Goal: Task Accomplishment & Management: Manage account settings

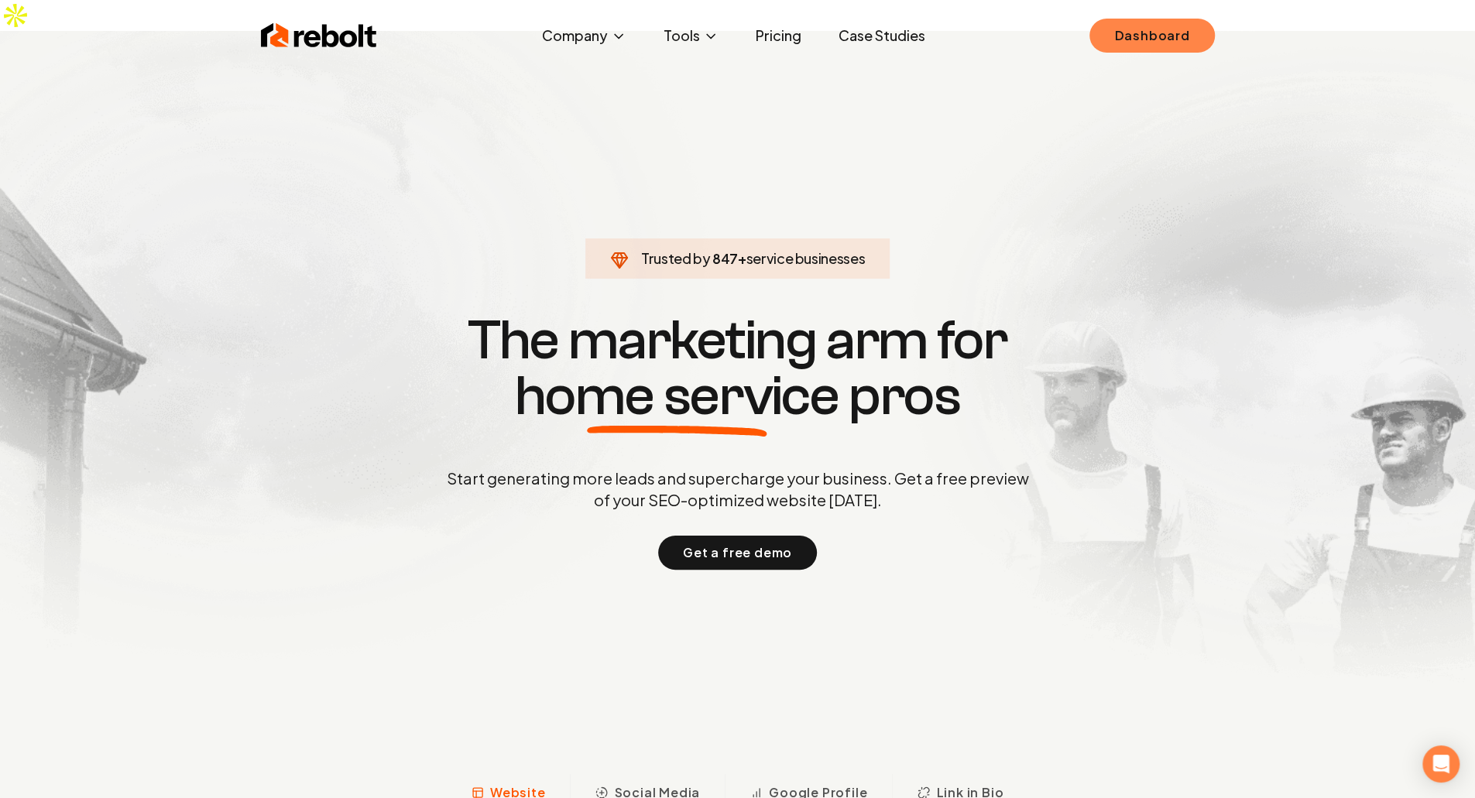
click at [1193, 31] on link "Dashboard" at bounding box center [1152, 36] width 125 height 34
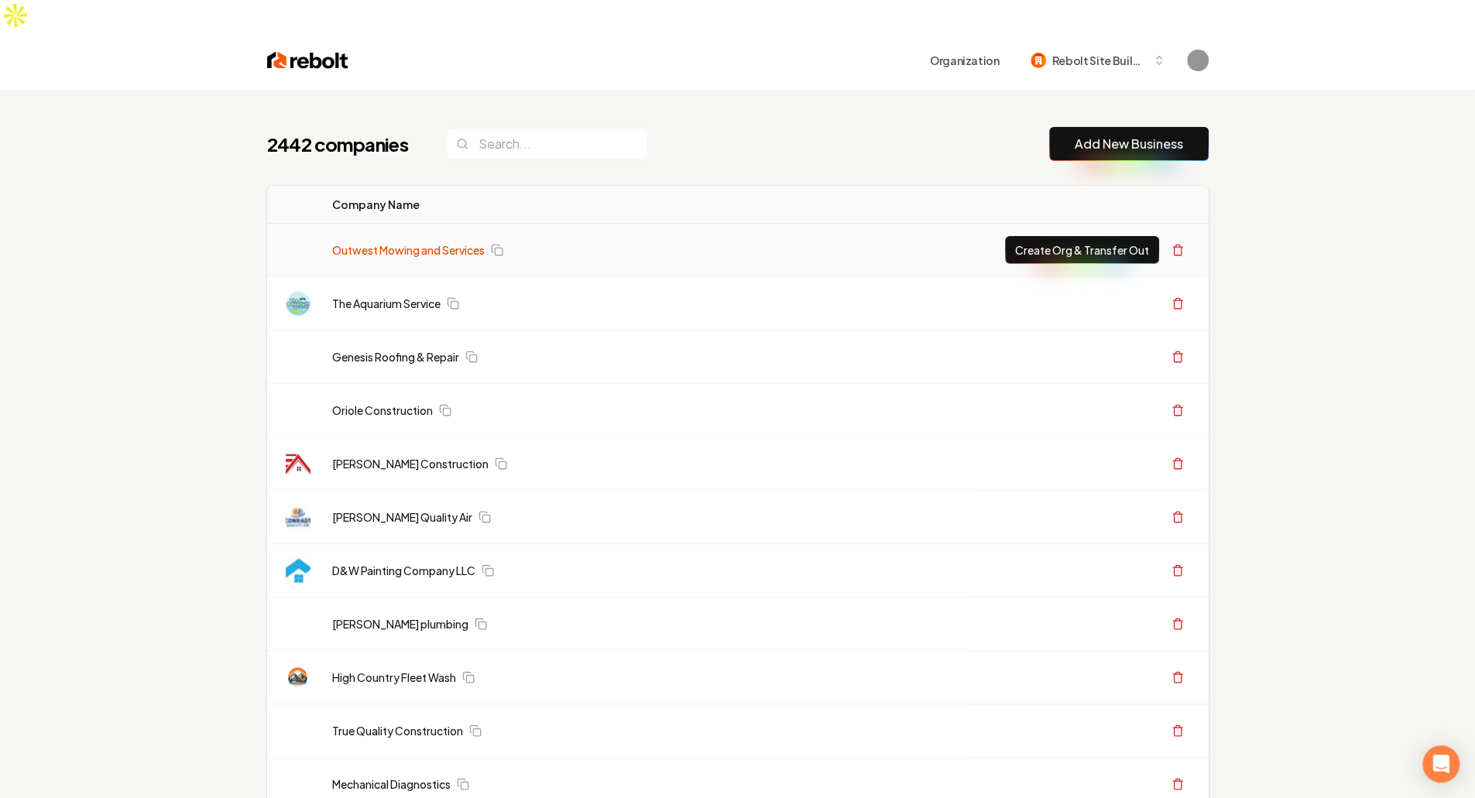
click at [407, 242] on link "Outwest Mowing and Services" at bounding box center [408, 249] width 153 height 15
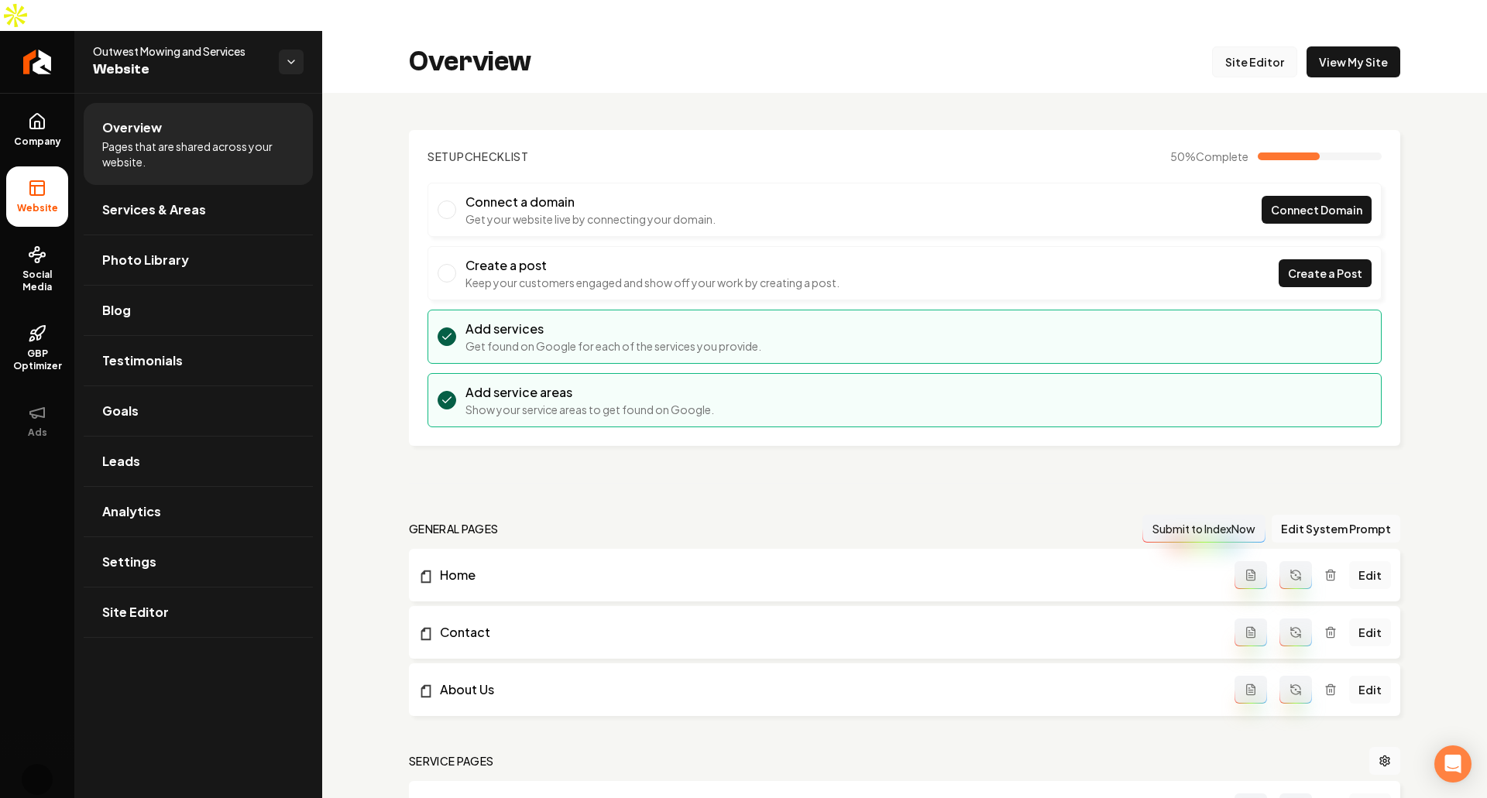
click at [1233, 46] on link "Site Editor" at bounding box center [1254, 61] width 85 height 31
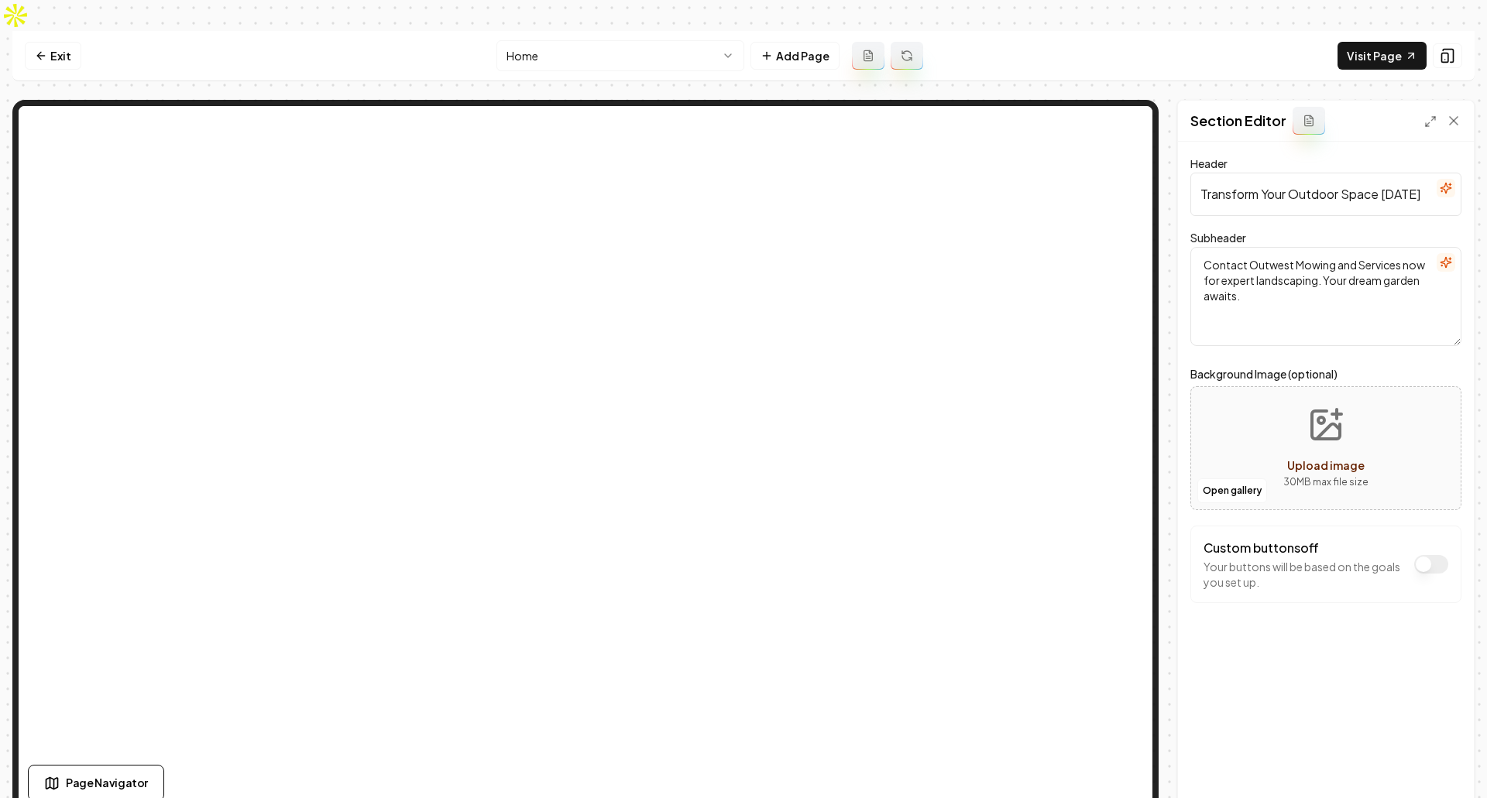
click at [1340, 411] on icon "Upload image" at bounding box center [1326, 425] width 28 height 28
click at [1318, 411] on button "Upload image 30 MB max file size" at bounding box center [1326, 448] width 110 height 108
click at [1333, 256] on textarea "Contact Outwest Mowing and Services now for expert landscaping. Your dream gard…" at bounding box center [1325, 296] width 271 height 99
click at [1450, 259] on icon "button" at bounding box center [1450, 259] width 2 height 0
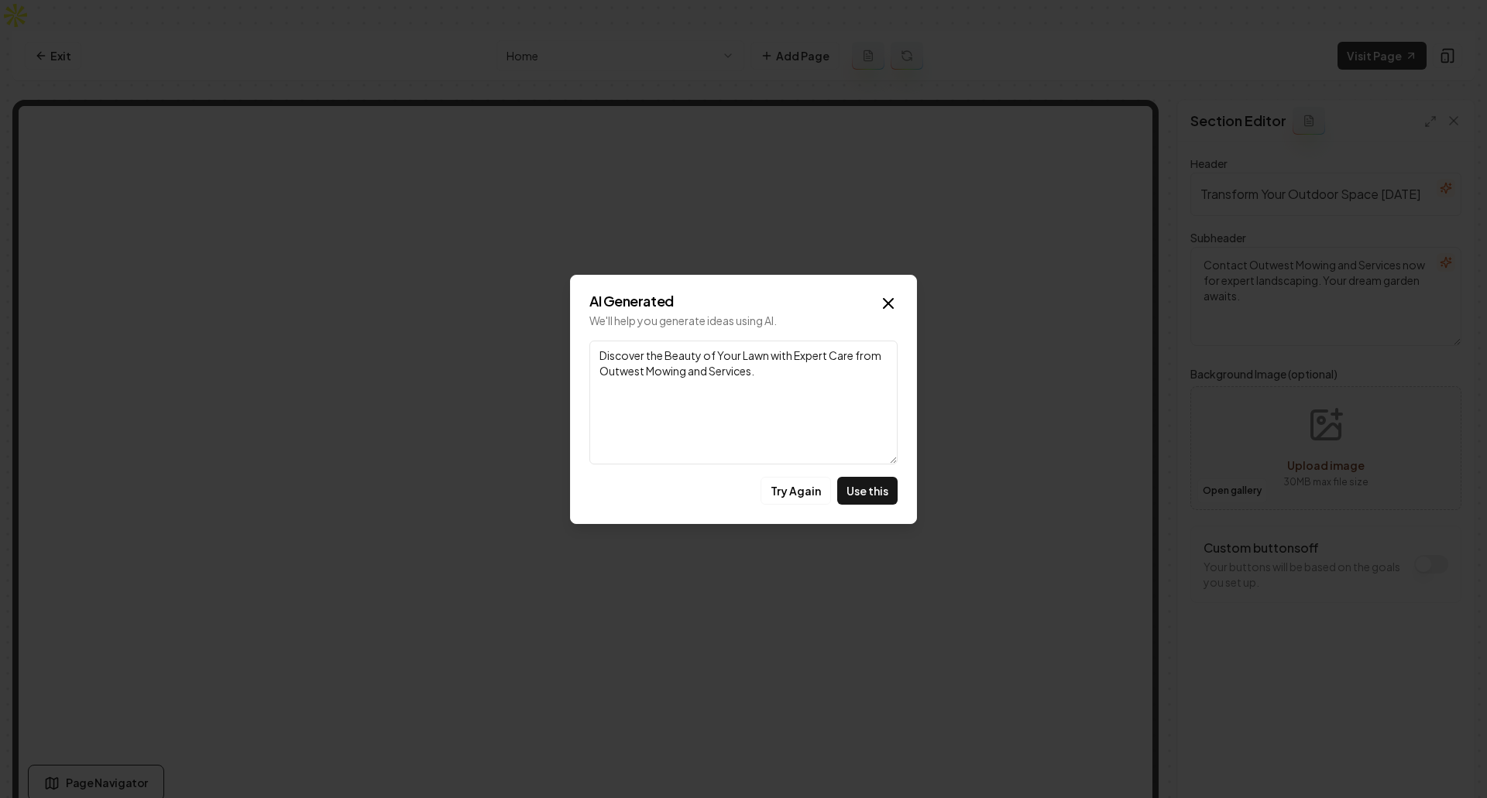
click at [687, 357] on textarea "Discover the Beauty of Your Lawn with Expert Care from Outwest Mowing and Servi…" at bounding box center [743, 403] width 308 height 124
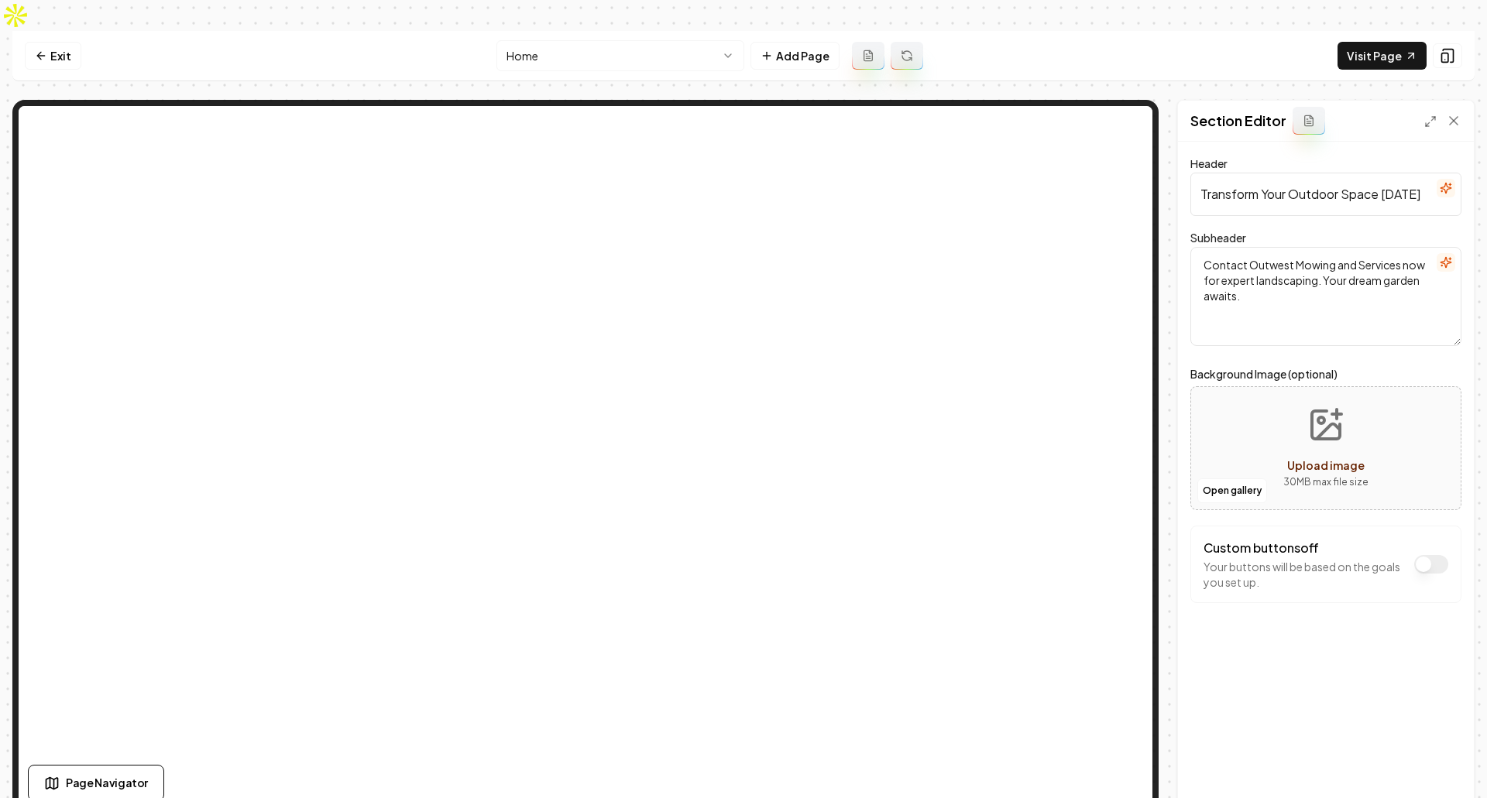
click at [1312, 576] on form "Header Transform Your Outdoor Space Today Subheader Contact Outwest Mowing and …" at bounding box center [1325, 412] width 271 height 505
click at [54, 42] on link "Exit" at bounding box center [53, 56] width 57 height 28
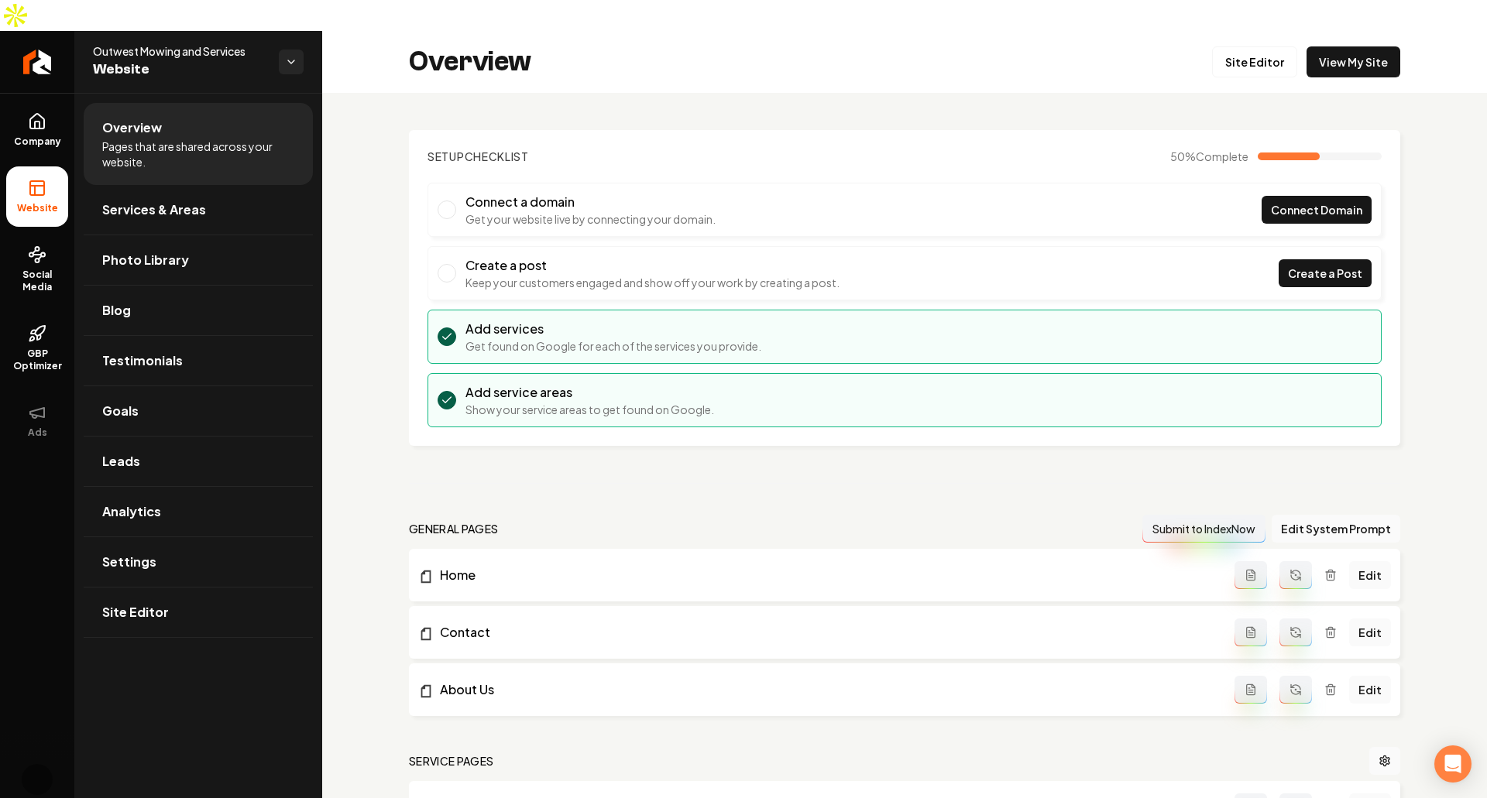
click at [984, 93] on div "Setup Checklist 50 % Complete Connect a domain Get your website live by connect…" at bounding box center [904, 711] width 1165 height 1237
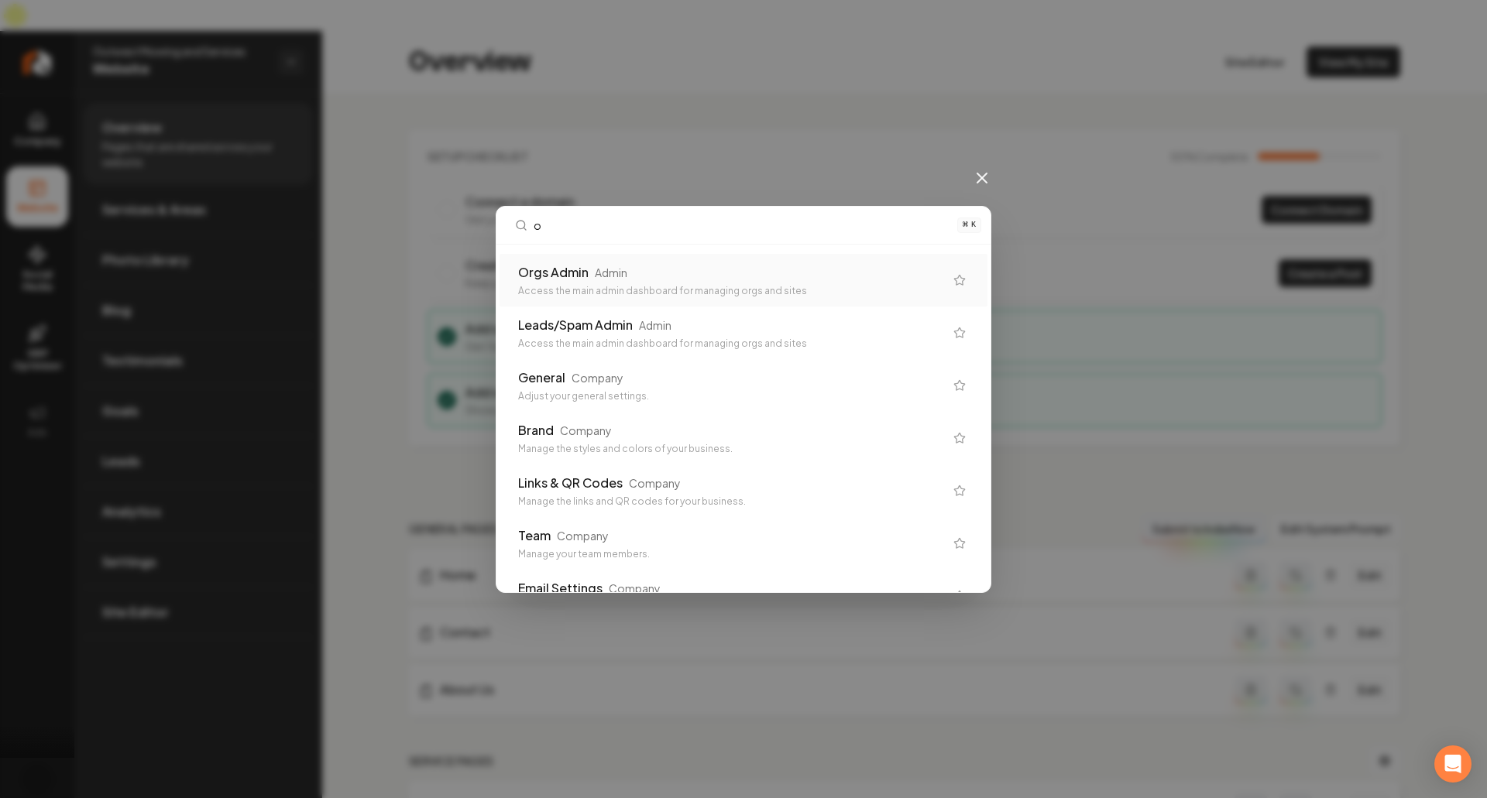
type input "or"
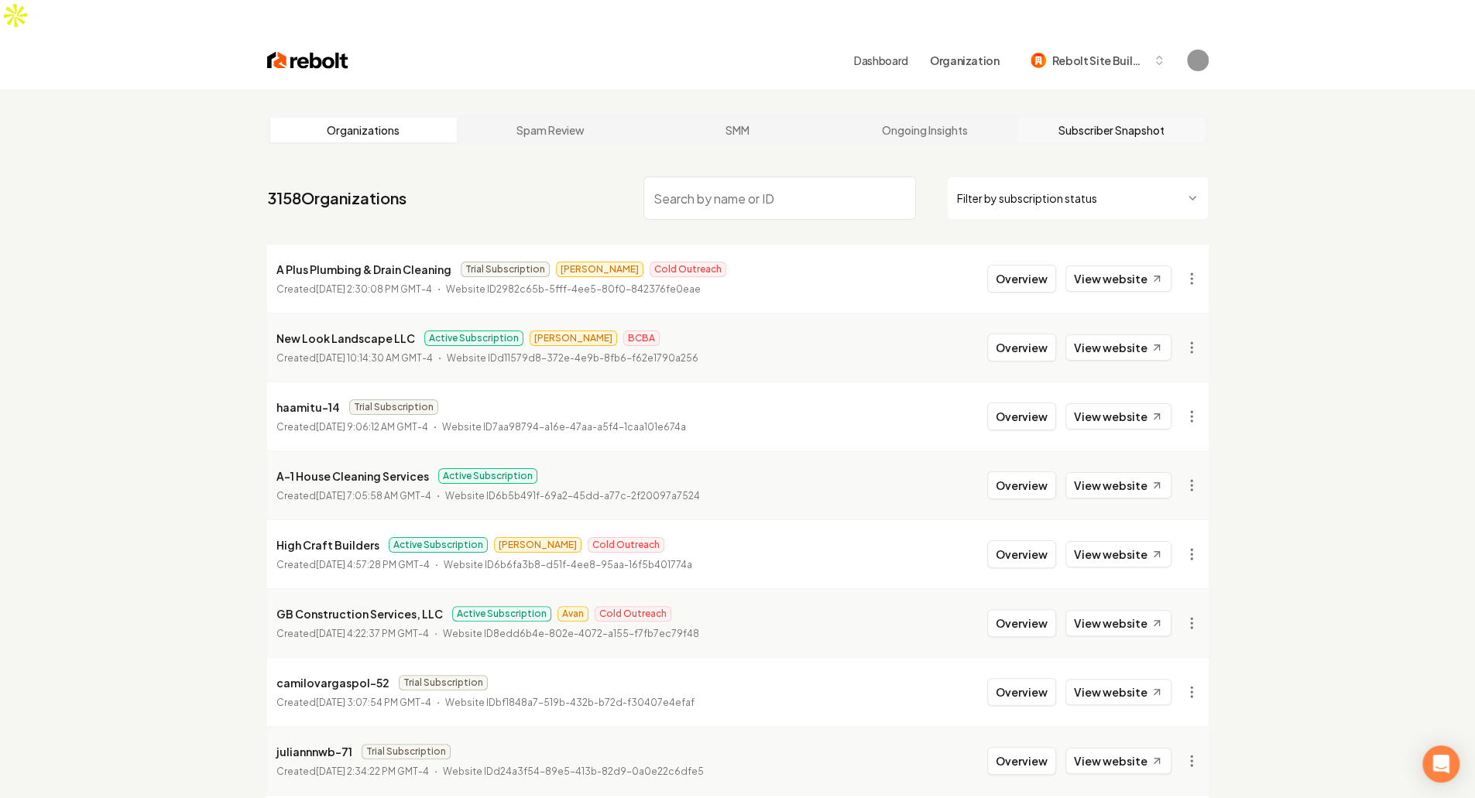
click at [1129, 118] on link "Subscriber Snapshot" at bounding box center [1111, 130] width 187 height 25
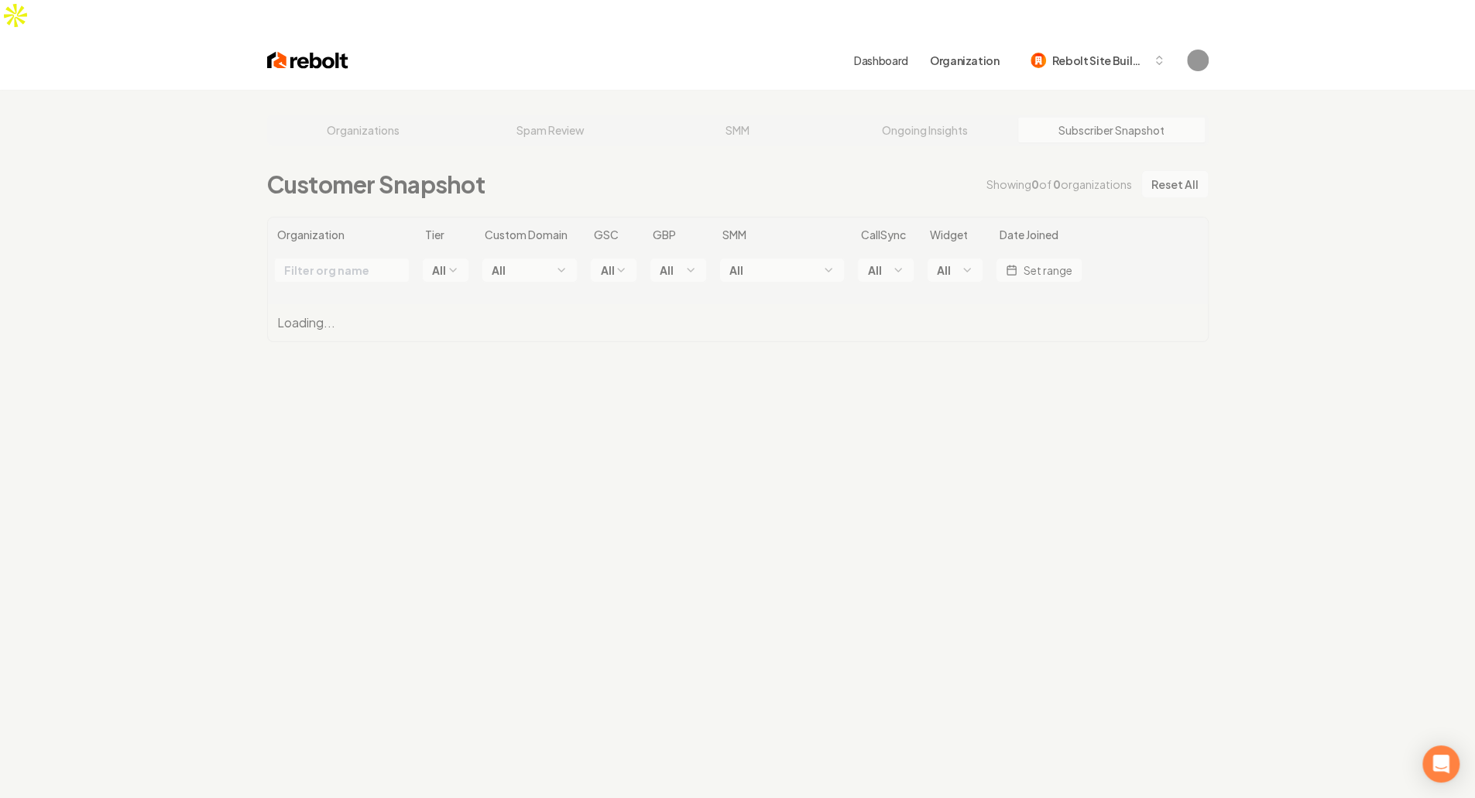
click at [674, 247] on div "Organizations Spam Review SMM Ongoing Insights Subscriber Snapshot Customer Sna…" at bounding box center [737, 489] width 1475 height 798
click at [682, 242] on div "Organizations Spam Review SMM Ongoing Insights Subscriber Snapshot Customer Sna…" at bounding box center [737, 489] width 1475 height 798
click at [682, 237] on html "Dashboard Organization Rebolt Site Builder Organizations Spam Review SMM Ongoin…" at bounding box center [737, 399] width 1475 height 798
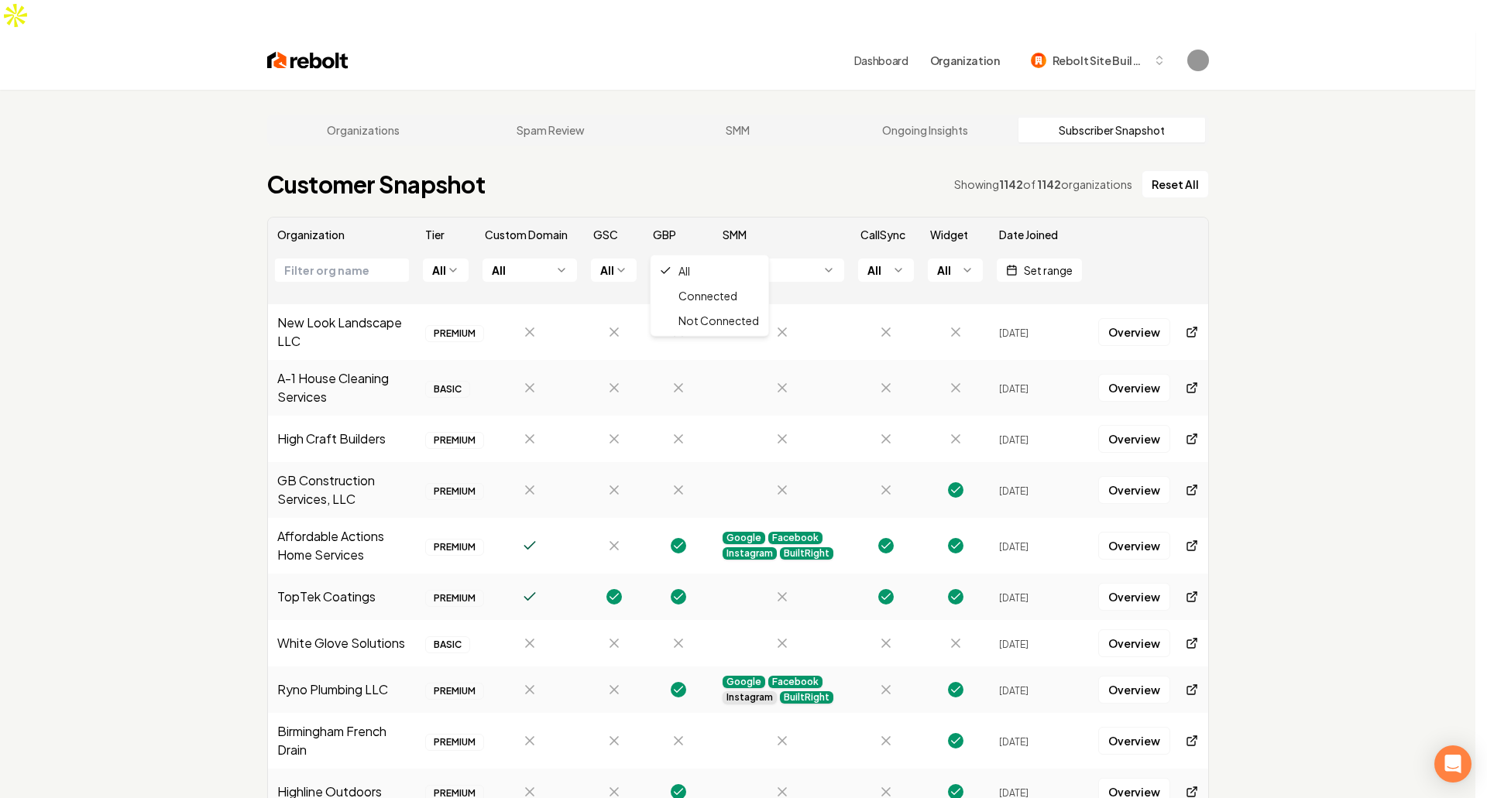
click at [734, 137] on html "Dashboard Organization Rebolt Site Builder Organizations Spam Review SMM Ongoin…" at bounding box center [743, 399] width 1487 height 798
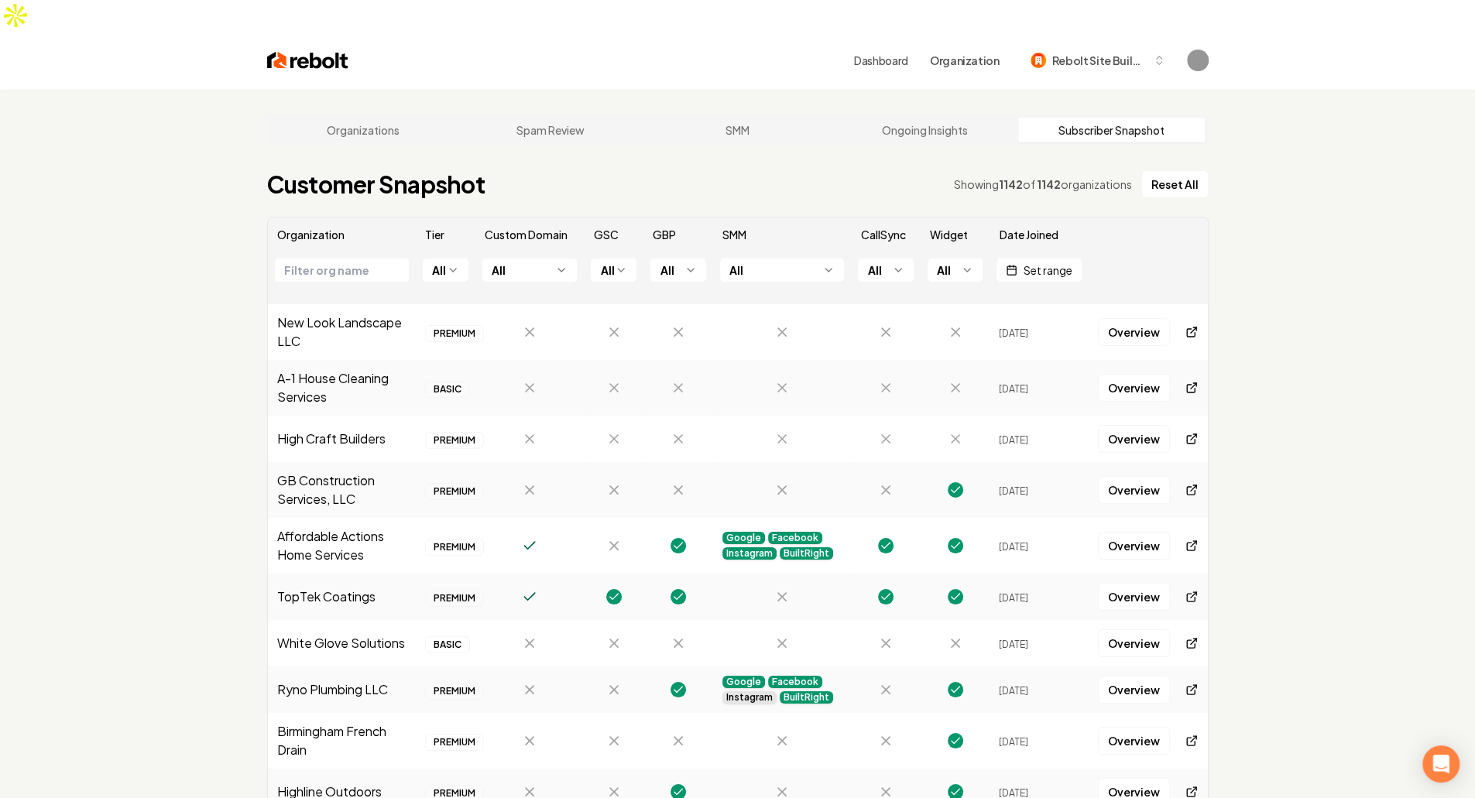
click at [666, 218] on th "GBP" at bounding box center [678, 235] width 69 height 34
click at [425, 235] on html "Dashboard Organization Rebolt Site Builder Organizations Spam Review SMM Ongoin…" at bounding box center [737, 399] width 1475 height 798
click at [539, 227] on html "Dashboard Organization Rebolt Site Builder Organizations Spam Review SMM Ongoin…" at bounding box center [737, 399] width 1475 height 798
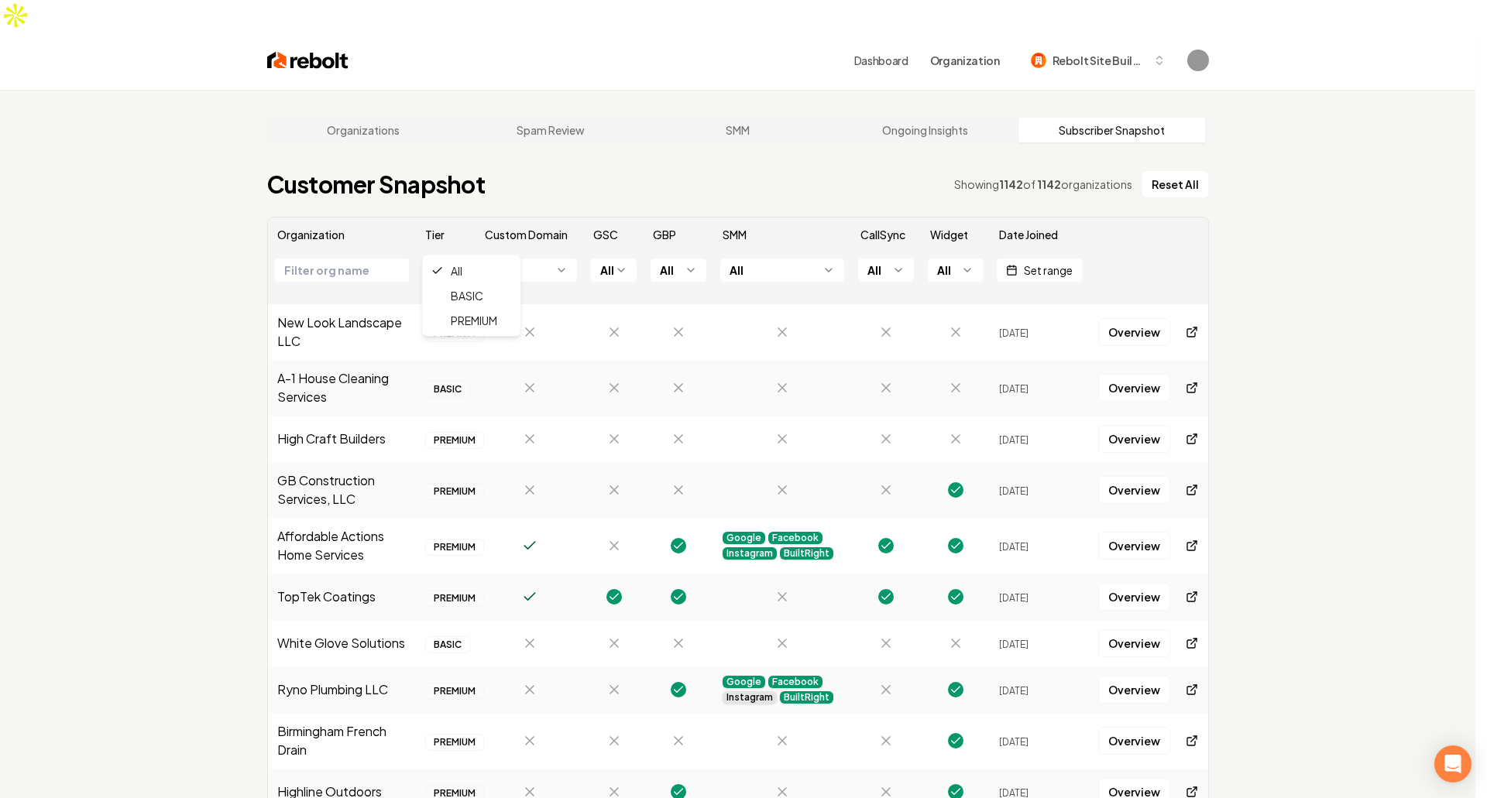
click at [551, 241] on html "Dashboard Organization Rebolt Site Builder Organizations Spam Review SMM Ongoin…" at bounding box center [743, 399] width 1487 height 798
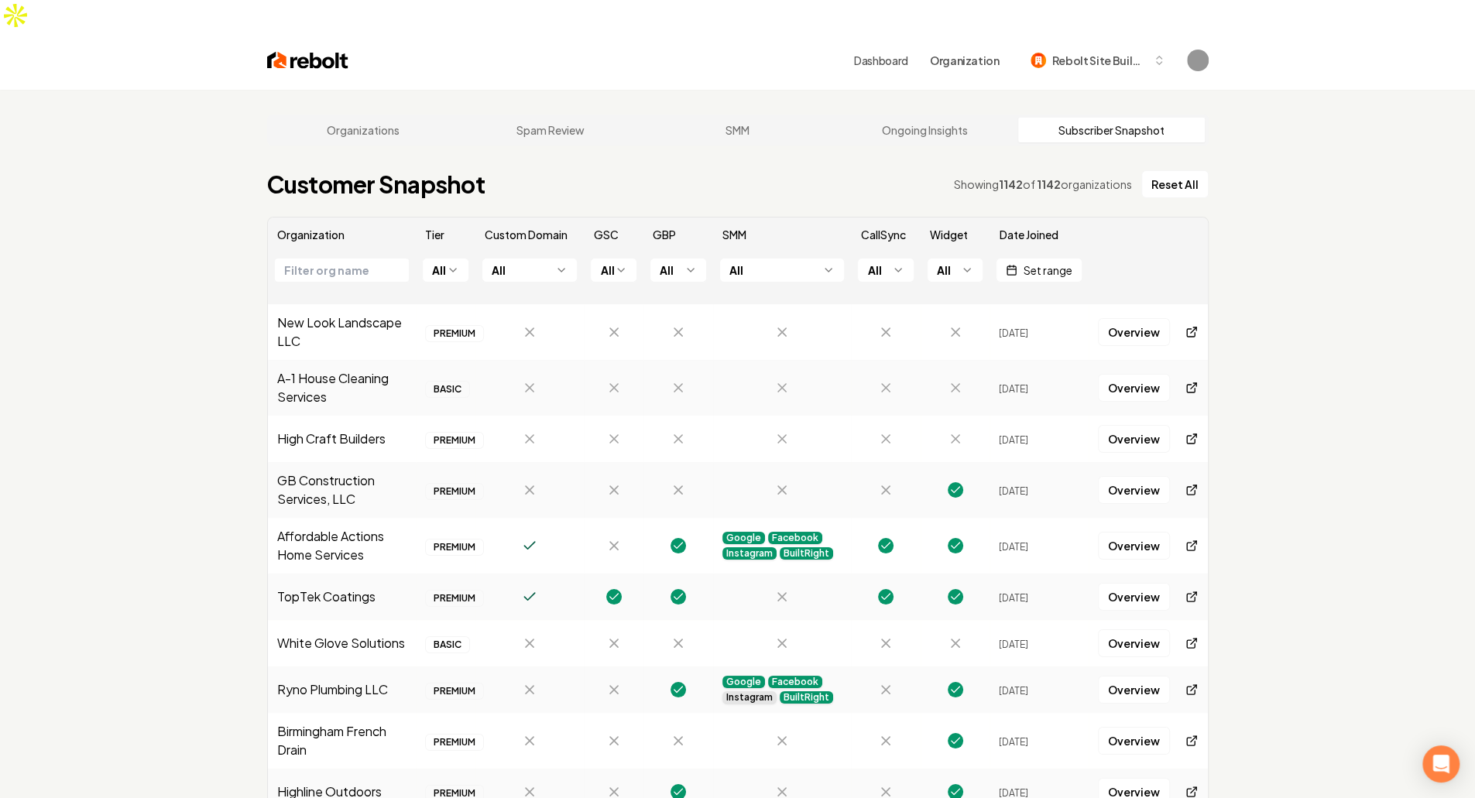
click at [565, 239] on html "Dashboard Organization Rebolt Site Builder Organizations Spam Review SMM Ongoin…" at bounding box center [737, 399] width 1475 height 798
click at [555, 236] on html "Dashboard Organization Rebolt Site Builder Organizations Spam Review SMM Ongoin…" at bounding box center [737, 399] width 1475 height 798
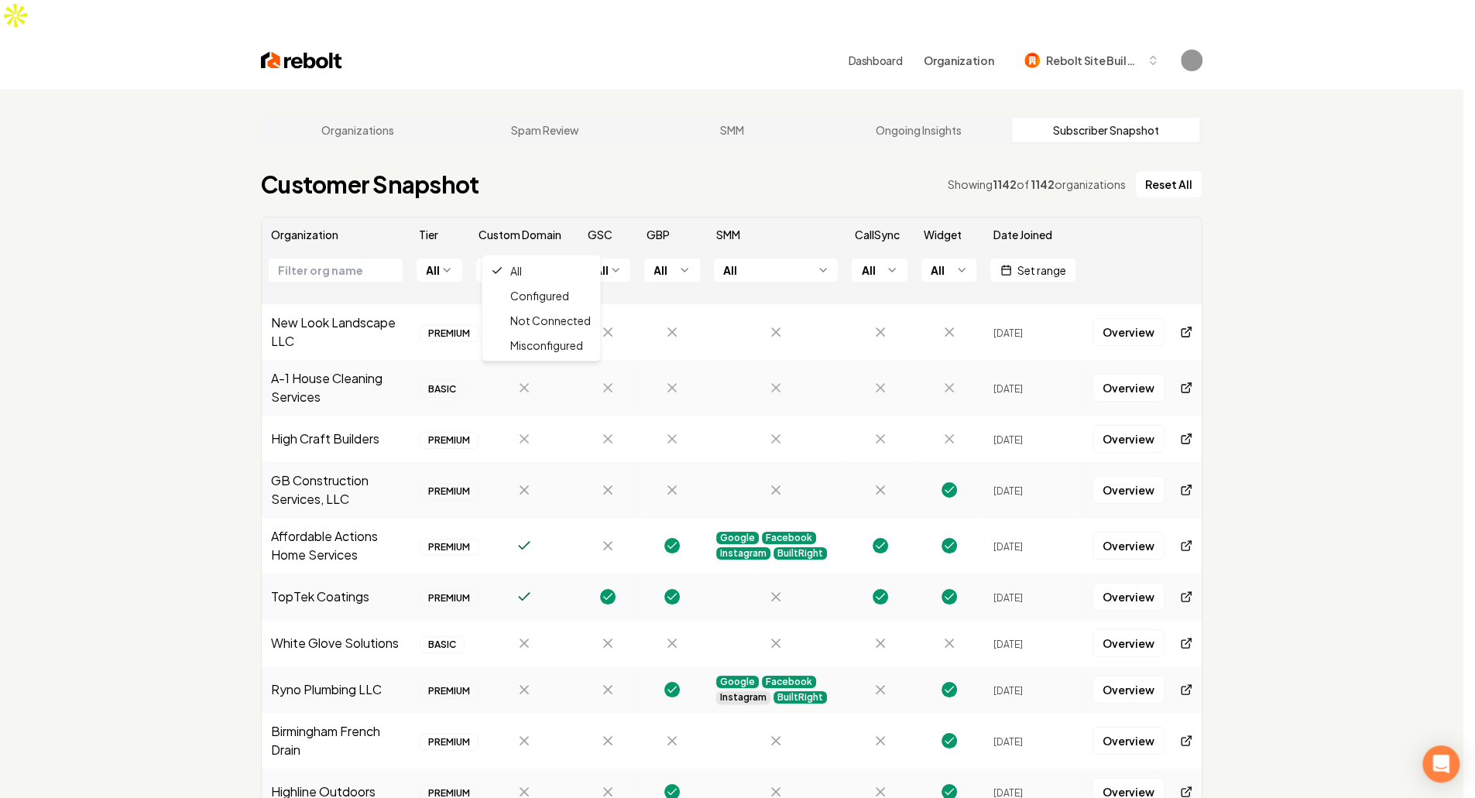
click at [555, 236] on html "Dashboard Organization Rebolt Site Builder Organizations Spam Review SMM Ongoin…" at bounding box center [737, 399] width 1475 height 798
click at [543, 242] on html "Dashboard Organization Rebolt Site Builder Organizations Spam Review SMM Ongoin…" at bounding box center [737, 399] width 1475 height 798
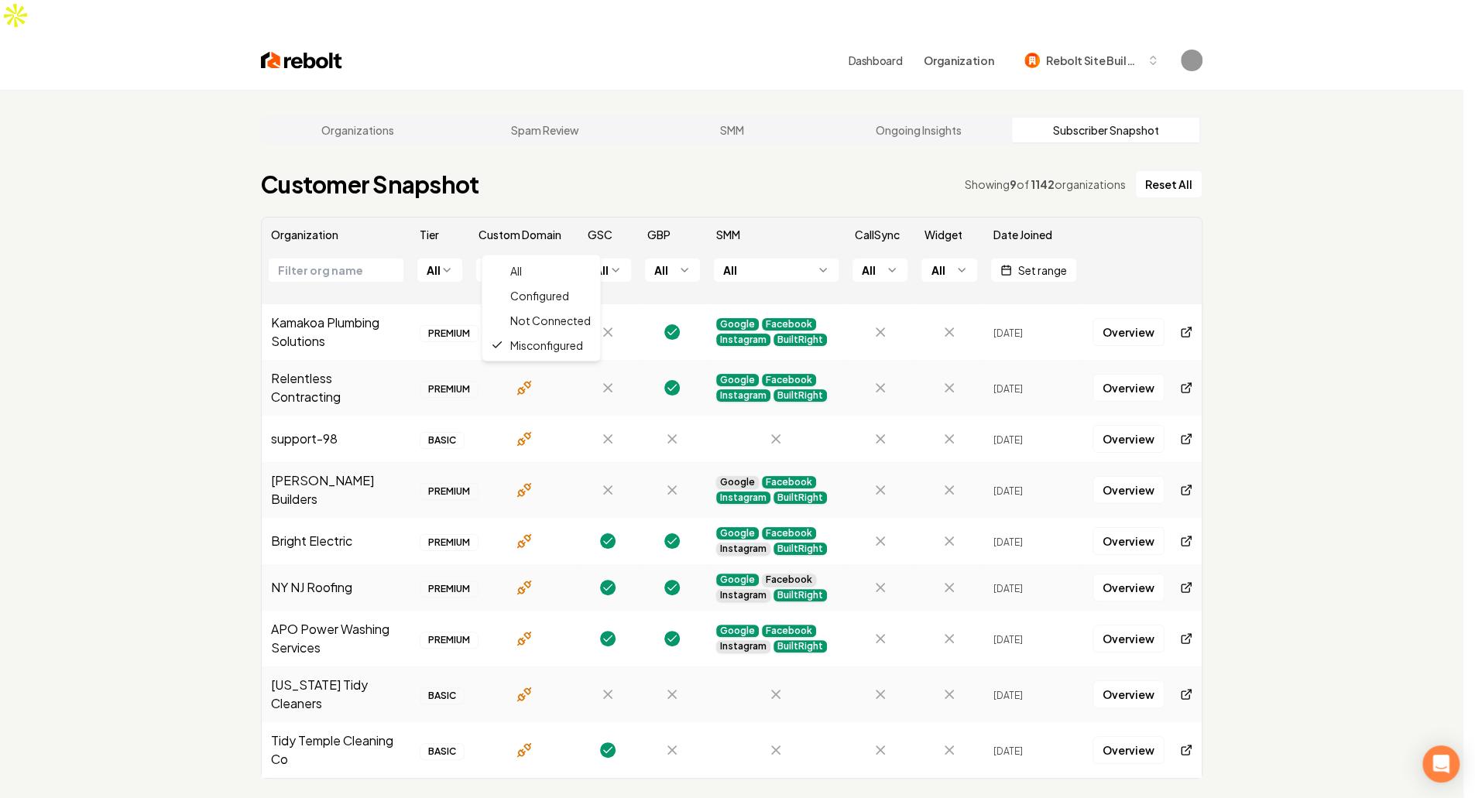
click at [525, 240] on html "Dashboard Organization Rebolt Site Builder Organizations Spam Review SMM Ongoin…" at bounding box center [737, 399] width 1475 height 798
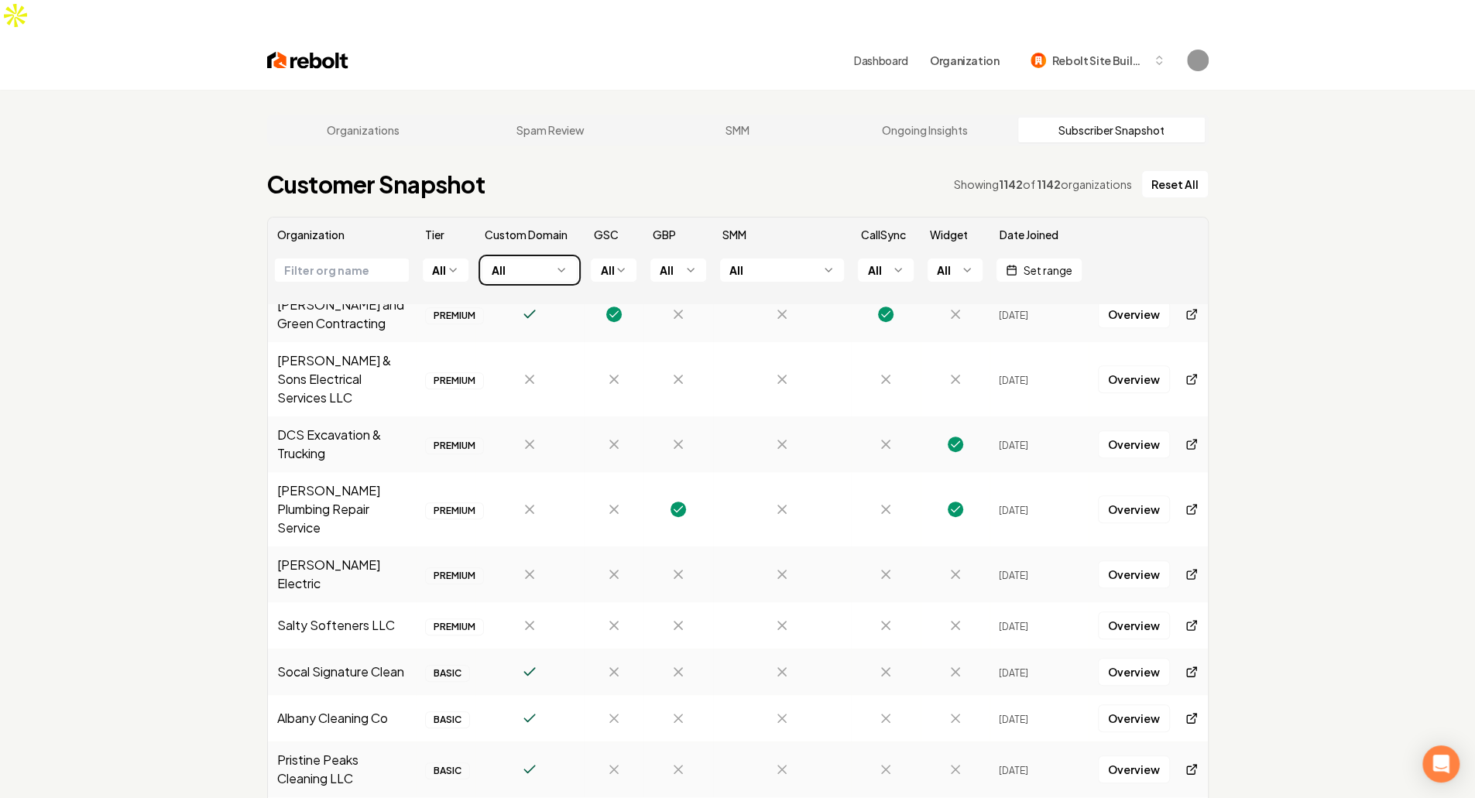
scroll to position [697, 0]
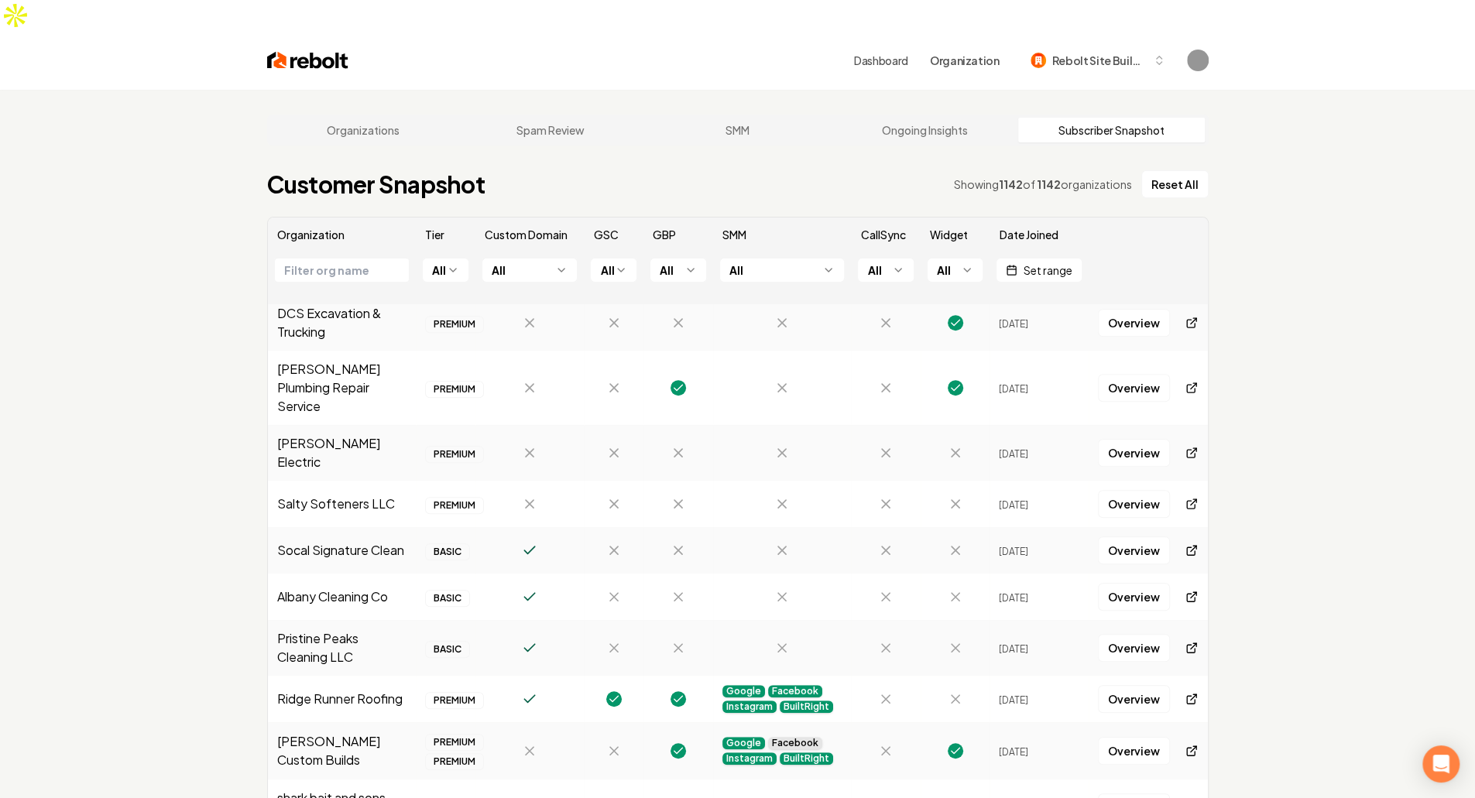
click at [963, 239] on html "Dashboard Organization Rebolt Site Builder Organizations Spam Review SMM Ongoin…" at bounding box center [737, 399] width 1475 height 798
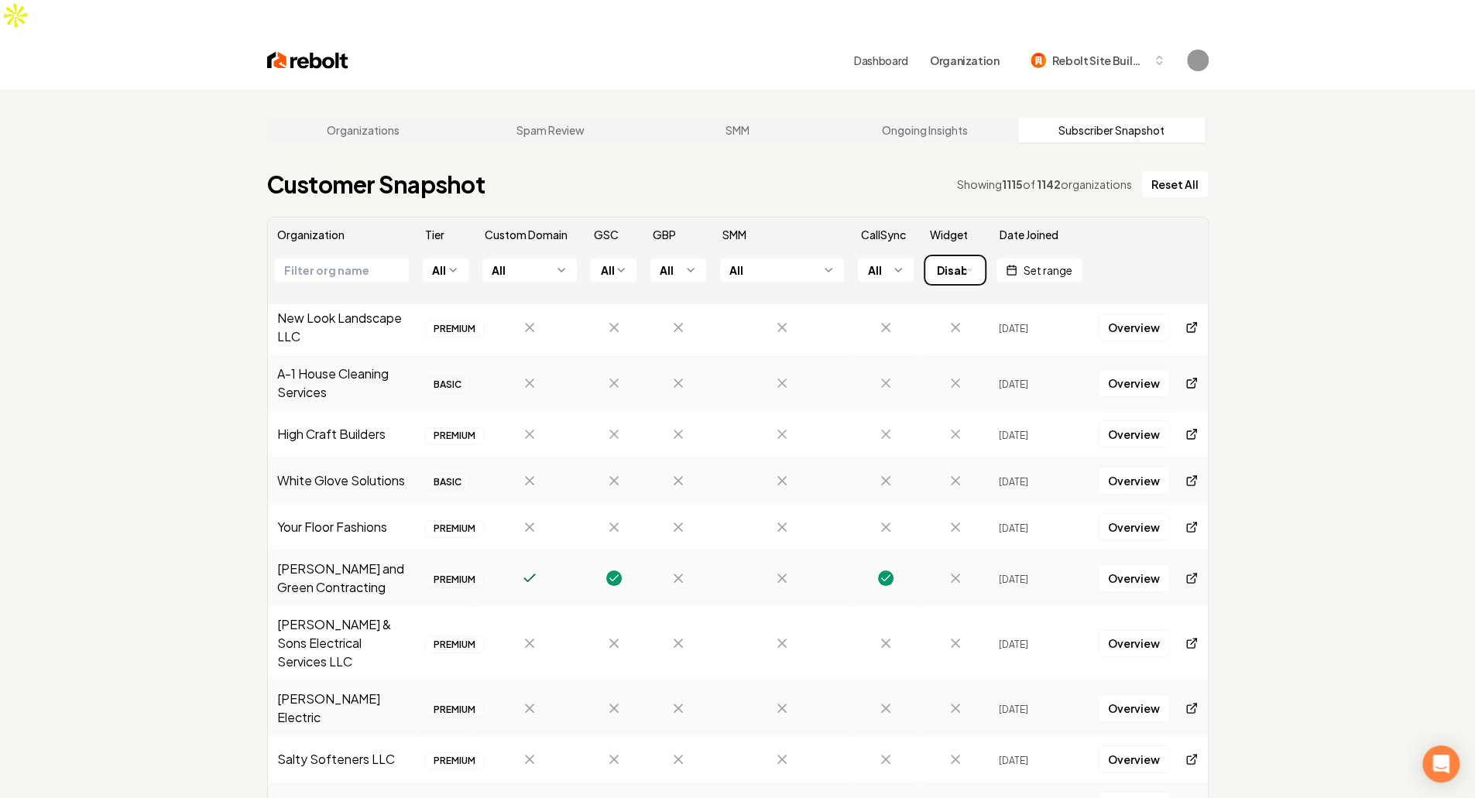
scroll to position [0, 0]
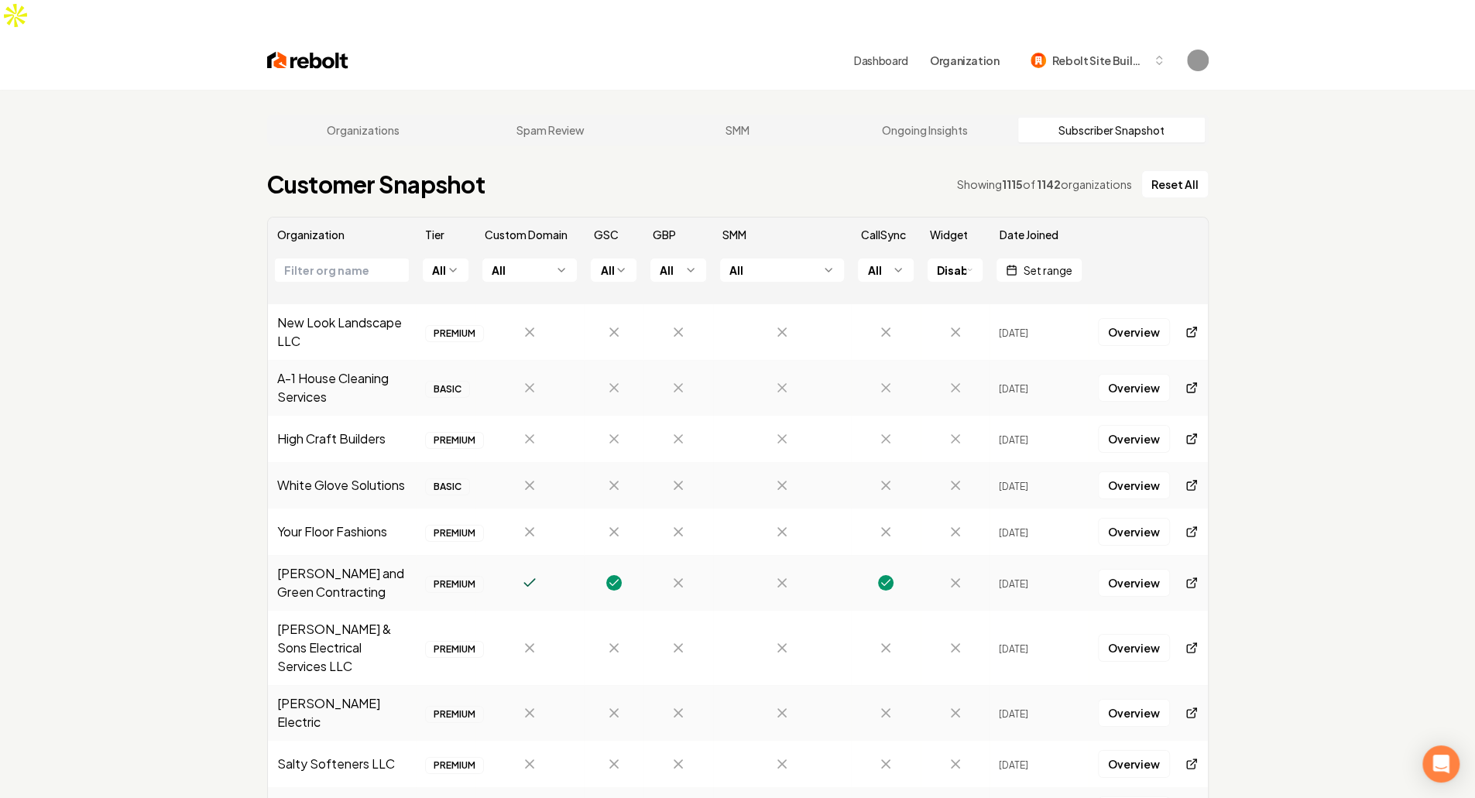
click at [1301, 526] on div "Organizations Spam Review SMM Ongoing Insights Subscriber Snapshot Customer Sna…" at bounding box center [737, 489] width 1475 height 799
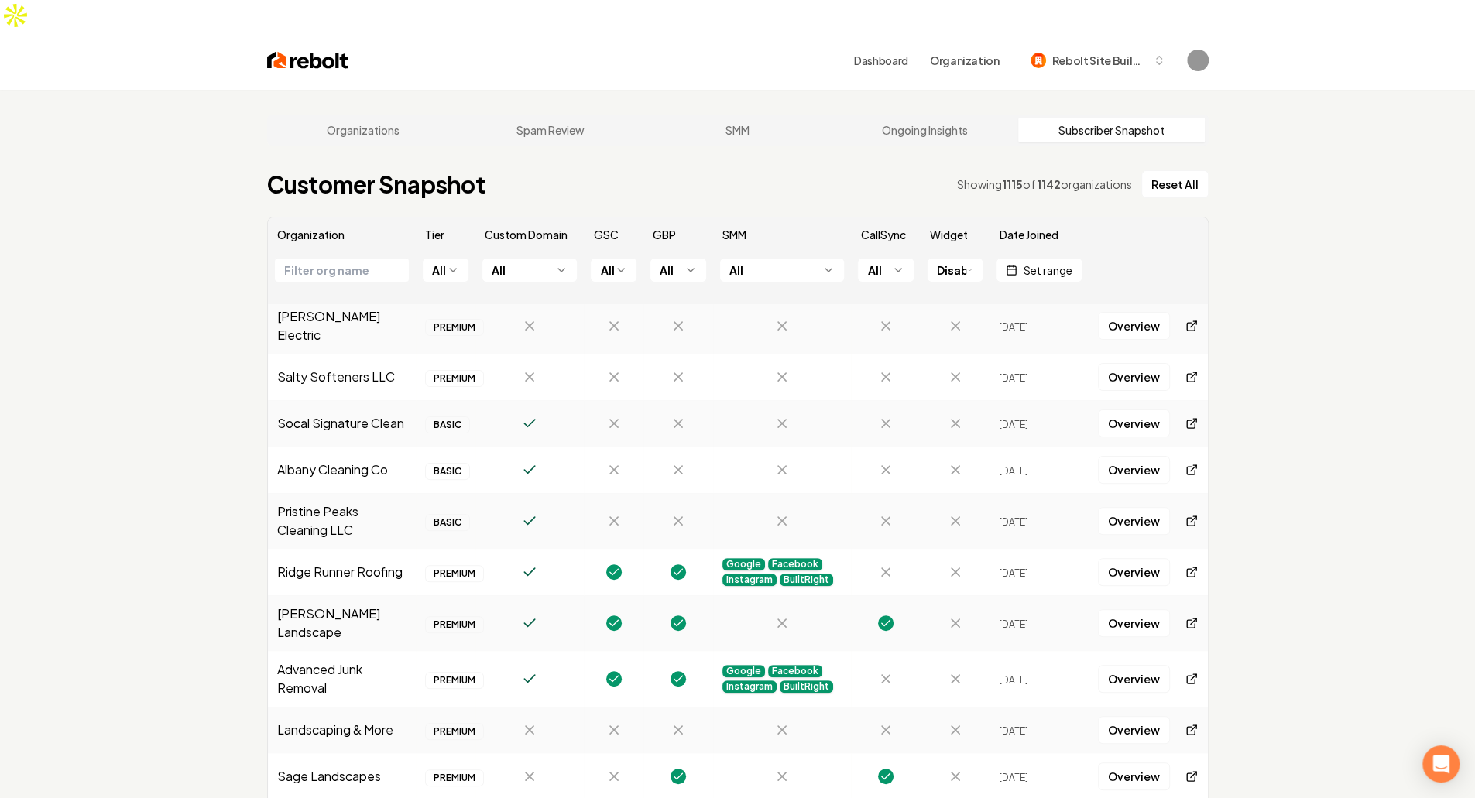
scroll to position [465, 0]
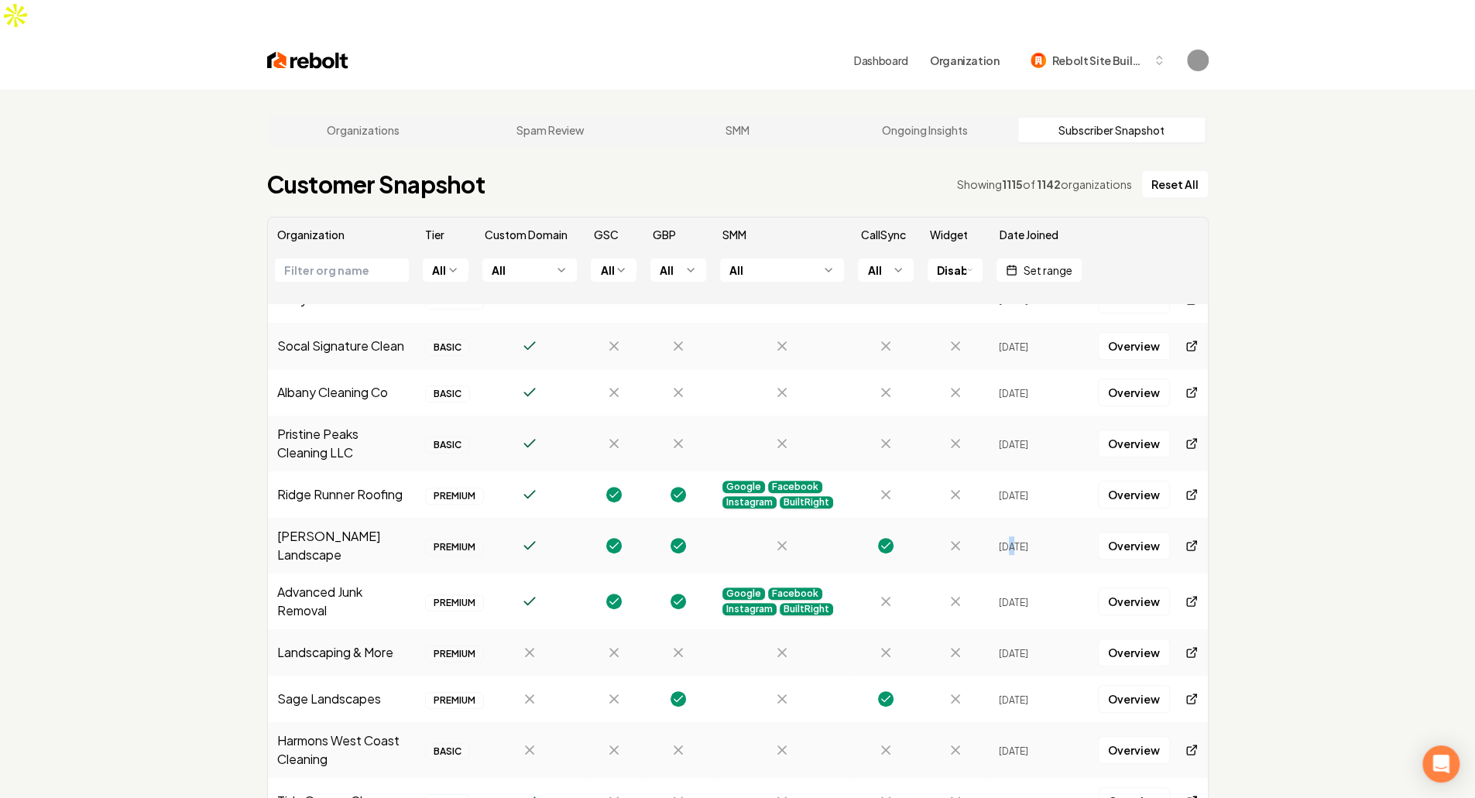
click at [1005, 541] on span "Sep 15, 2025" at bounding box center [1013, 547] width 29 height 12
click at [1019, 472] on td "Sep 15, 2025" at bounding box center [1039, 495] width 99 height 46
click at [1019, 439] on span "Sep 16, 2025" at bounding box center [1013, 445] width 29 height 12
drag, startPoint x: 1017, startPoint y: 369, endPoint x: 1016, endPoint y: 356, distance: 13.2
click at [1016, 388] on span "Sep 16, 2025" at bounding box center [1013, 394] width 29 height 12
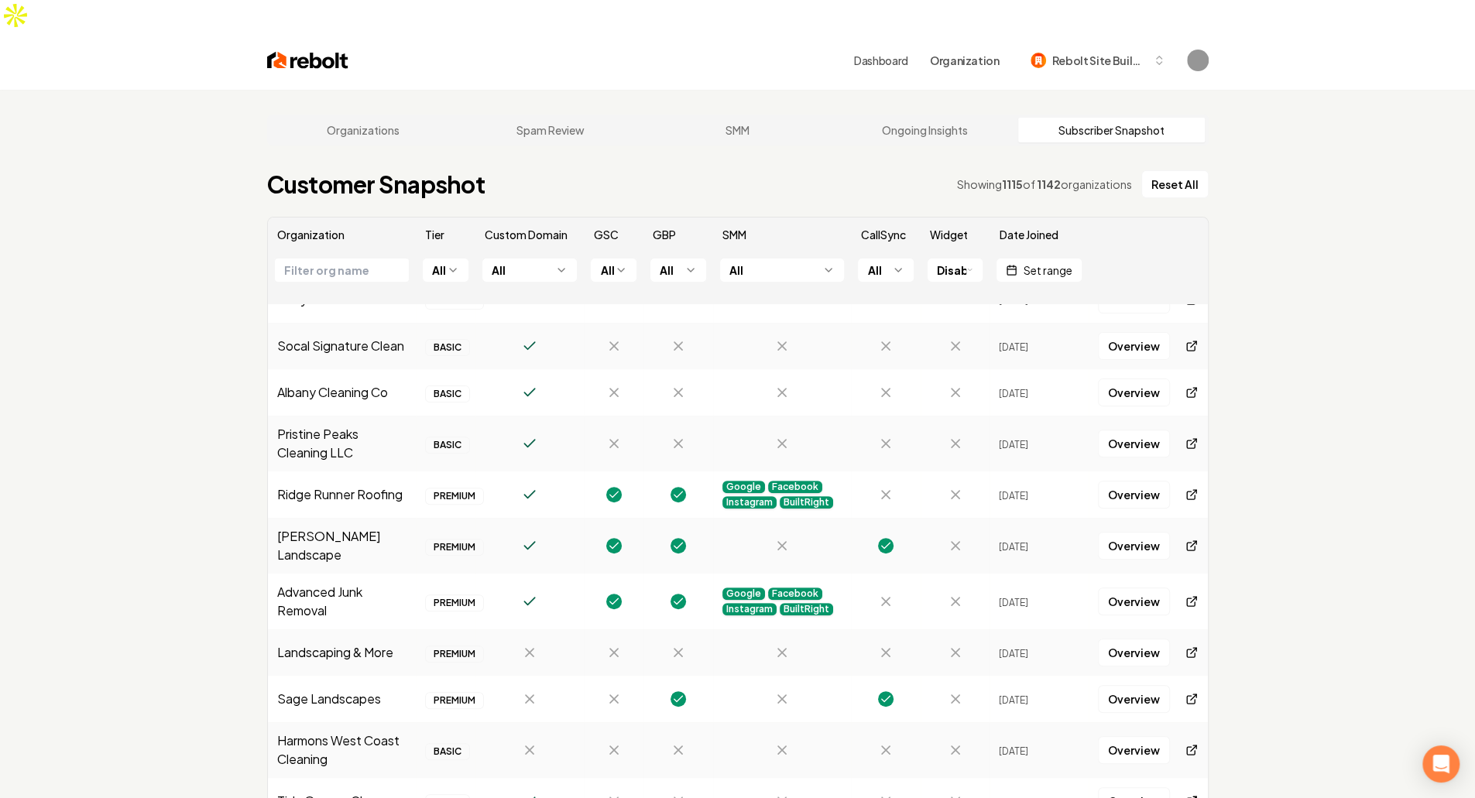
click at [1022, 342] on span "Sep 16, 2025" at bounding box center [1013, 348] width 29 height 12
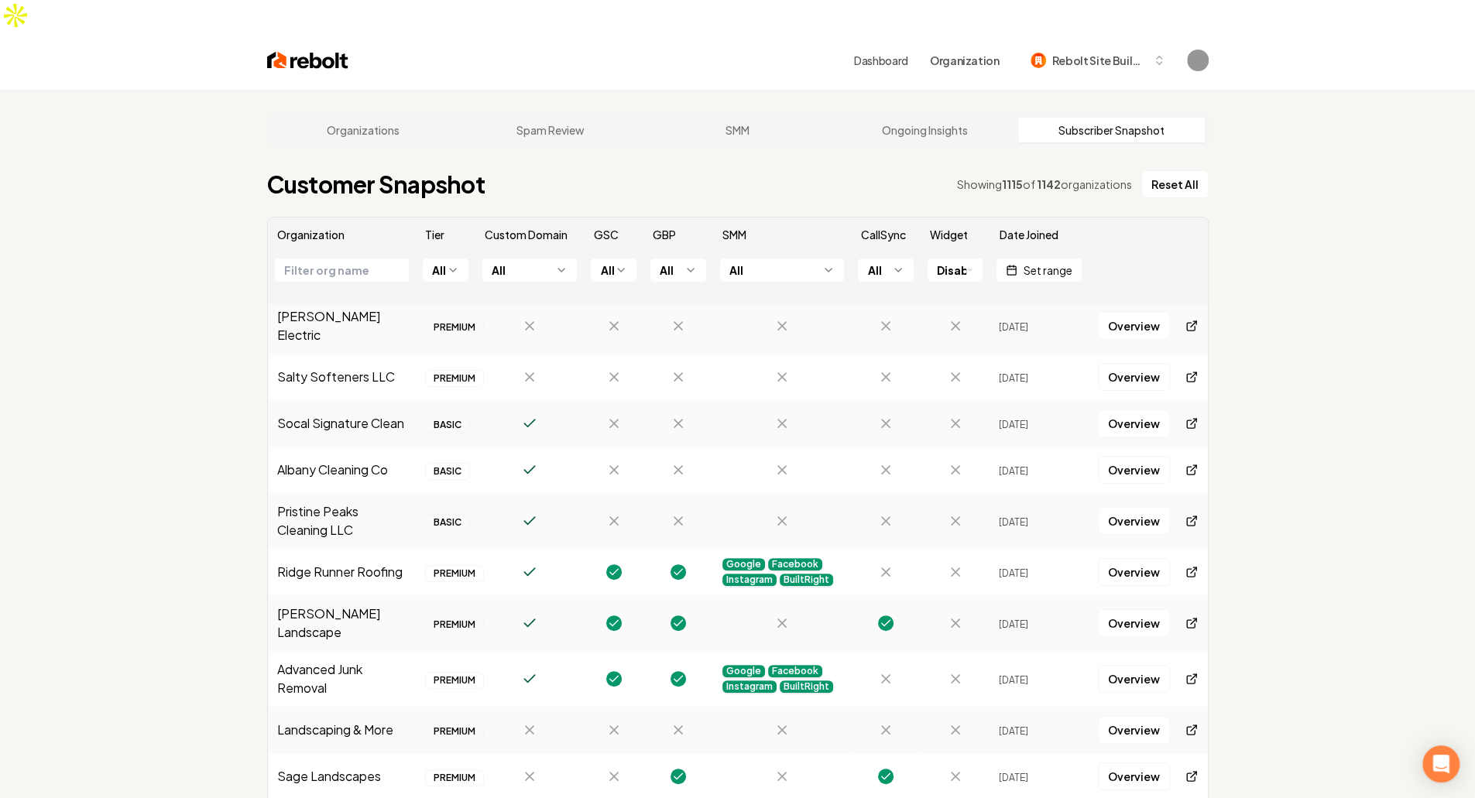
click at [1024, 373] on span "Sep 16, 2025" at bounding box center [1013, 379] width 29 height 12
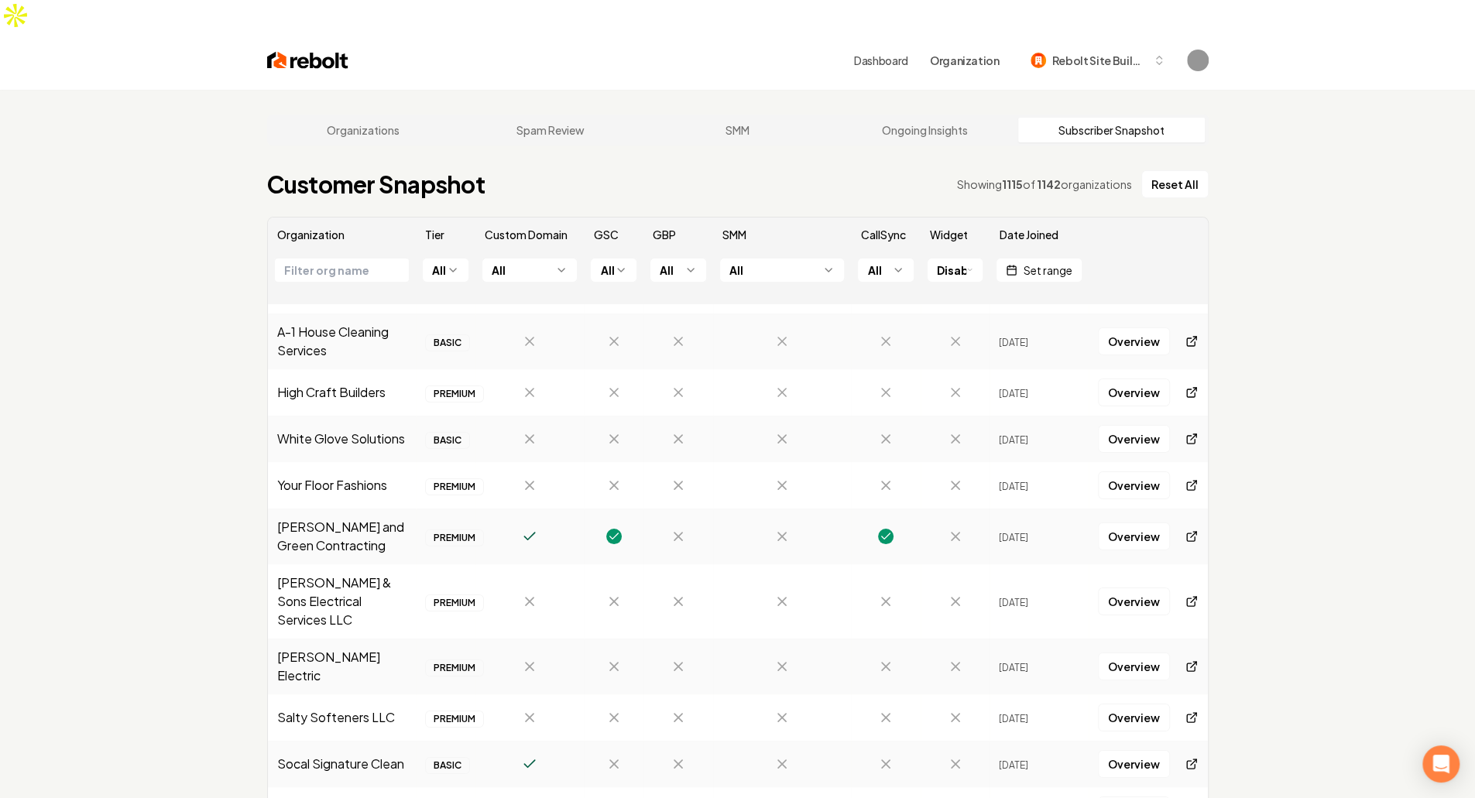
scroll to position [0, 0]
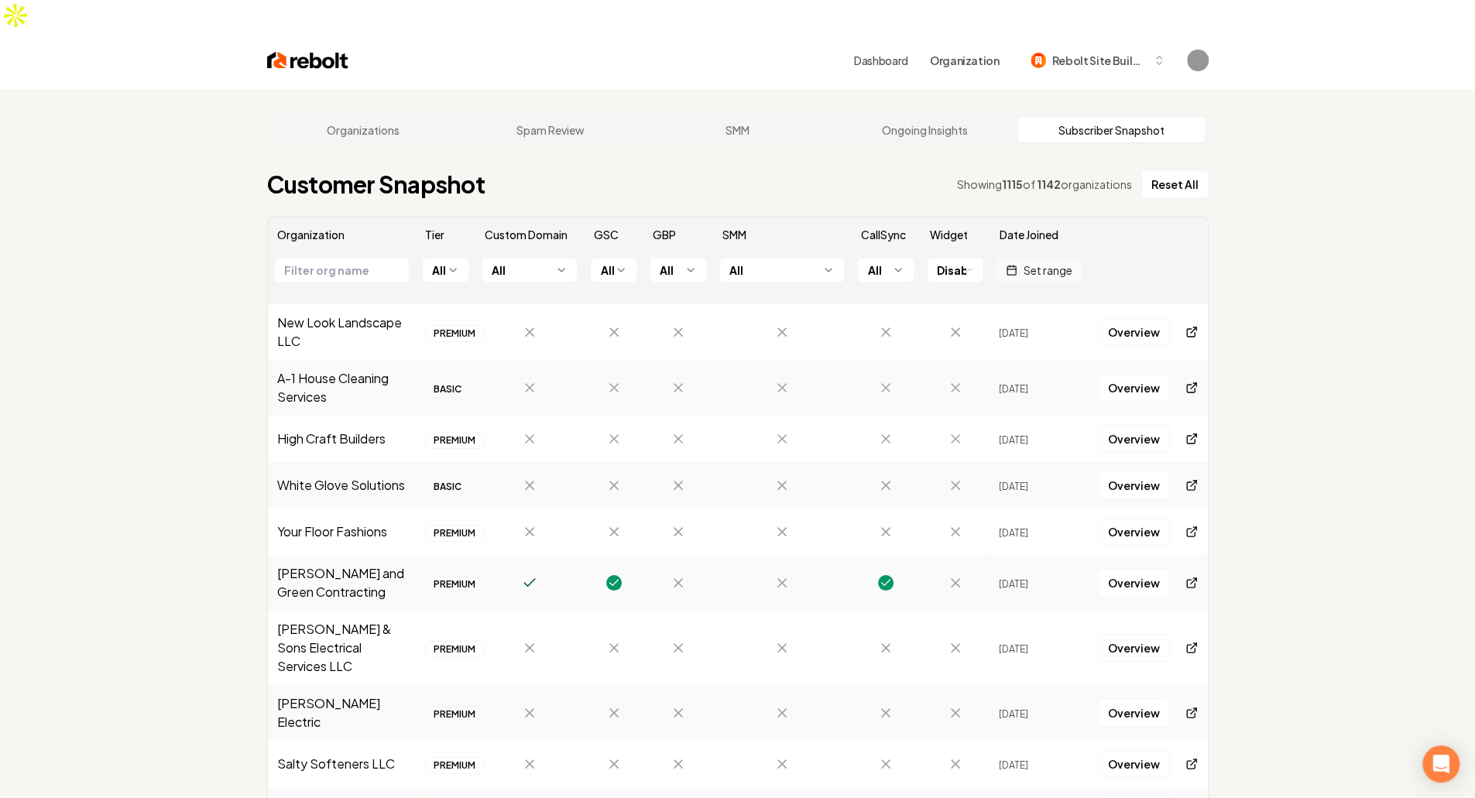
click at [1041, 263] on span "Set range" at bounding box center [1048, 271] width 49 height 16
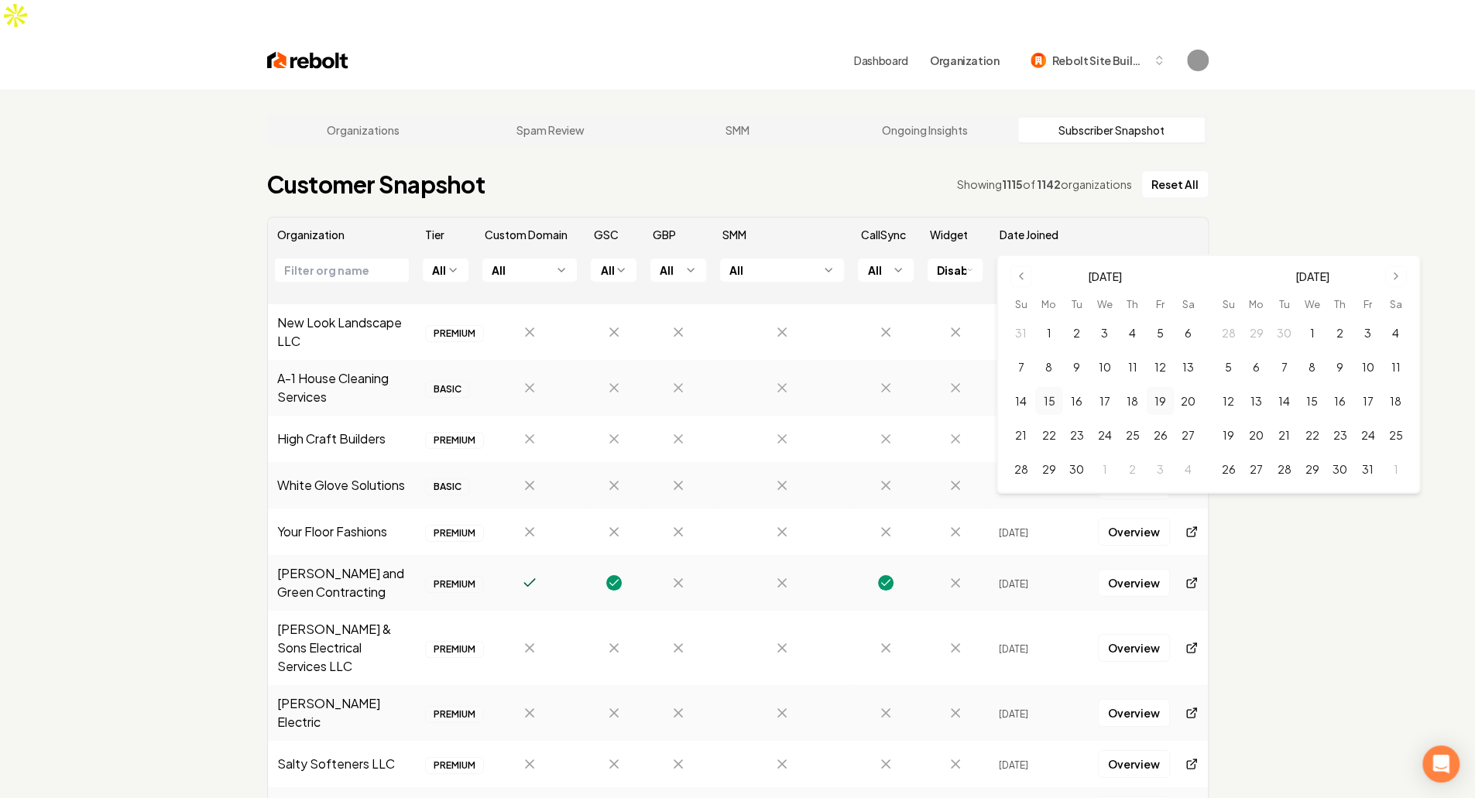
click at [1052, 399] on button "15" at bounding box center [1049, 401] width 28 height 28
click at [1019, 430] on button "21" at bounding box center [1022, 435] width 28 height 28
click at [1304, 615] on div "Organizations Spam Review SMM Ongoing Insights Subscriber Snapshot Customer Sna…" at bounding box center [737, 489] width 1475 height 799
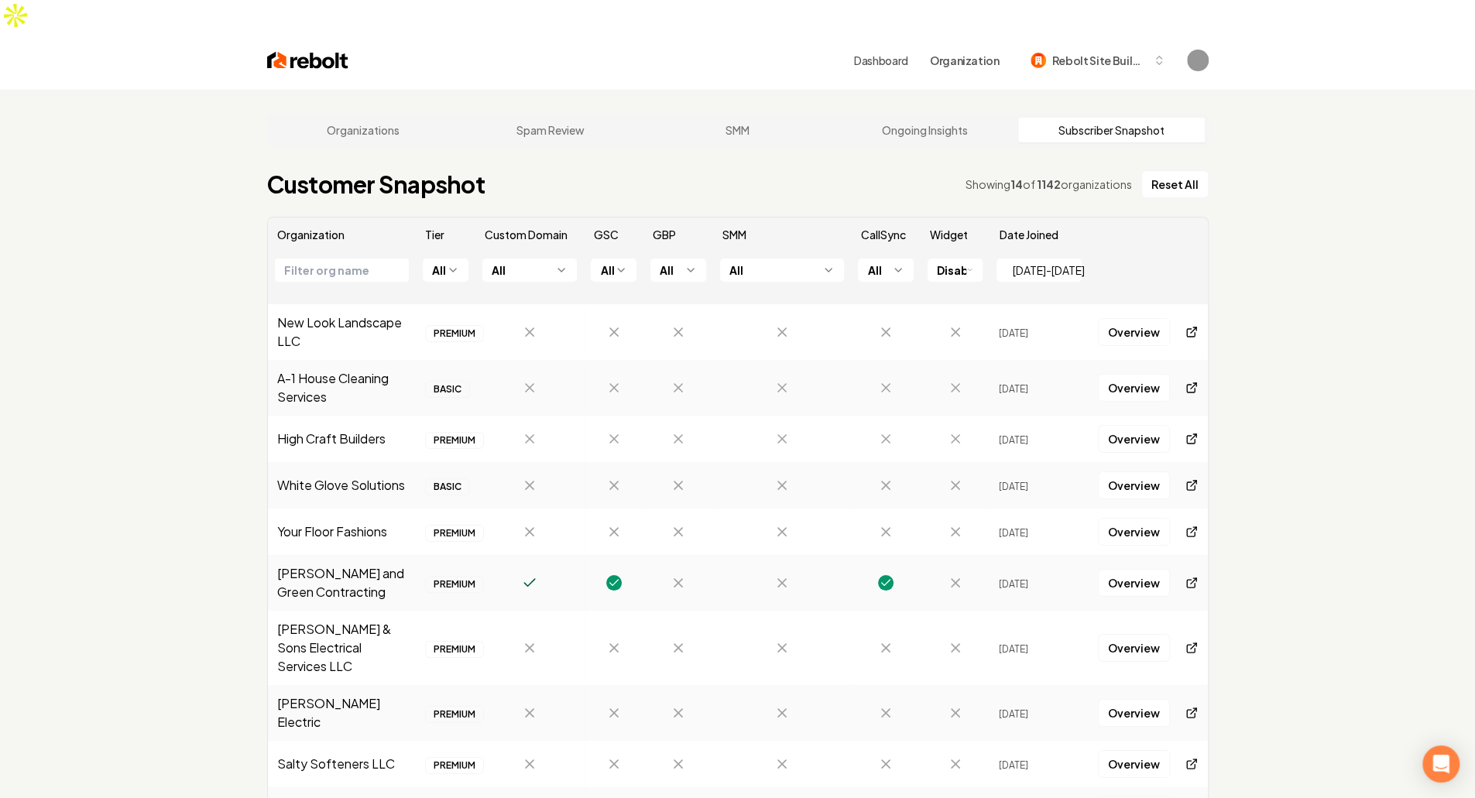
click at [946, 242] on html "Dashboard Organization Rebolt Site Builder Organizations Spam Review SMM Ongoin…" at bounding box center [737, 399] width 1475 height 798
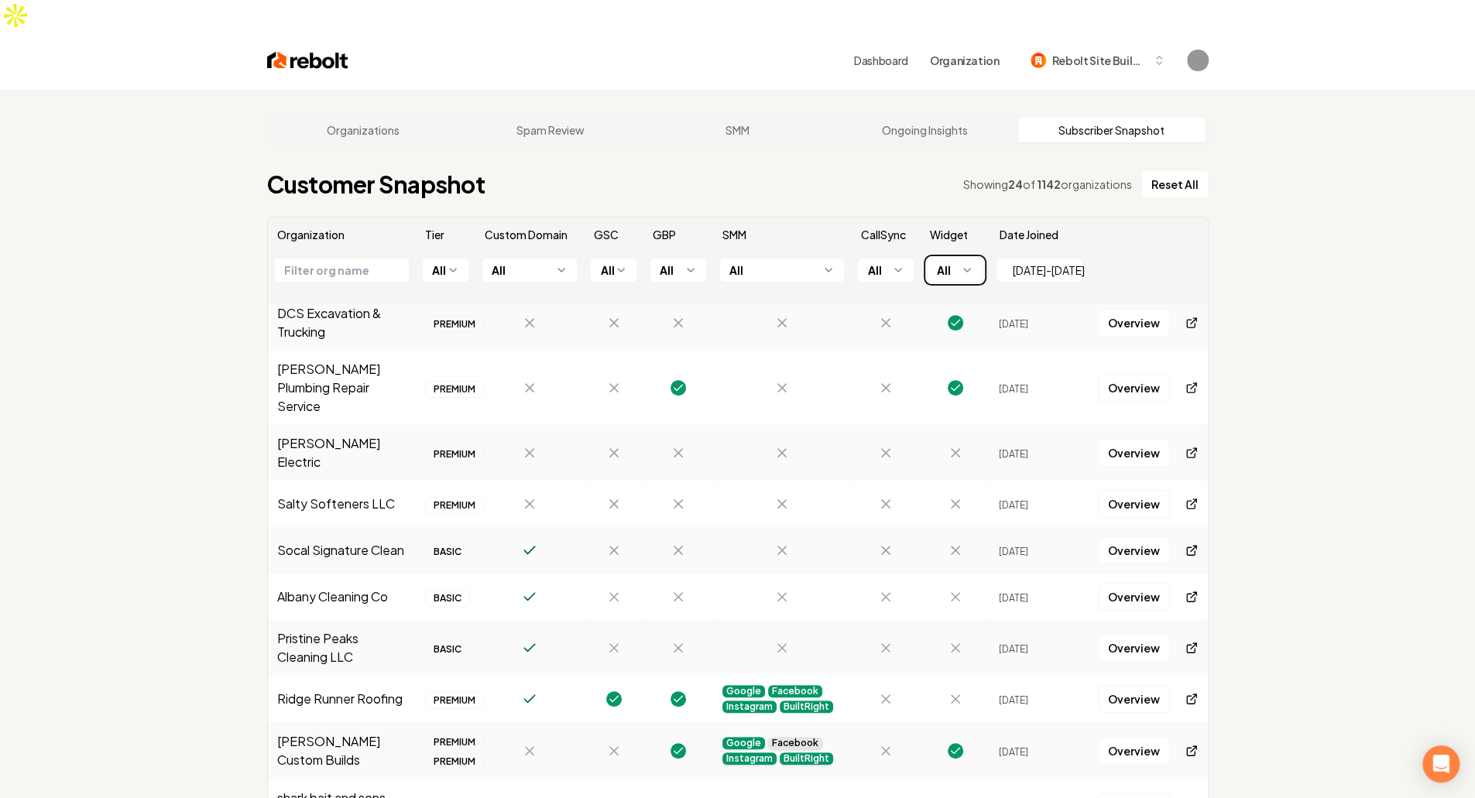
scroll to position [715, 0]
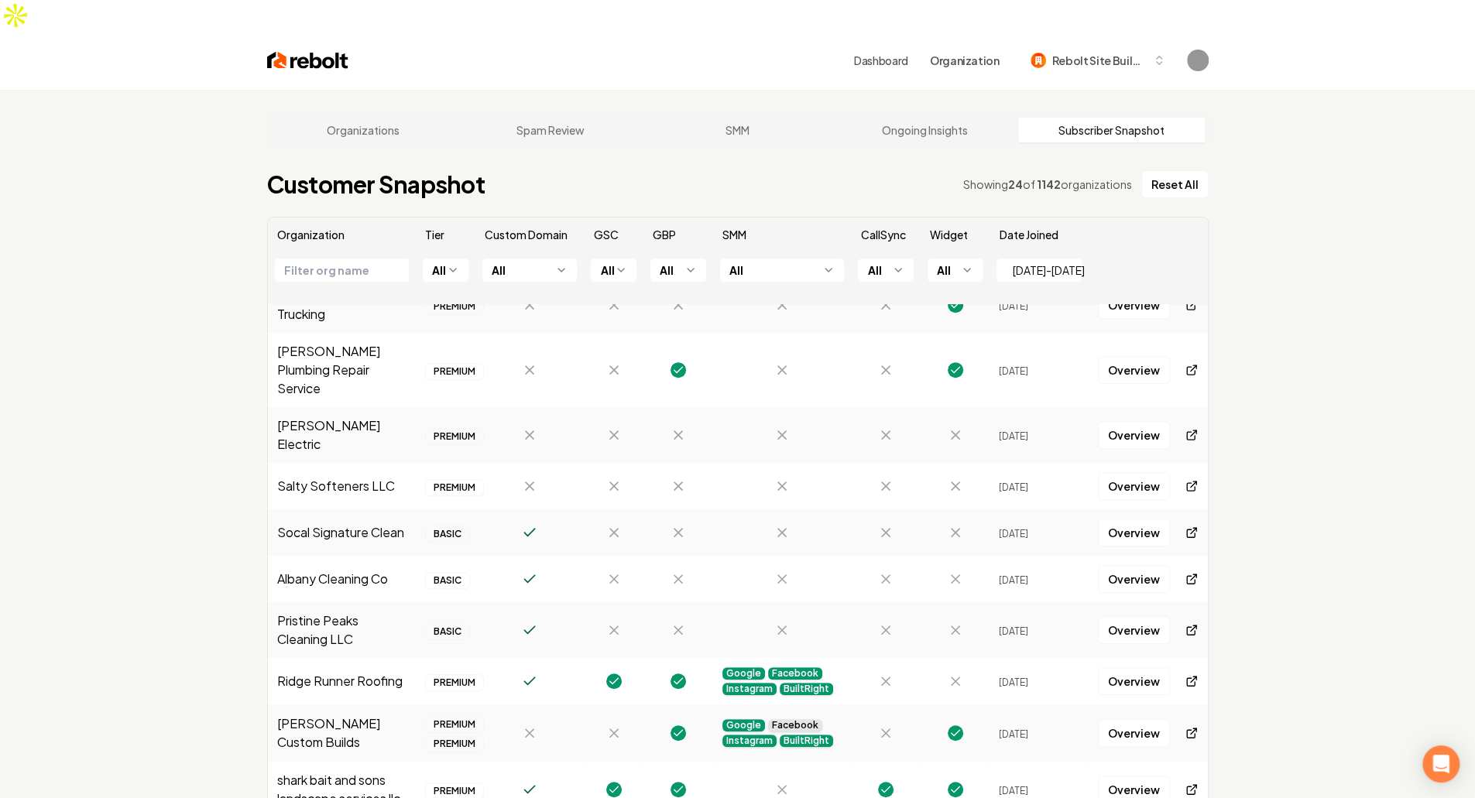
drag, startPoint x: 1187, startPoint y: 225, endPoint x: 1129, endPoint y: 228, distance: 57.4
click at [1185, 252] on th at bounding box center [1148, 278] width 118 height 53
click at [1024, 258] on button "09/15/25 - 09/21/25" at bounding box center [1039, 270] width 87 height 25
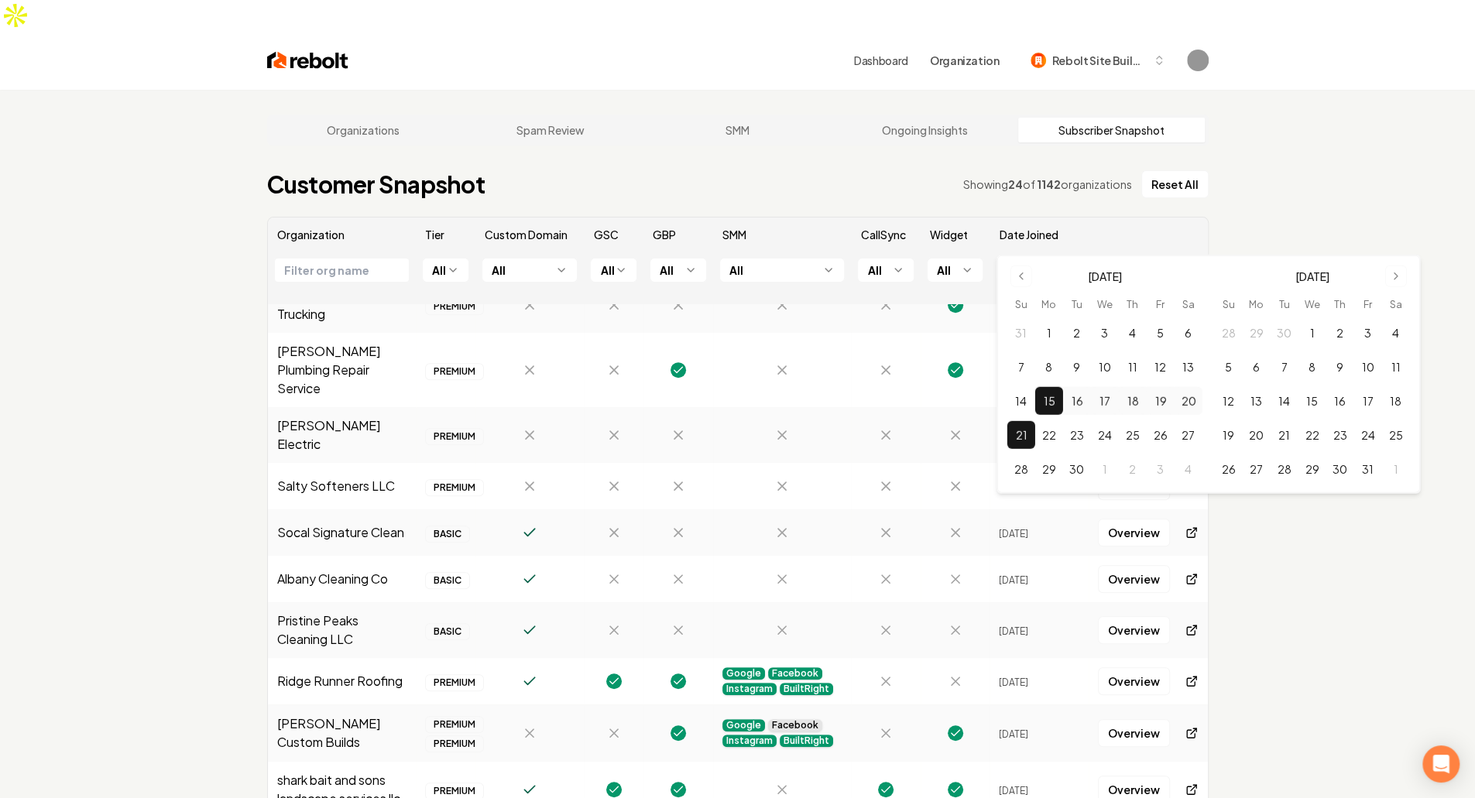
click at [1180, 402] on button "20" at bounding box center [1189, 401] width 28 height 28
drag, startPoint x: 1194, startPoint y: 284, endPoint x: 1191, endPoint y: 252, distance: 32.7
click at [1193, 273] on div "September 2025 Su Mo Tu We Th Fr Sa 31 1 2 3 4 5 6 7 8 9 10 11 12 13 14 15 16 1…" at bounding box center [1105, 375] width 195 height 218
click at [1193, 218] on th at bounding box center [1148, 235] width 118 height 34
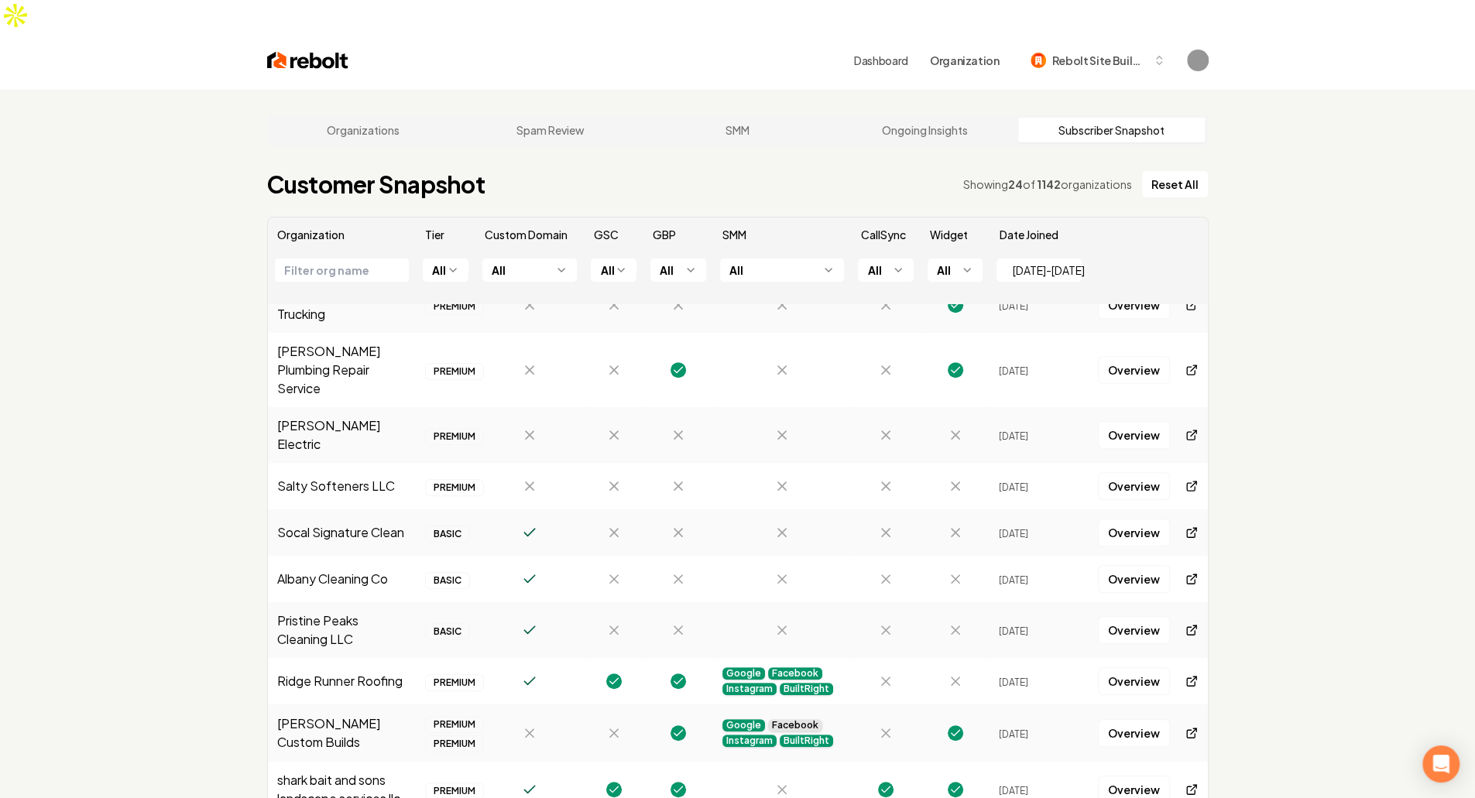
drag, startPoint x: 1369, startPoint y: 374, endPoint x: 1363, endPoint y: 431, distance: 57.6
click at [1369, 435] on div "Organizations Spam Review SMM Ongoing Insights Subscriber Snapshot Customer Sna…" at bounding box center [737, 489] width 1475 height 799
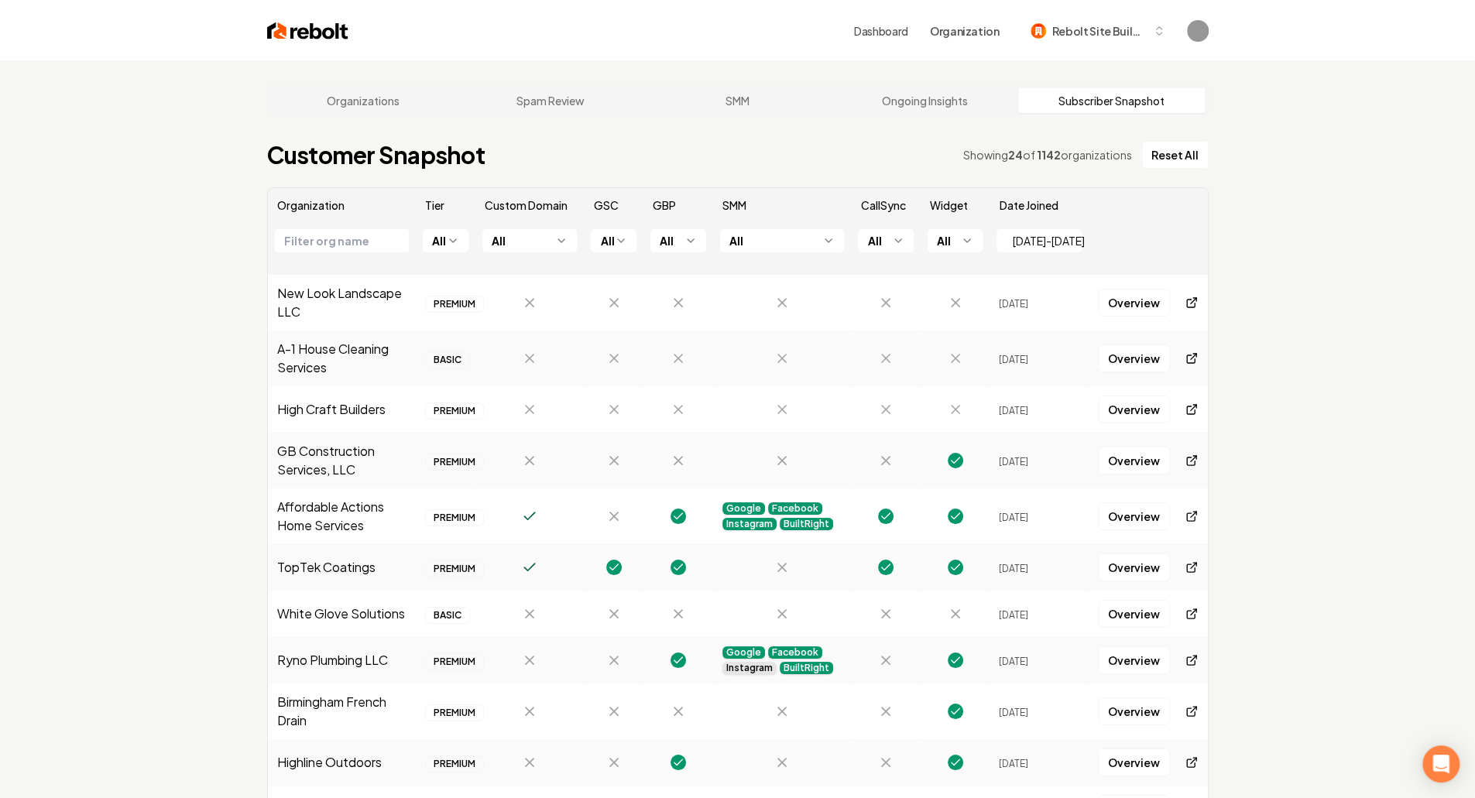
scroll to position [0, 0]
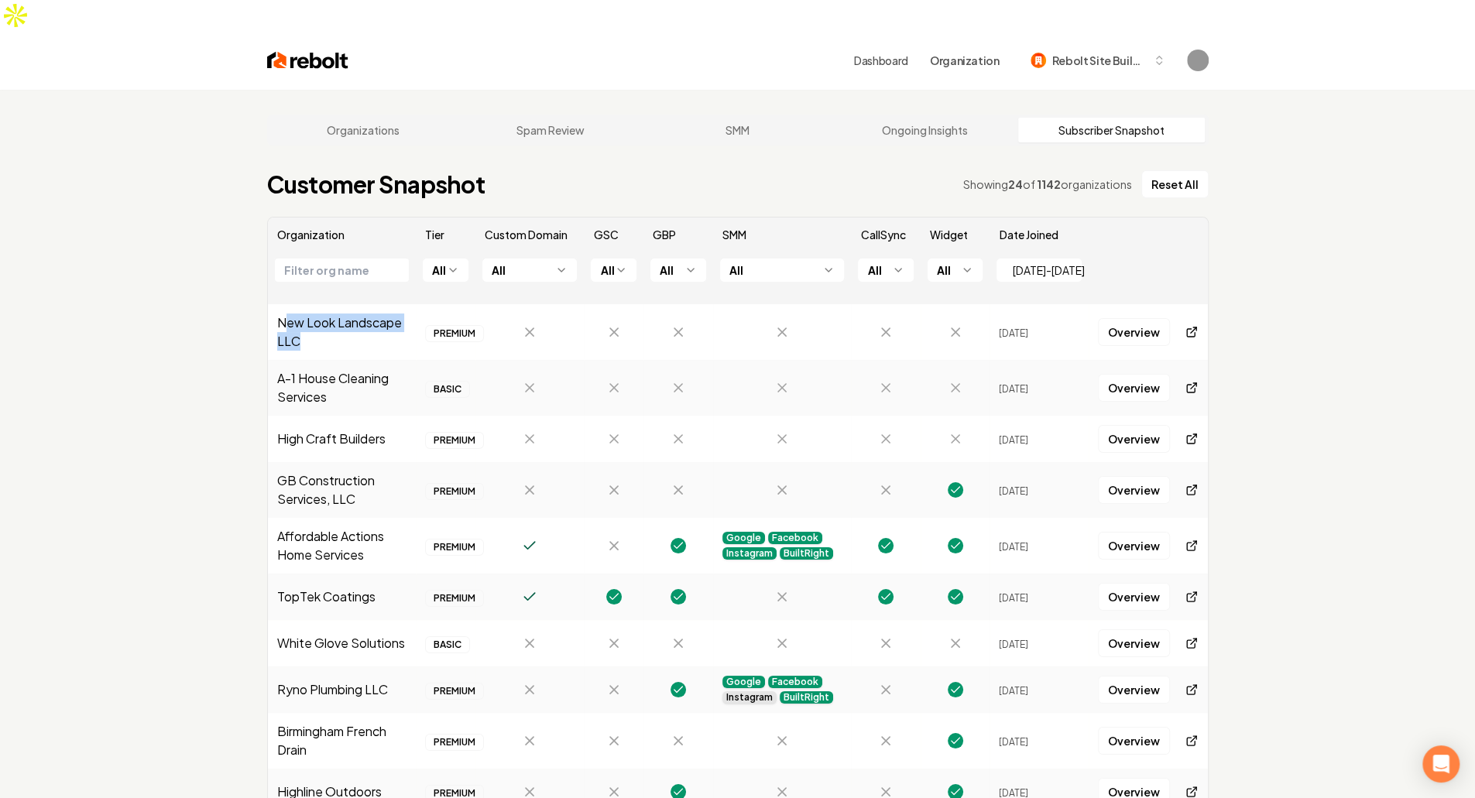
drag, startPoint x: 333, startPoint y: 311, endPoint x: 288, endPoint y: 284, distance: 52.1
click at [288, 304] on td "New Look Landscape LLC" at bounding box center [342, 332] width 149 height 56
click at [325, 304] on td "New Look Landscape LLC" at bounding box center [342, 332] width 149 height 56
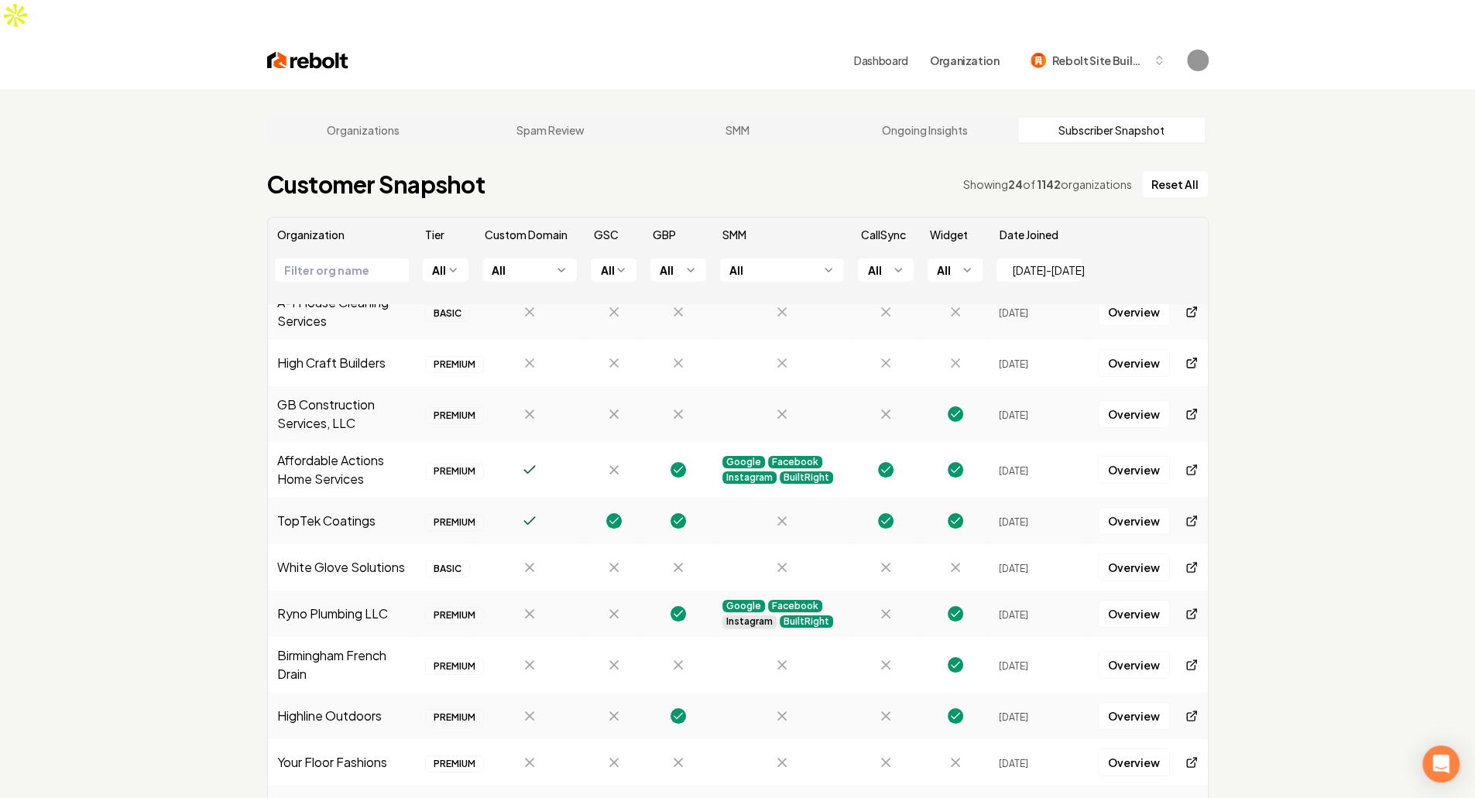
scroll to position [77, 0]
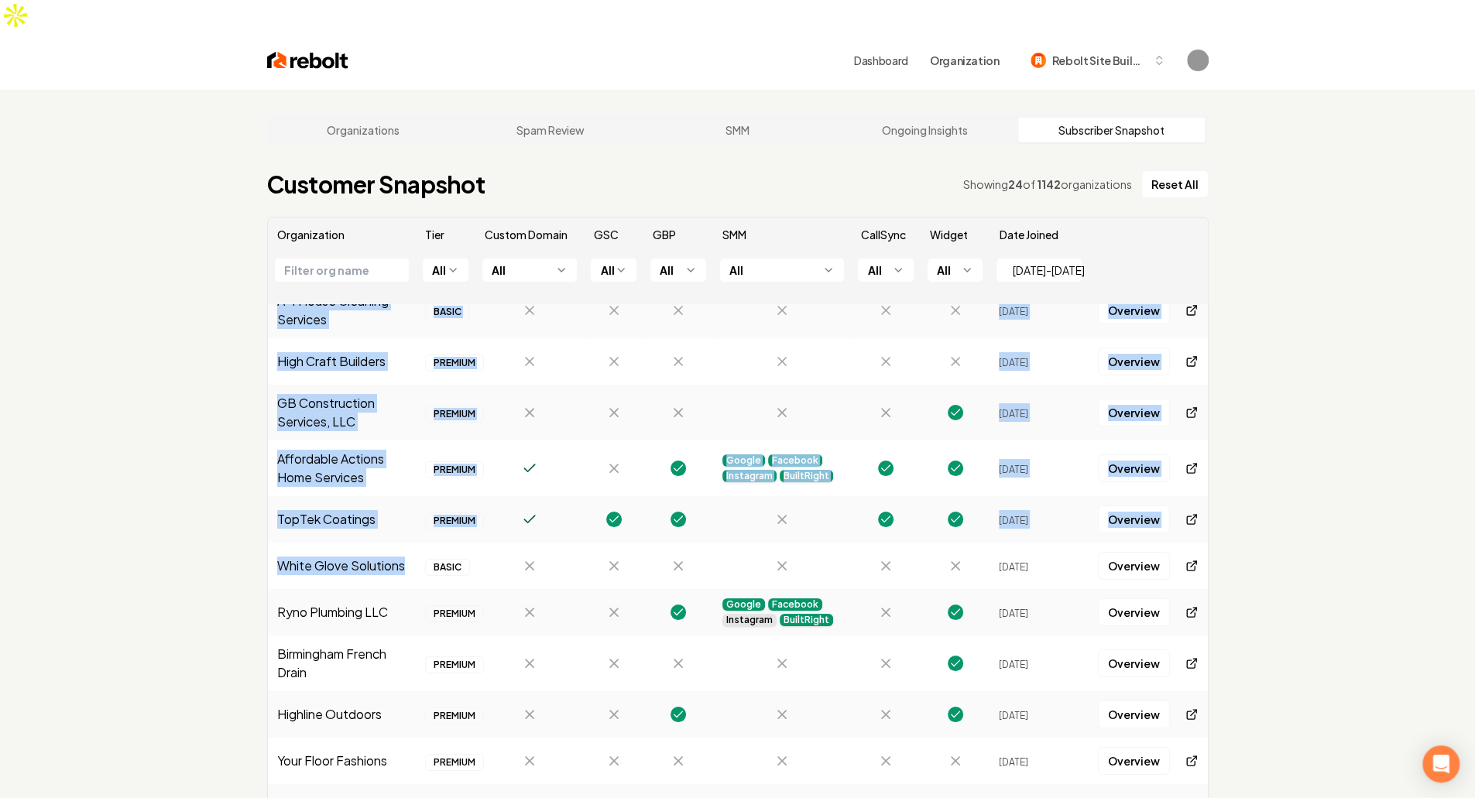
drag, startPoint x: 357, startPoint y: 551, endPoint x: 235, endPoint y: 524, distance: 124.4
click at [235, 524] on div "Organizations Spam Review SMM Ongoing Insights Subscriber Snapshot Customer Sna…" at bounding box center [737, 489] width 1475 height 799
click at [347, 543] on td "White Glove Solutions" at bounding box center [342, 566] width 149 height 46
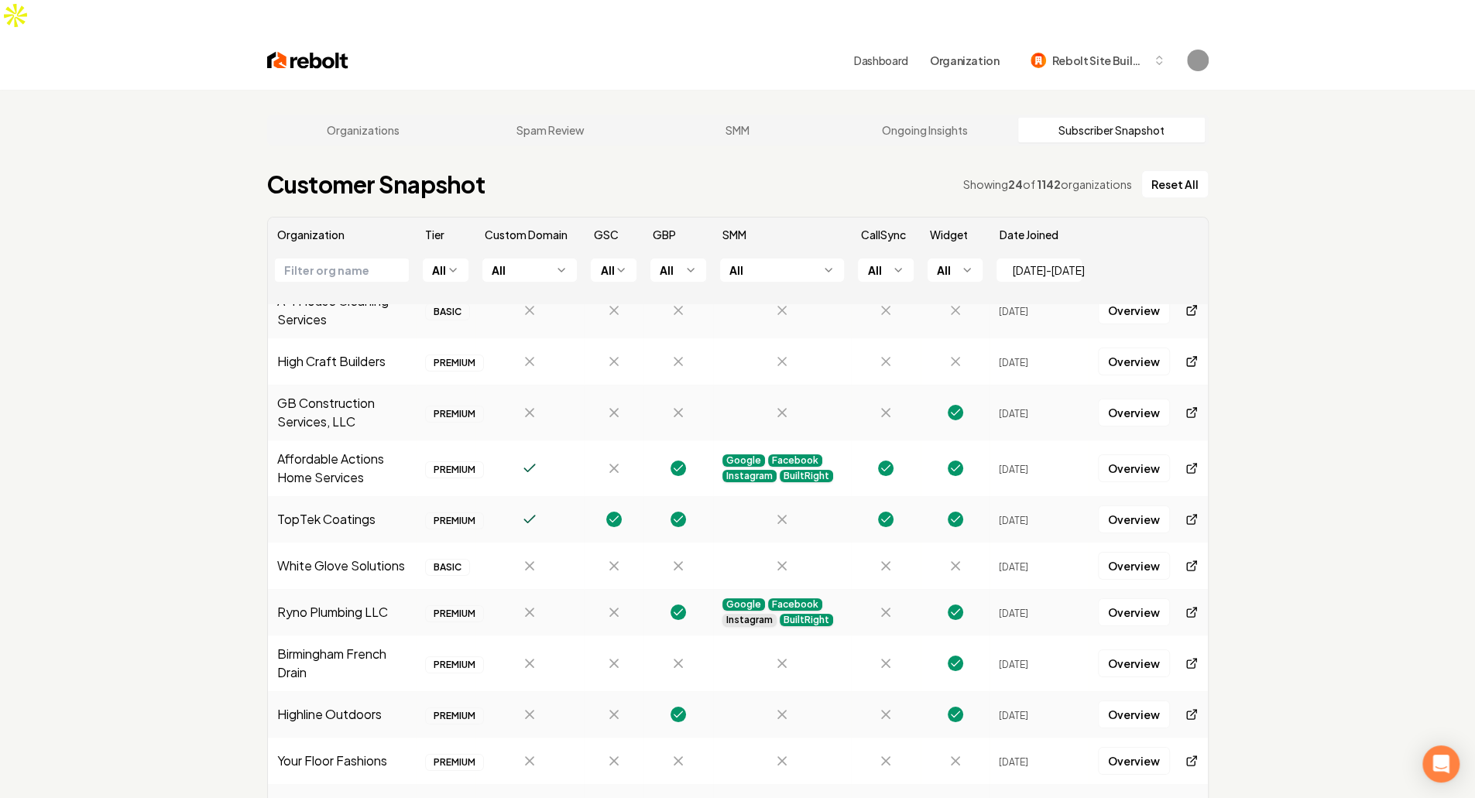
click at [1029, 561] on span "Sep 18, 2025" at bounding box center [1013, 567] width 29 height 12
click at [1046, 549] on td "Sep 18, 2025" at bounding box center [1039, 566] width 99 height 46
click at [1055, 543] on td "Sep 18, 2025" at bounding box center [1039, 566] width 99 height 46
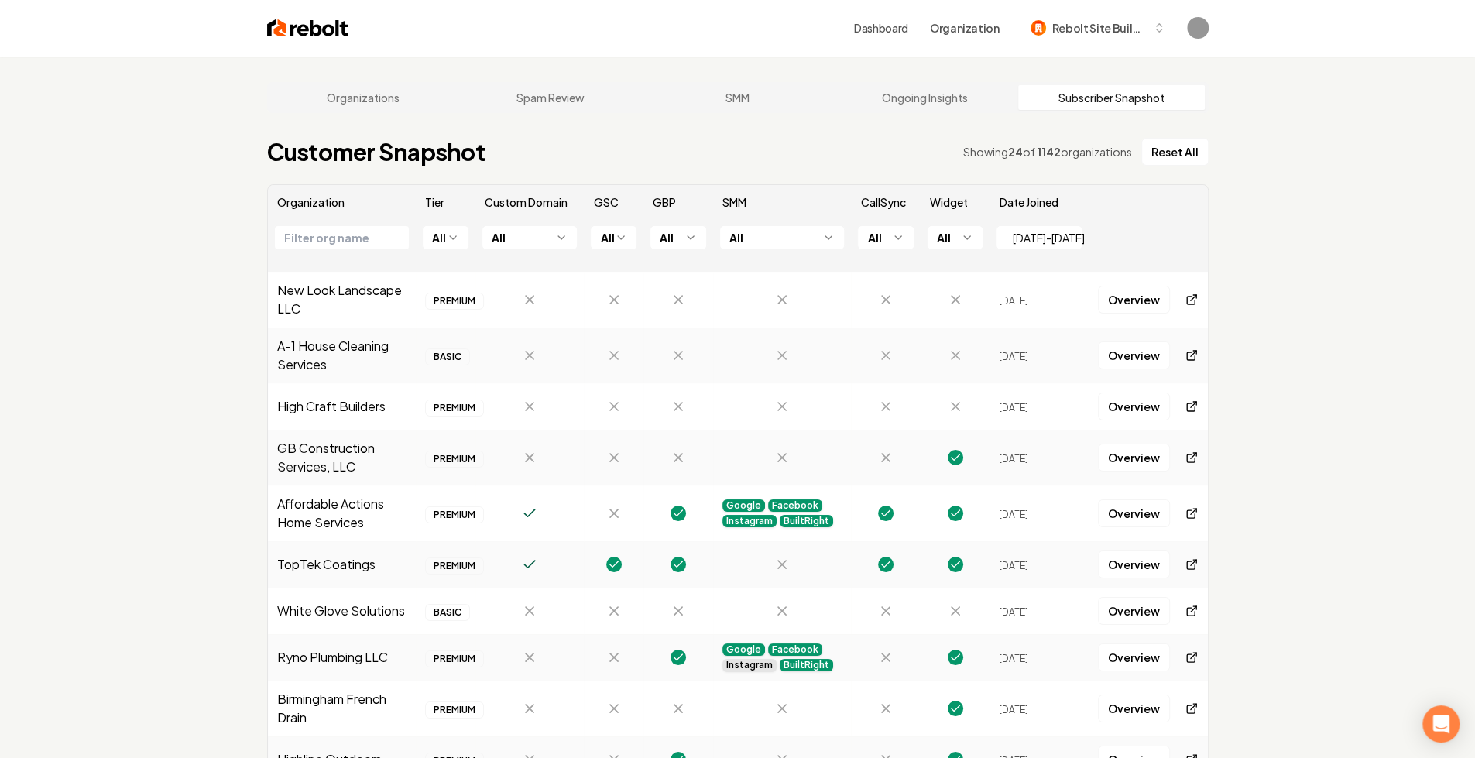
scroll to position [0, 0]
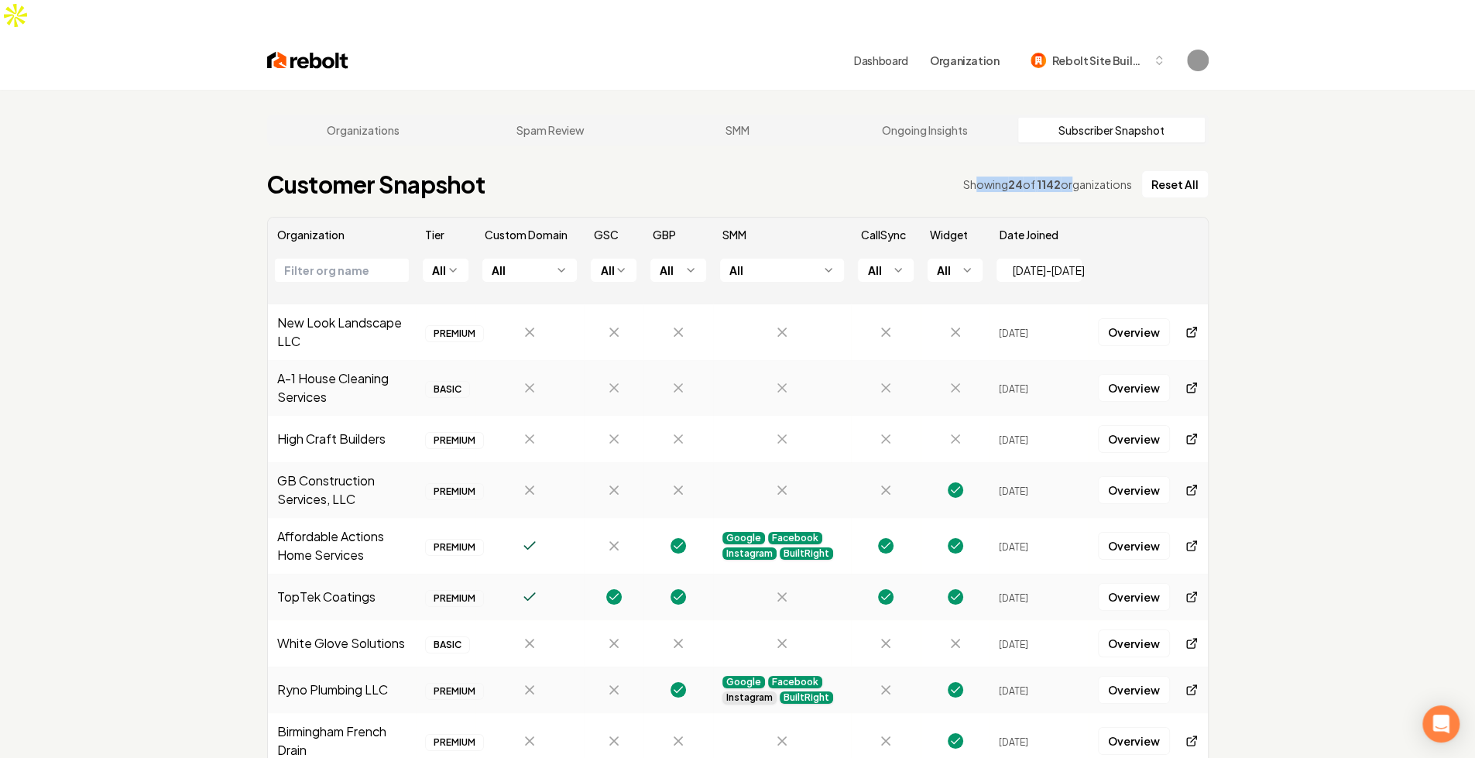
drag, startPoint x: 980, startPoint y: 153, endPoint x: 1070, endPoint y: 159, distance: 89.3
click at [1070, 177] on div "Showing 24 of 1142 organizations" at bounding box center [1047, 184] width 169 height 15
click at [992, 177] on div "Showing 24 of 1142 organizations" at bounding box center [1047, 184] width 169 height 15
drag, startPoint x: 975, startPoint y: 154, endPoint x: 1087, endPoint y: 146, distance: 112.6
click at [1076, 177] on div "Showing 24 of 1142 organizations" at bounding box center [1047, 184] width 169 height 15
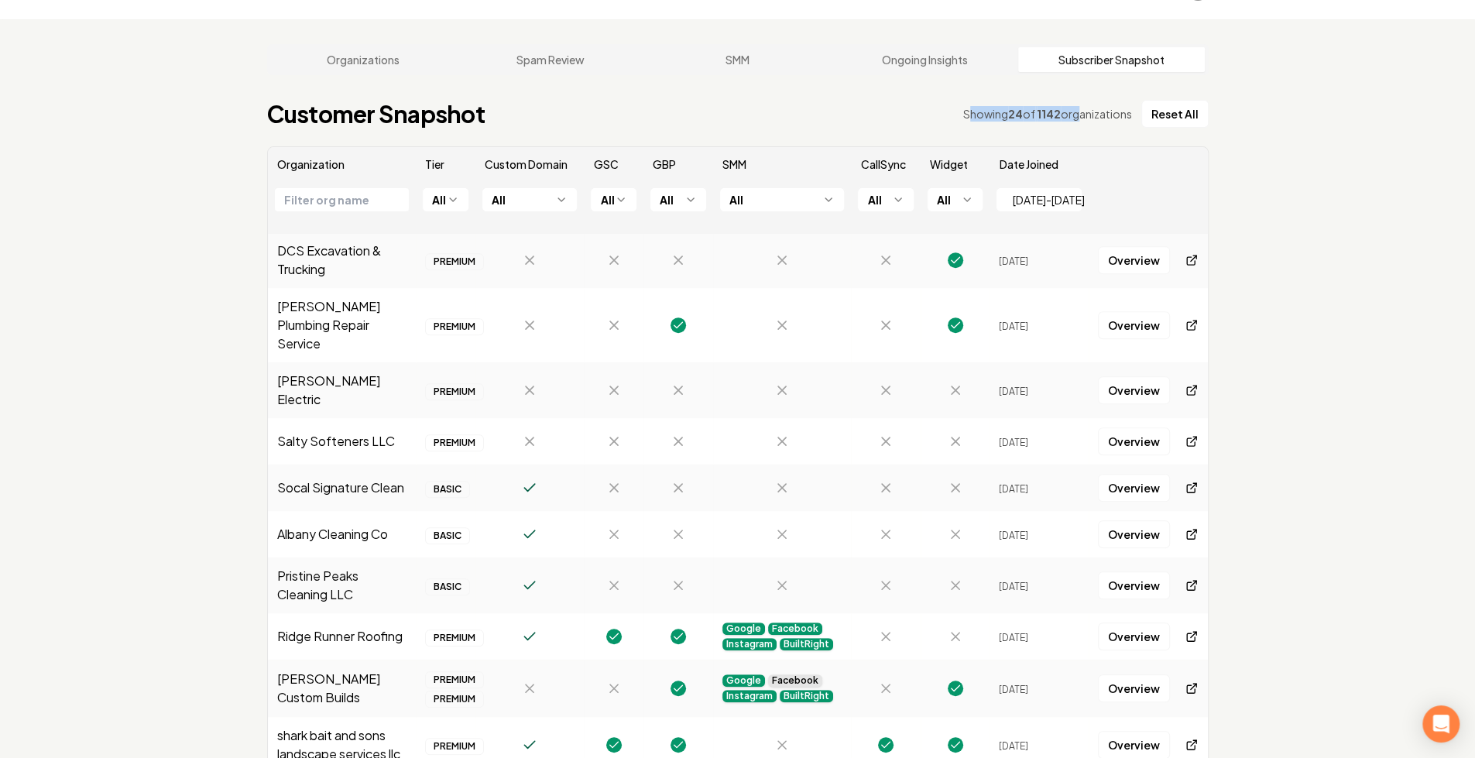
scroll to position [666, 0]
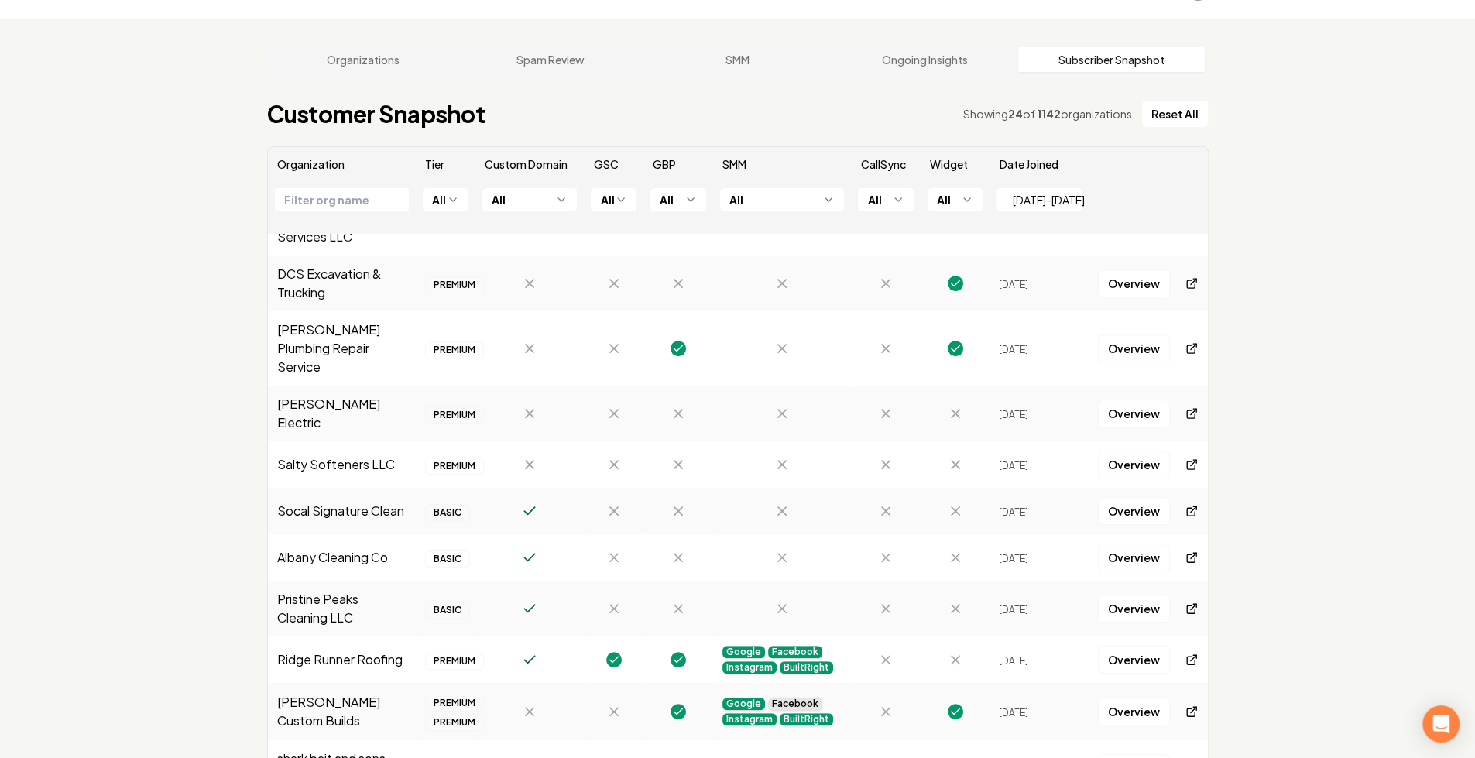
click at [1053, 637] on td "Sep 15, 2025" at bounding box center [1039, 660] width 99 height 46
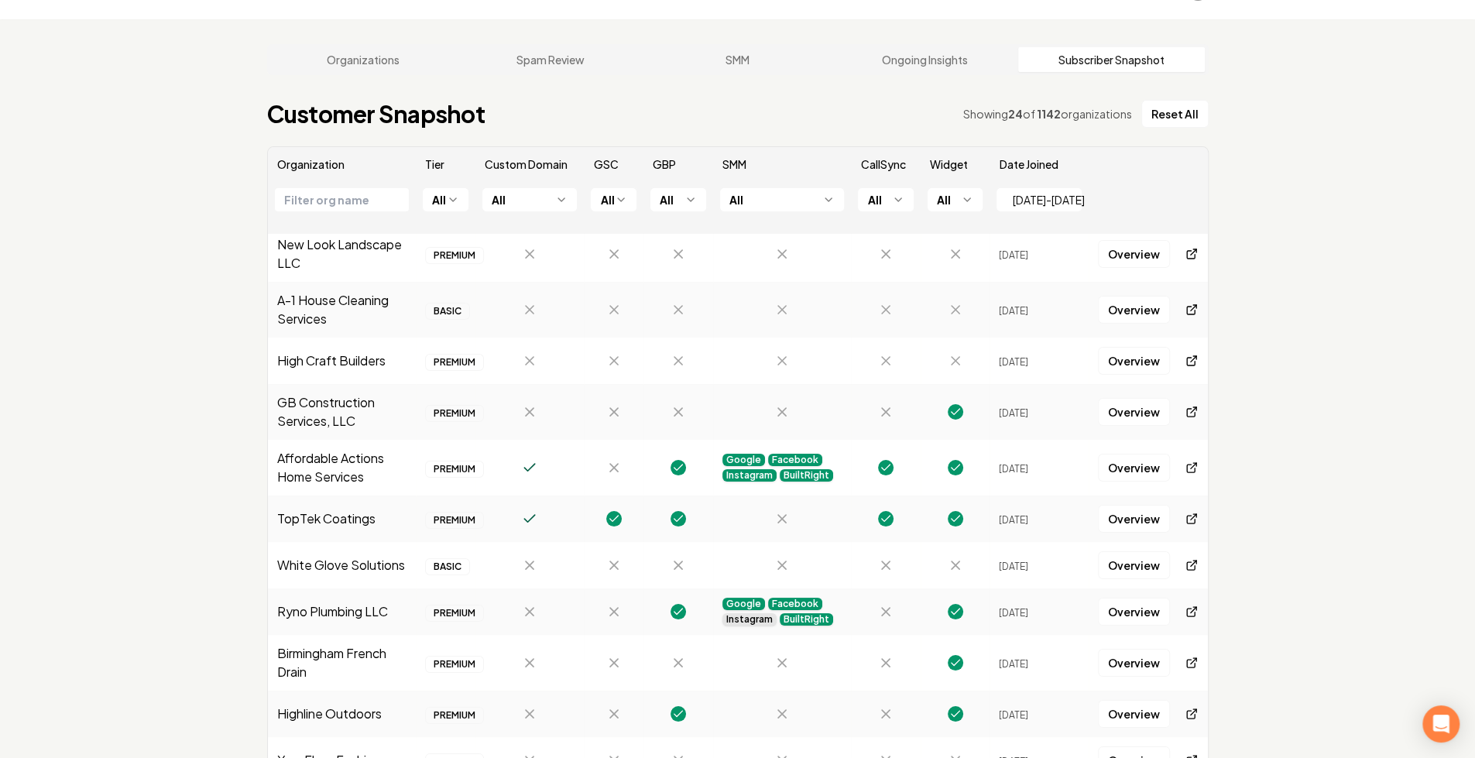
scroll to position [0, 0]
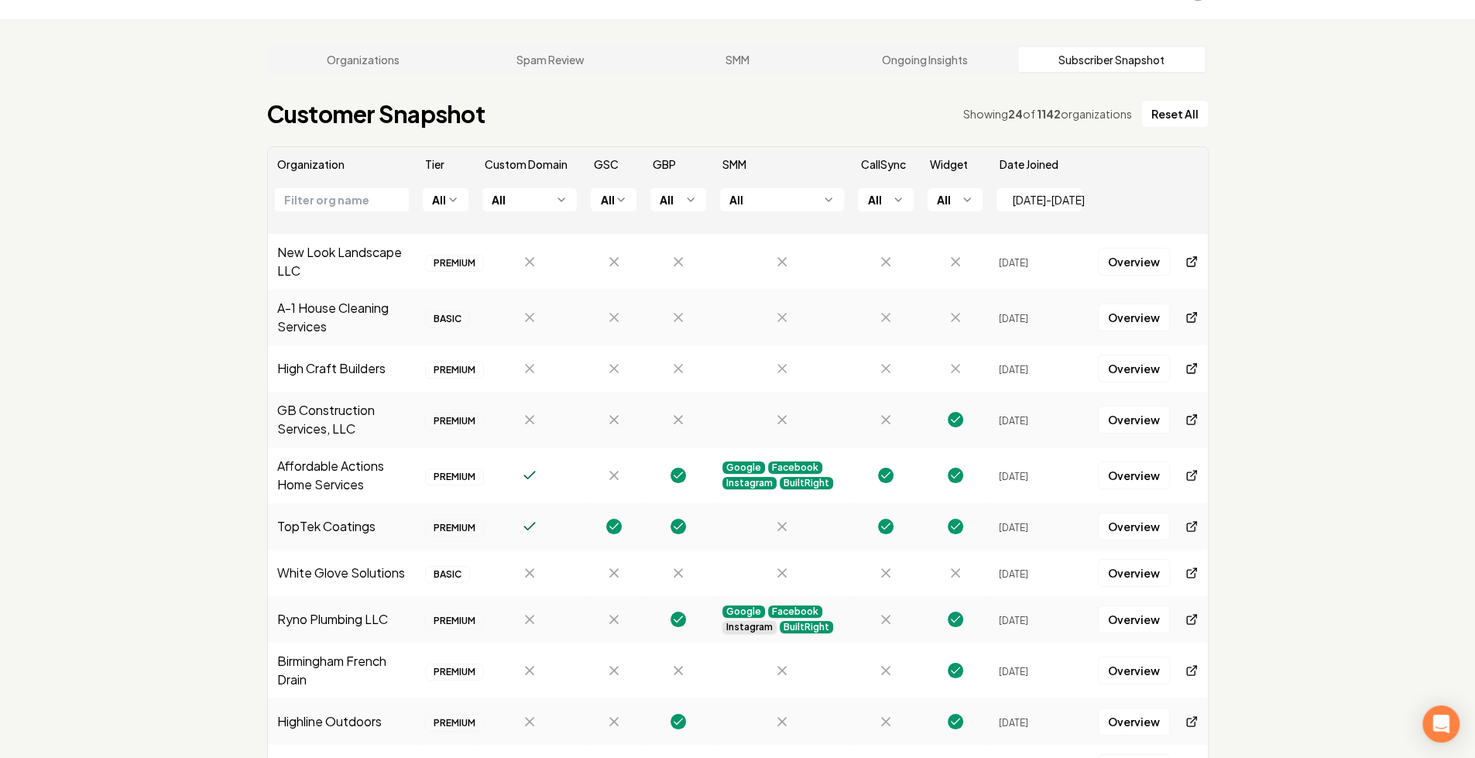
drag, startPoint x: 1049, startPoint y: 568, endPoint x: 973, endPoint y: 229, distance: 346.9
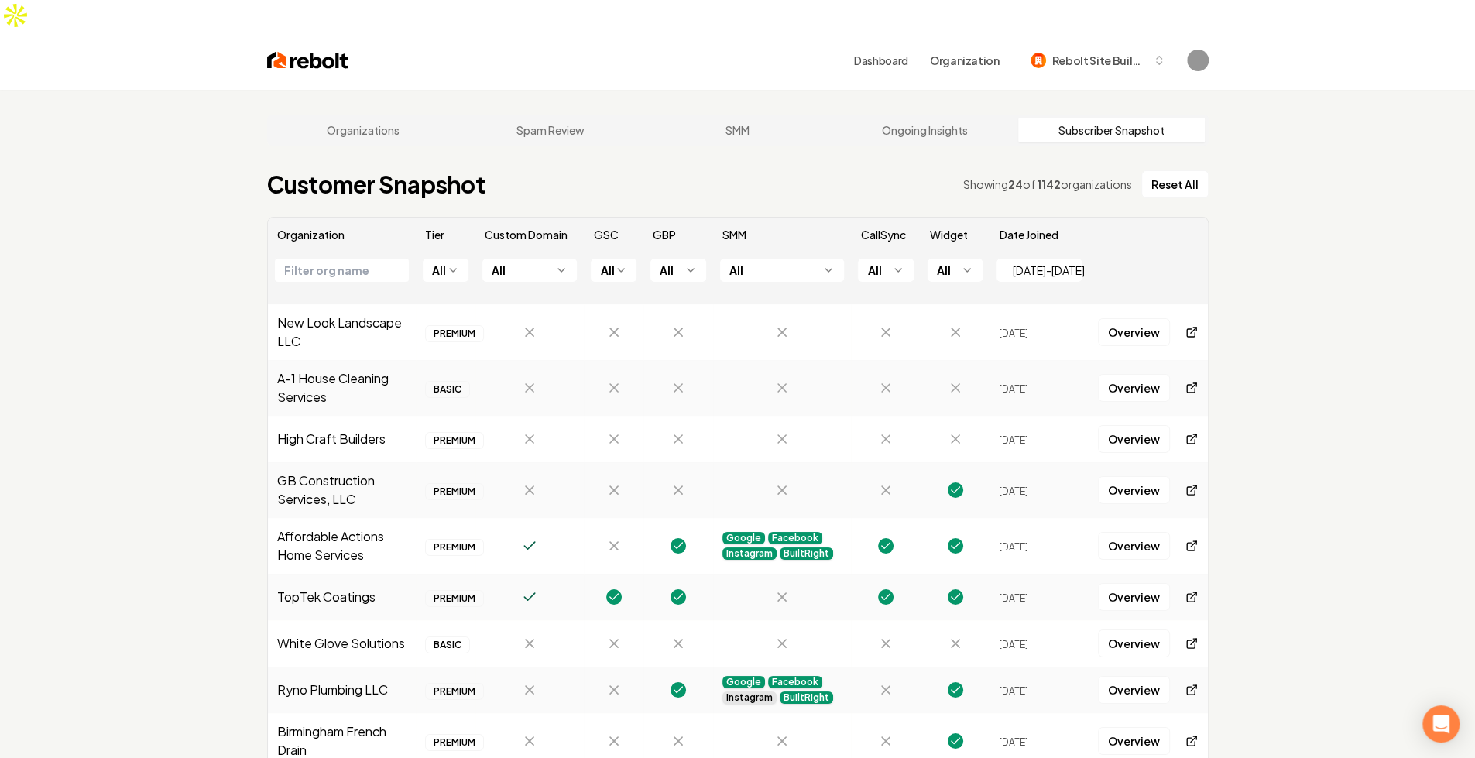
click at [1002, 383] on span "Sep 19, 2025" at bounding box center [1013, 389] width 29 height 12
click at [1036, 360] on td "Sep 19, 2025" at bounding box center [1039, 388] width 99 height 56
click at [1029, 383] on span "Sep 19, 2025" at bounding box center [1013, 389] width 29 height 12
click at [1021, 328] on span "Sep 19, 2025" at bounding box center [1013, 334] width 29 height 12
click at [320, 304] on td "New Look Landscape LLC" at bounding box center [342, 332] width 149 height 56
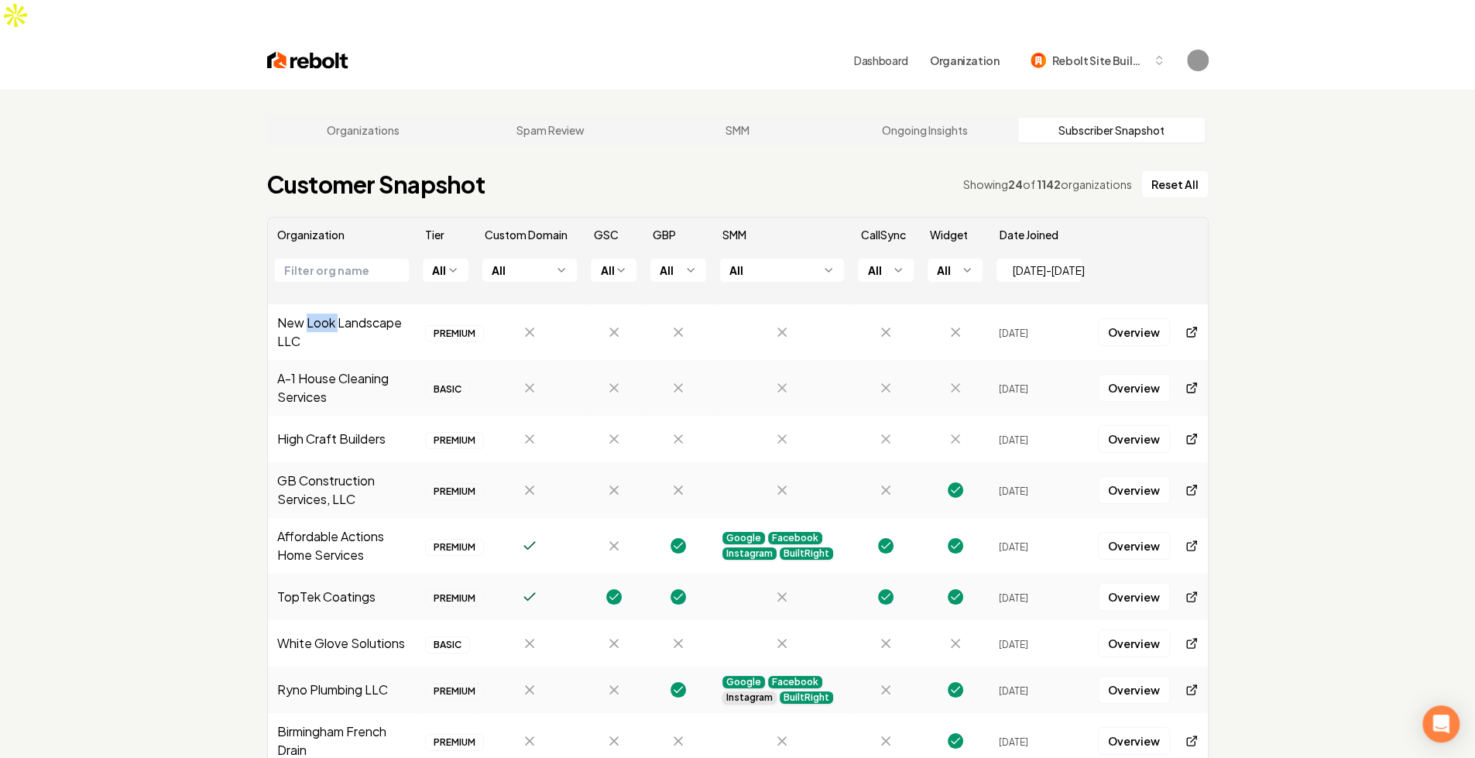
click at [320, 304] on td "New Look Landscape LLC" at bounding box center [342, 332] width 149 height 56
drag, startPoint x: 988, startPoint y: 301, endPoint x: 1087, endPoint y: 305, distance: 99.2
click at [1087, 305] on tr "New Look Landscape LLC PREMIUM Sep 19, 2025 Overview" at bounding box center [738, 332] width 940 height 56
drag, startPoint x: 1032, startPoint y: 376, endPoint x: 984, endPoint y: 370, distance: 48.3
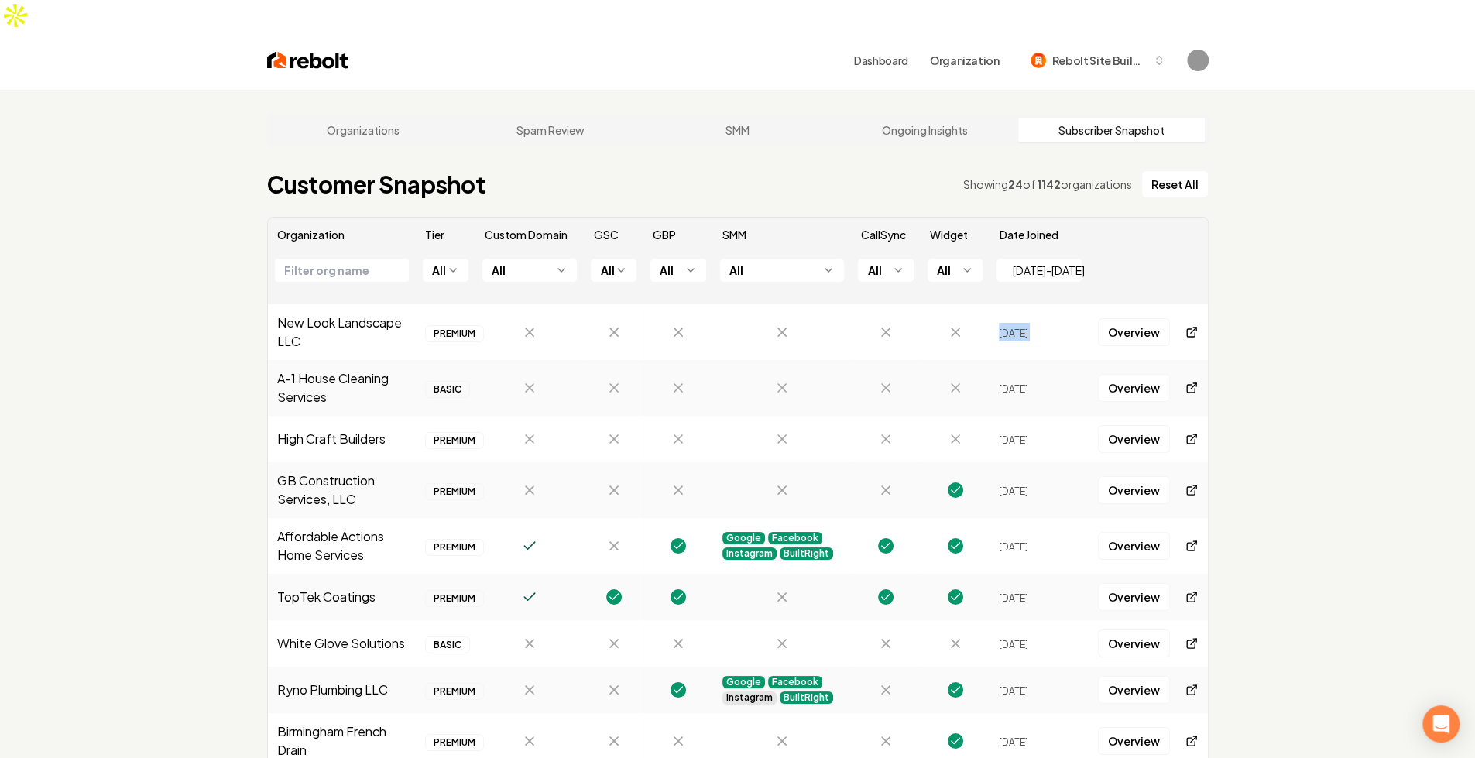
click at [1025, 372] on td "Sep 19, 2025" at bounding box center [1039, 388] width 99 height 56
drag, startPoint x: 984, startPoint y: 369, endPoint x: 1075, endPoint y: 376, distance: 91.6
click at [1098, 360] on tr "A-1 House Cleaning Services BASIC Sep 19, 2025 Overview" at bounding box center [738, 388] width 940 height 56
drag, startPoint x: 1007, startPoint y: 404, endPoint x: 1018, endPoint y: 427, distance: 24.9
click at [1029, 434] on span "Sep 18, 2025" at bounding box center [1013, 440] width 29 height 12
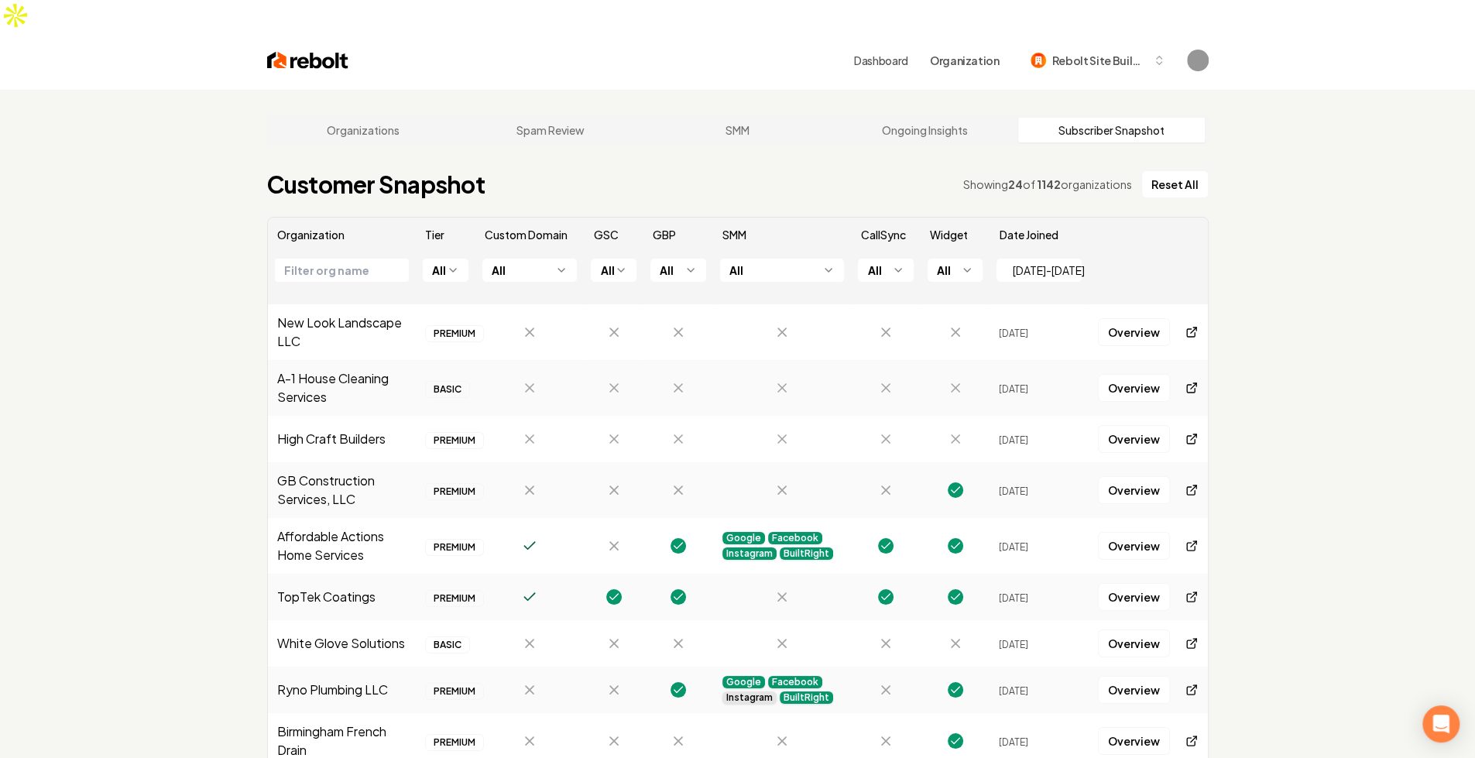
click at [325, 416] on td "High Craft Builders" at bounding box center [342, 439] width 149 height 46
click at [1123, 425] on link "Overview" at bounding box center [1134, 439] width 72 height 28
click at [365, 479] on td "GB Construction Services, LLC" at bounding box center [342, 490] width 149 height 56
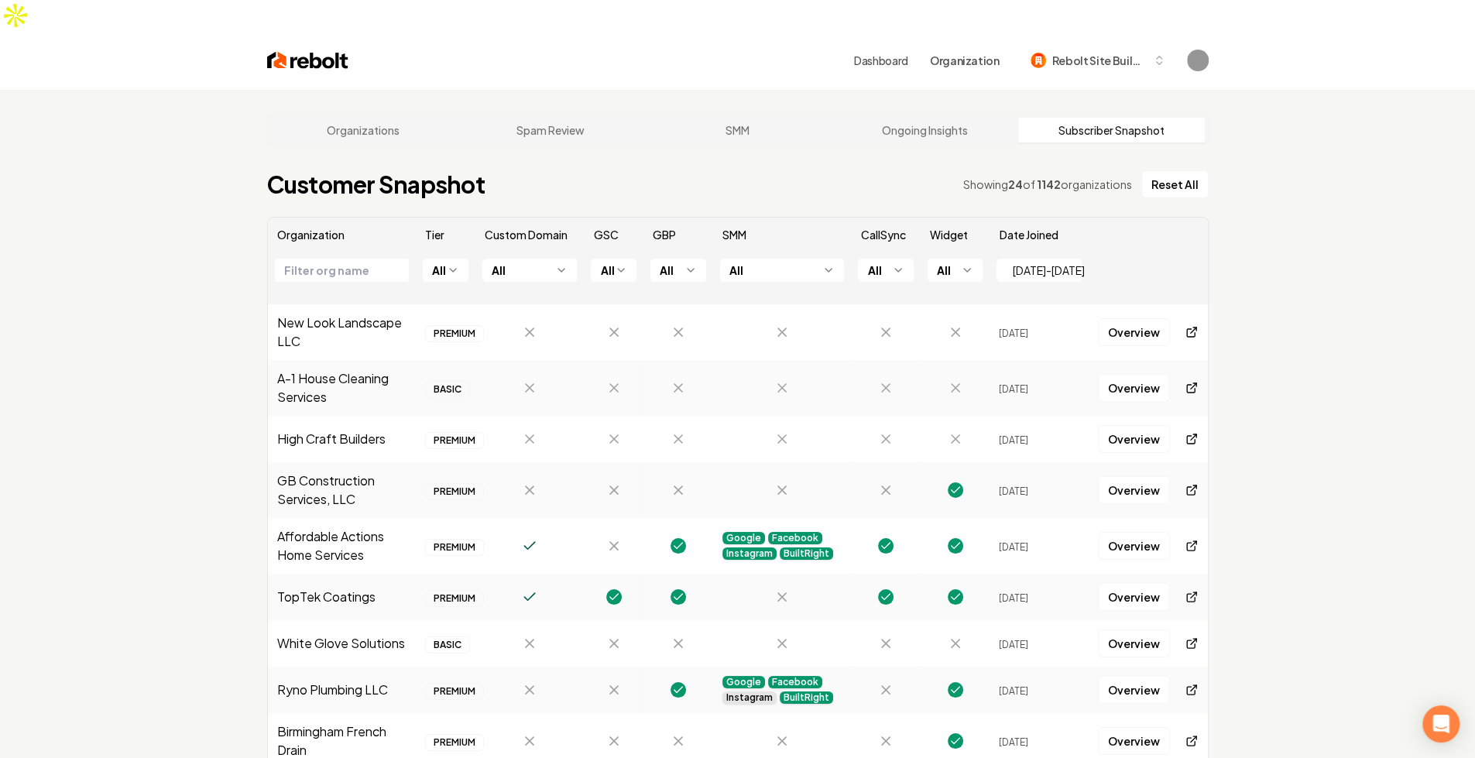
click at [350, 469] on td "GB Construction Services, LLC" at bounding box center [342, 490] width 149 height 56
click at [396, 462] on td "GB Construction Services, LLC" at bounding box center [342, 490] width 149 height 56
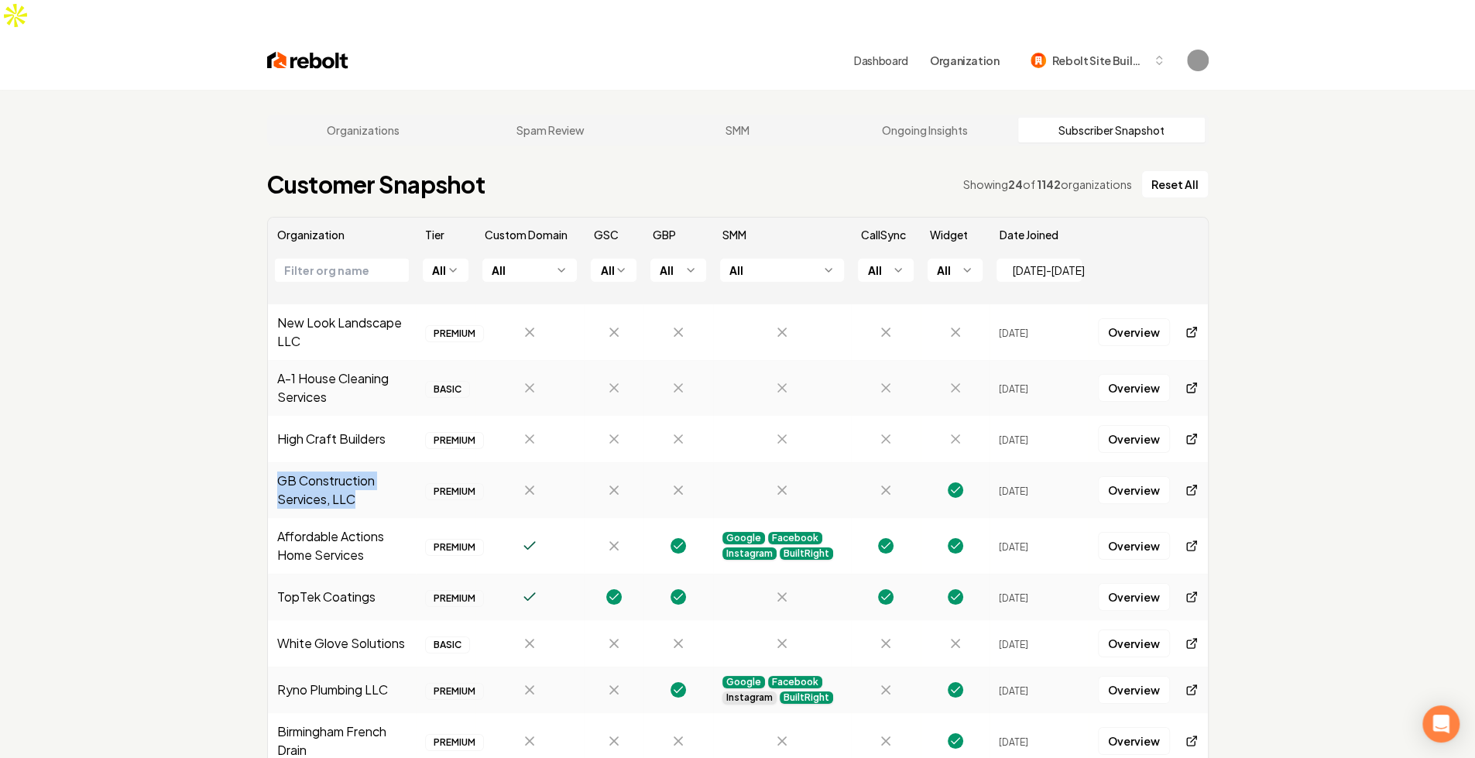
click at [300, 465] on td "GB Construction Services, LLC" at bounding box center [342, 490] width 149 height 56
click at [315, 416] on td "High Craft Builders" at bounding box center [342, 439] width 149 height 46
click at [292, 620] on td "White Glove Solutions" at bounding box center [342, 643] width 149 height 46
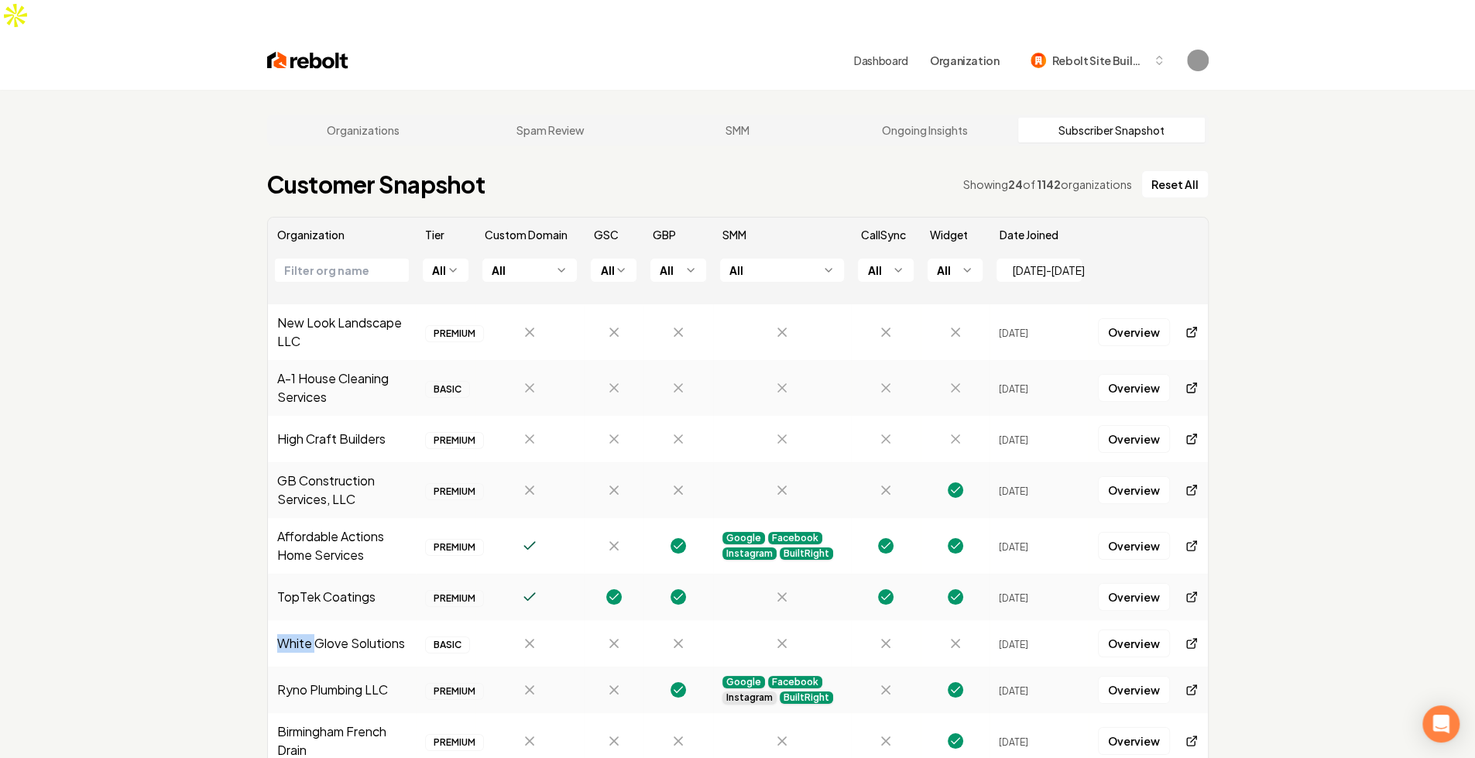
click at [292, 620] on td "White Glove Solutions" at bounding box center [342, 643] width 149 height 46
click at [1128, 630] on link "Overview" at bounding box center [1134, 644] width 72 height 28
click at [1176, 630] on link at bounding box center [1191, 644] width 31 height 28
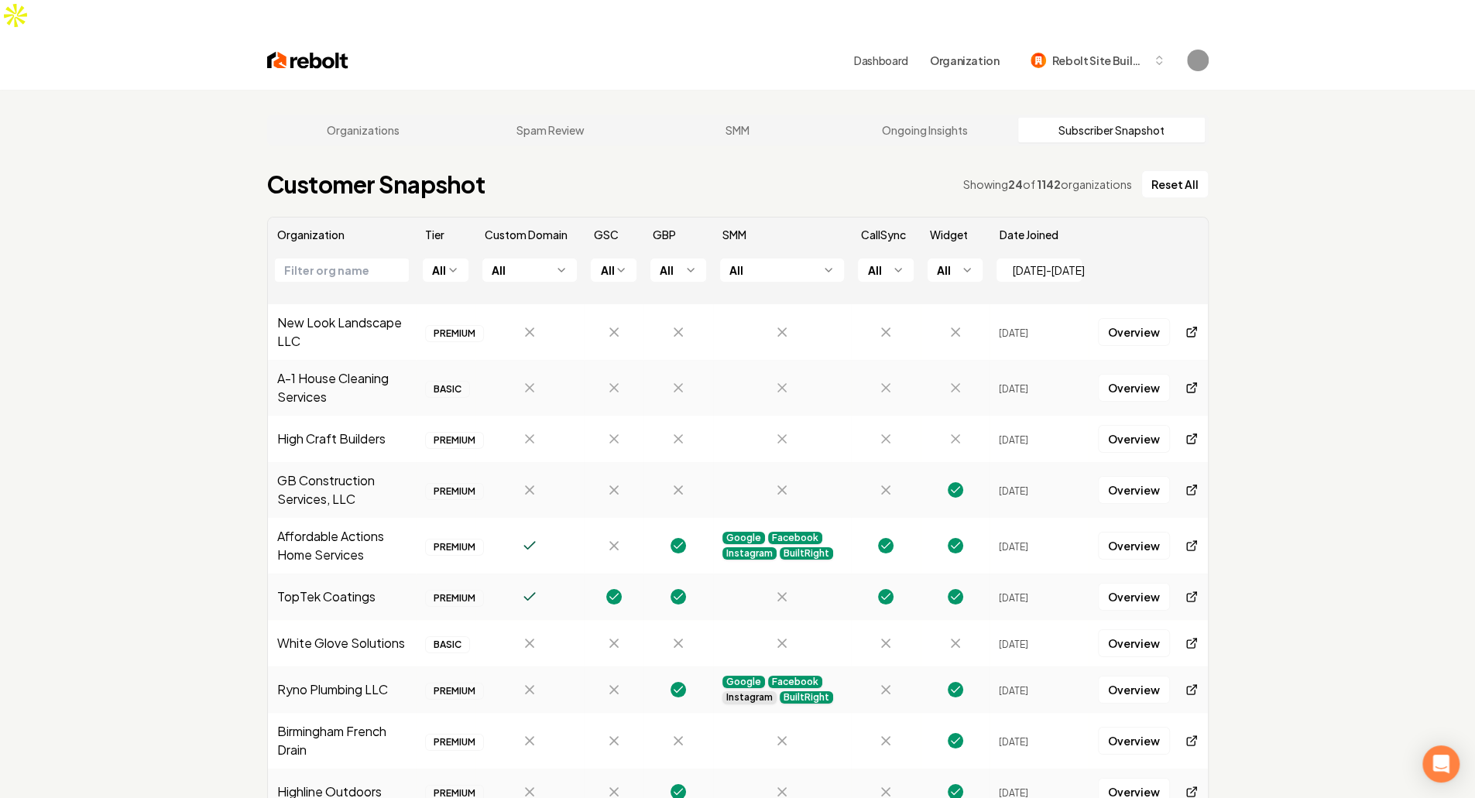
click at [1025, 639] on span "Sep 18, 2025" at bounding box center [1013, 645] width 29 height 12
click at [1186, 382] on icon at bounding box center [1192, 388] width 12 height 12
click at [1120, 374] on link "Overview" at bounding box center [1134, 388] width 72 height 28
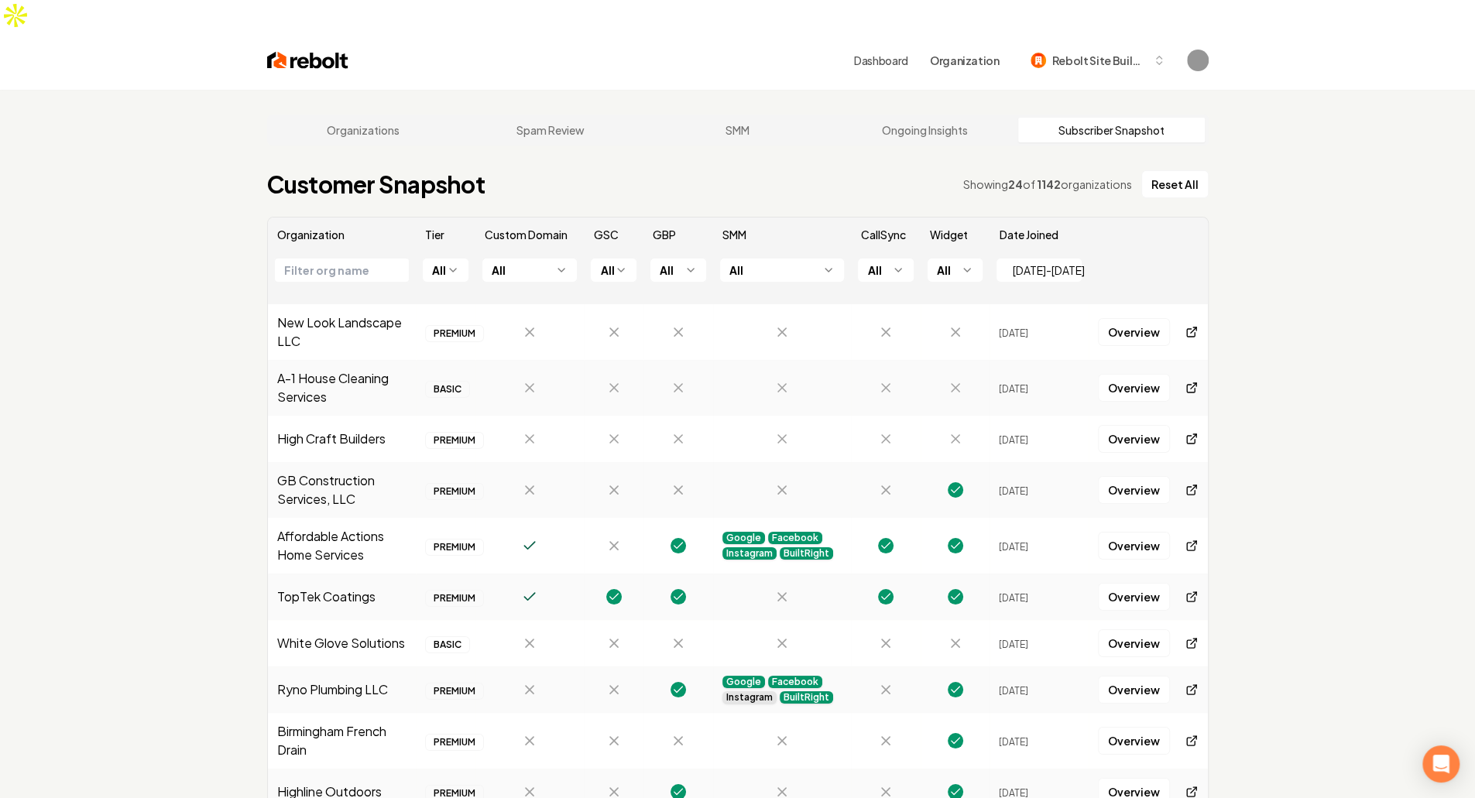
click at [1389, 515] on div "Organizations Spam Review SMM Ongoing Insights Subscriber Snapshot Customer Sna…" at bounding box center [737, 489] width 1475 height 799
click at [347, 360] on td "A-1 House Cleaning Services" at bounding box center [342, 388] width 149 height 56
click at [367, 360] on td "A-1 House Cleaning Services" at bounding box center [342, 388] width 149 height 56
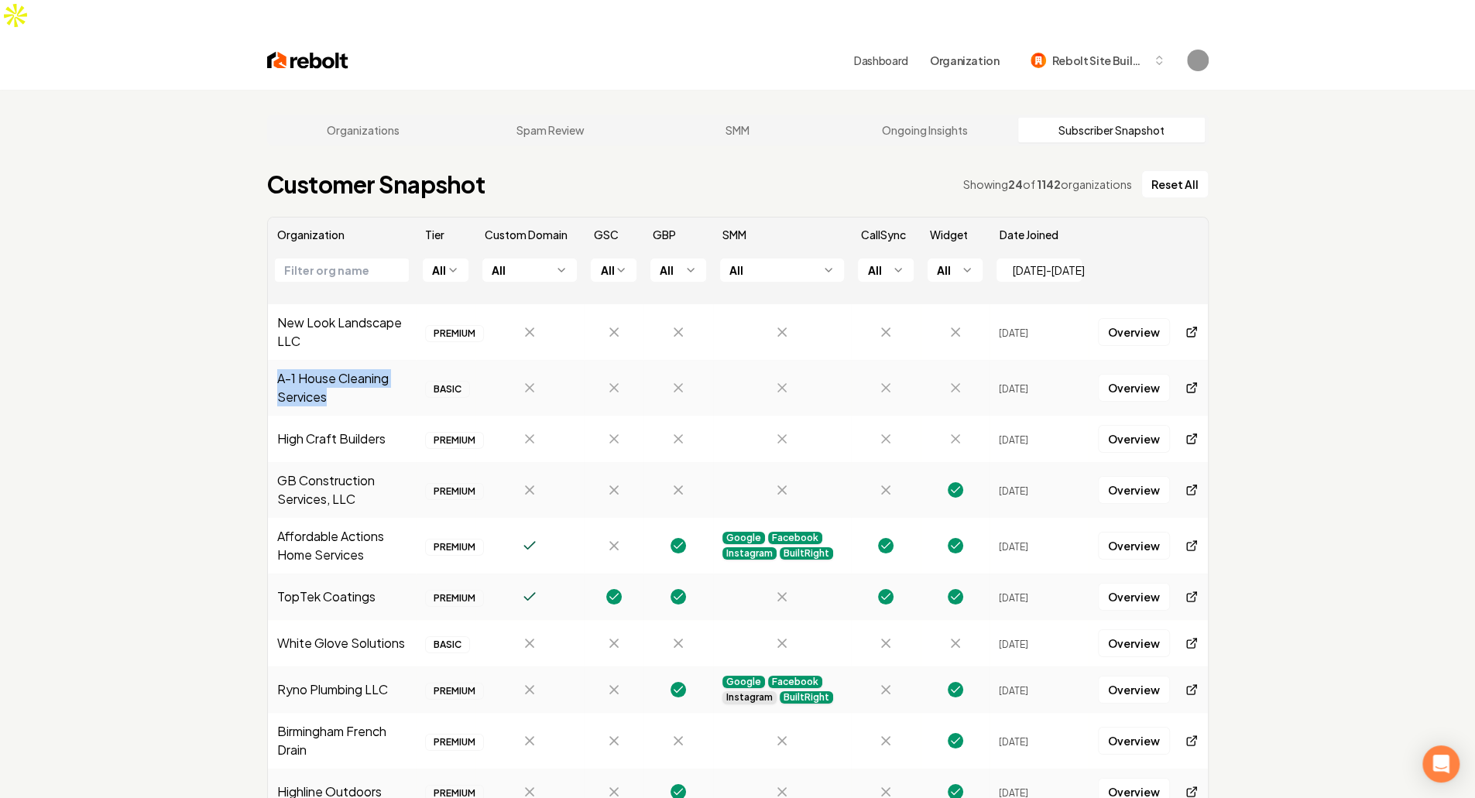
drag, startPoint x: 332, startPoint y: 354, endPoint x: 1064, endPoint y: 363, distance: 731.9
click at [1064, 363] on tr "A-1 House Cleaning Services BASIC Sep 19, 2025 Overview" at bounding box center [738, 388] width 940 height 56
click at [1064, 363] on td "Sep 19, 2025" at bounding box center [1039, 388] width 99 height 56
click at [1148, 318] on link "Overview" at bounding box center [1134, 332] width 72 height 28
click at [1015, 328] on span "Sep 19, 2025" at bounding box center [1013, 334] width 29 height 12
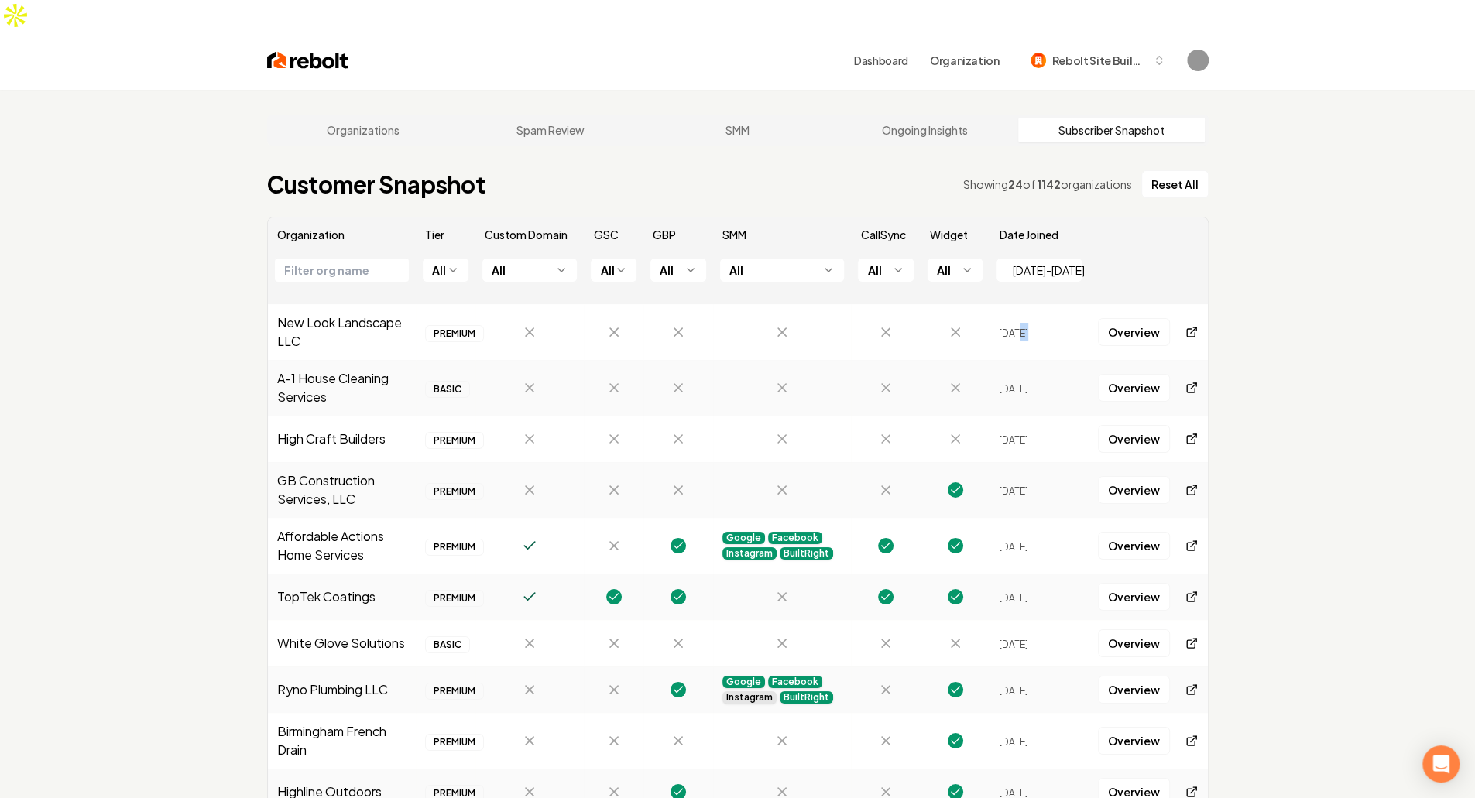
click at [1015, 328] on span "Sep 19, 2025" at bounding box center [1013, 334] width 29 height 12
click at [338, 304] on td "New Look Landscape LLC" at bounding box center [342, 332] width 149 height 56
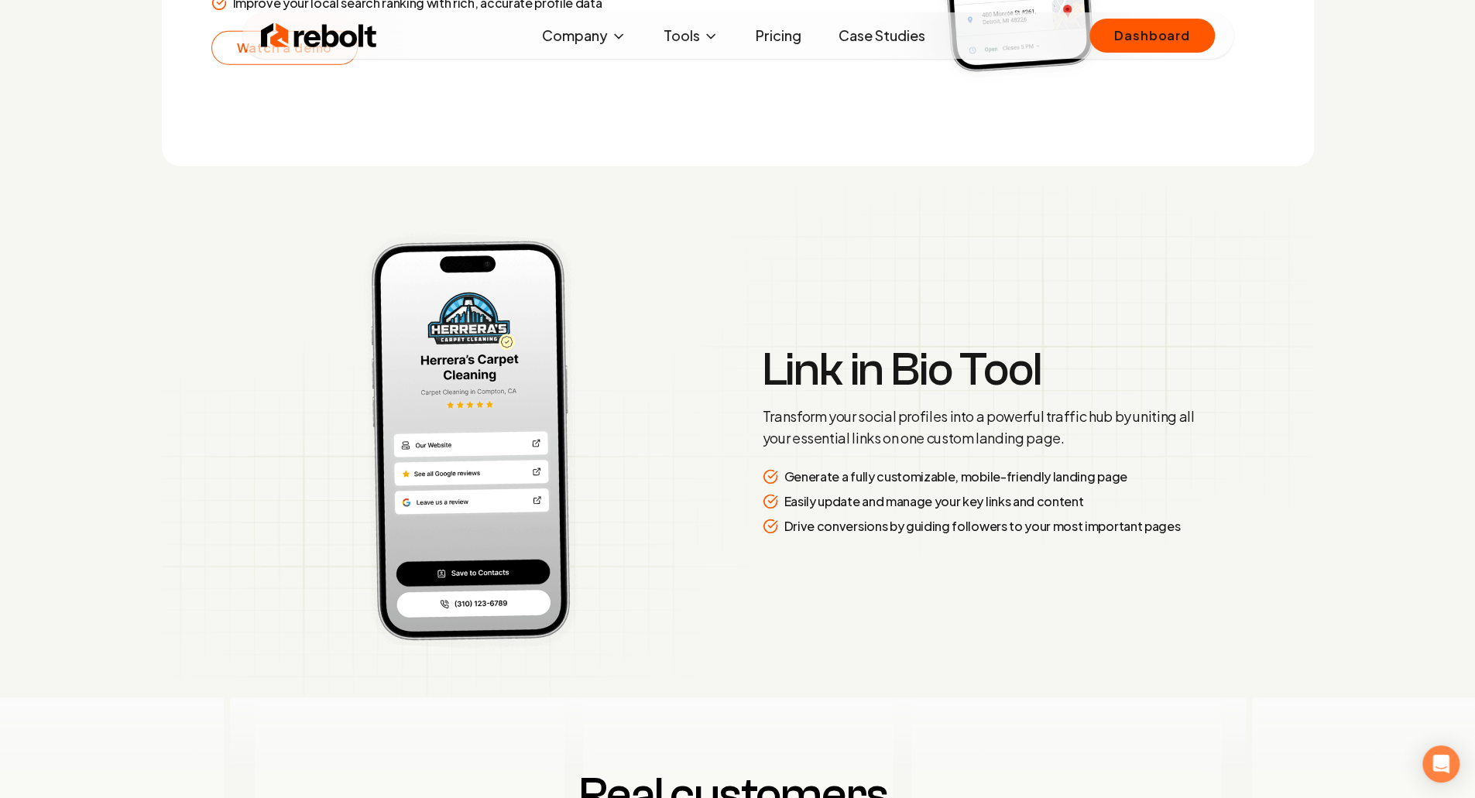
click at [1207, 422] on div "Link in Bio Tool Transform your social profiles into a powerful traffic hub by …" at bounding box center [986, 441] width 446 height 189
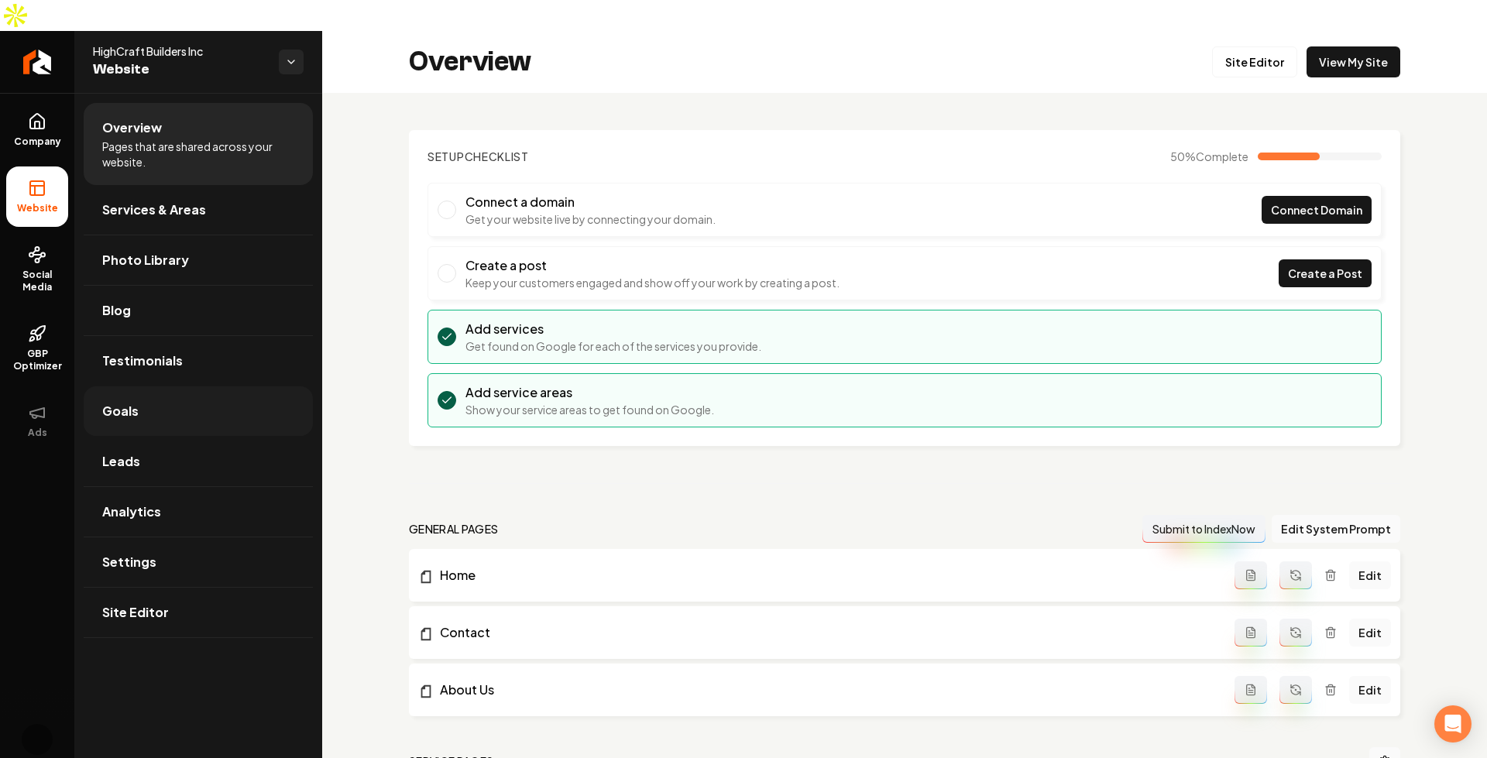
click at [129, 394] on link "Goals" at bounding box center [198, 411] width 229 height 50
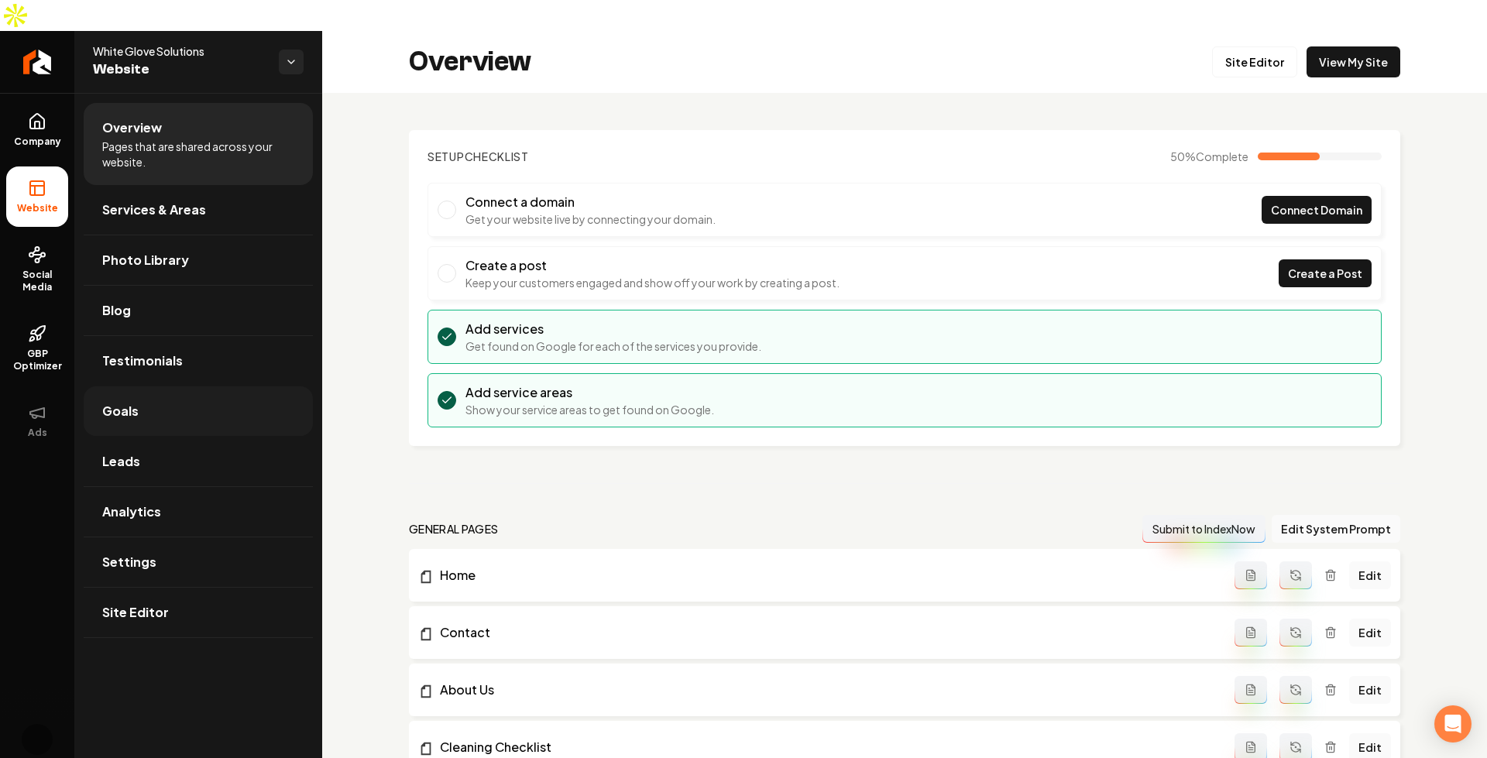
click at [289, 386] on link "Goals" at bounding box center [198, 411] width 229 height 50
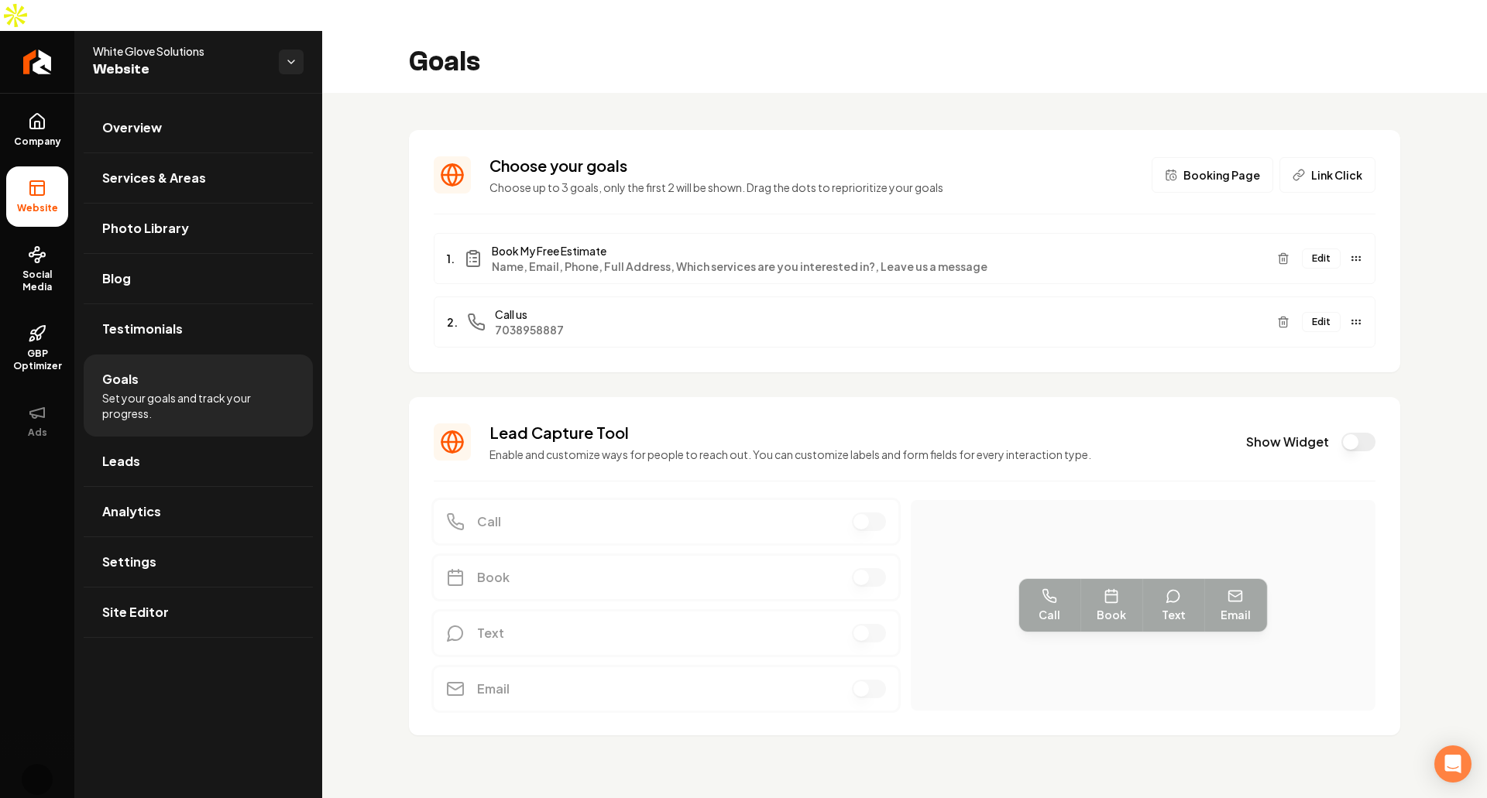
click at [175, 43] on span "White Glove Solutions" at bounding box center [179, 50] width 173 height 15
click at [157, 43] on span "White Glove Solutions" at bounding box center [179, 50] width 173 height 15
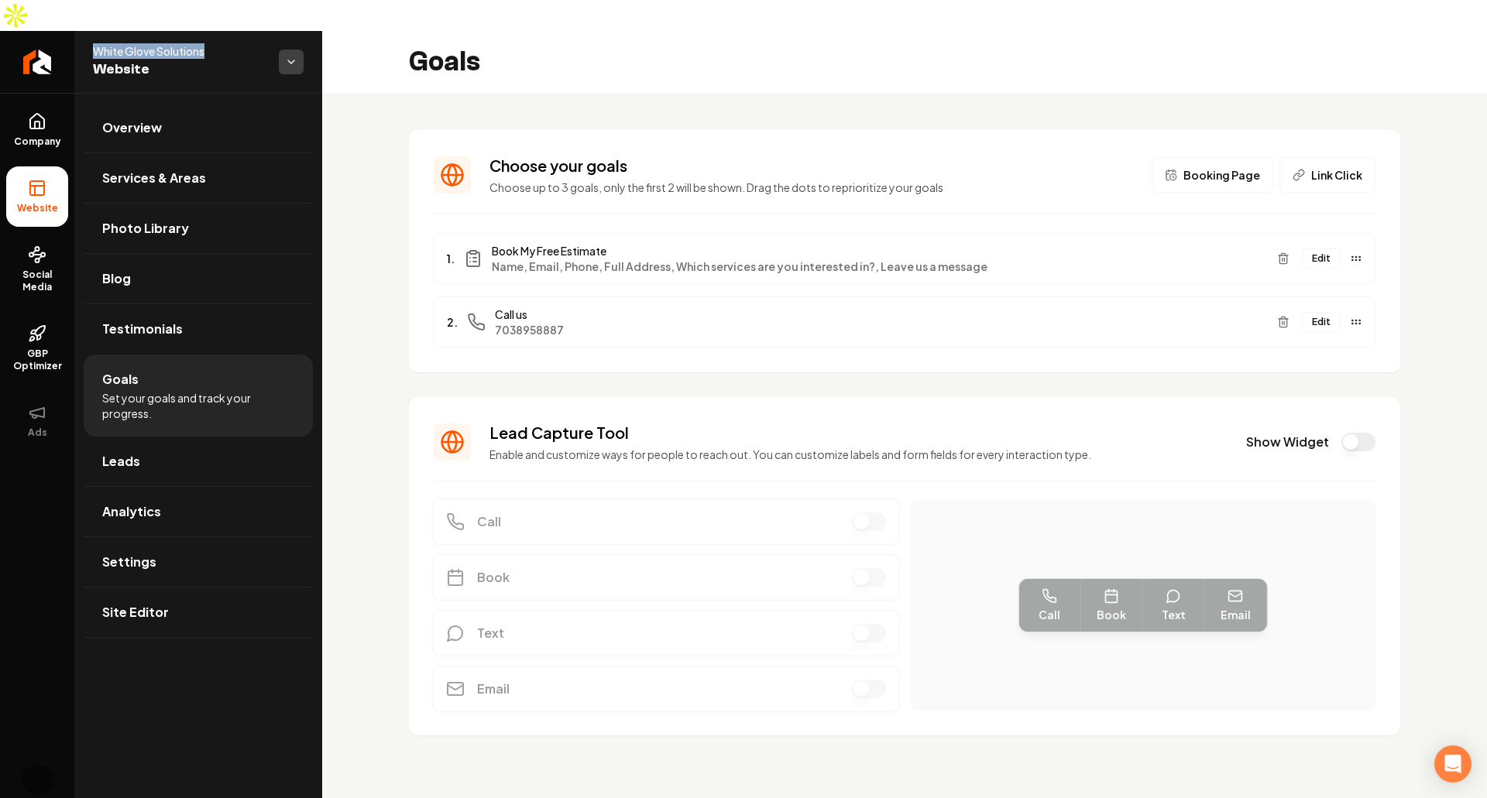
click at [296, 29] on html "Company Website Social Media GBP Optimizer Ads Account White Glove Solutions We…" at bounding box center [743, 399] width 1487 height 798
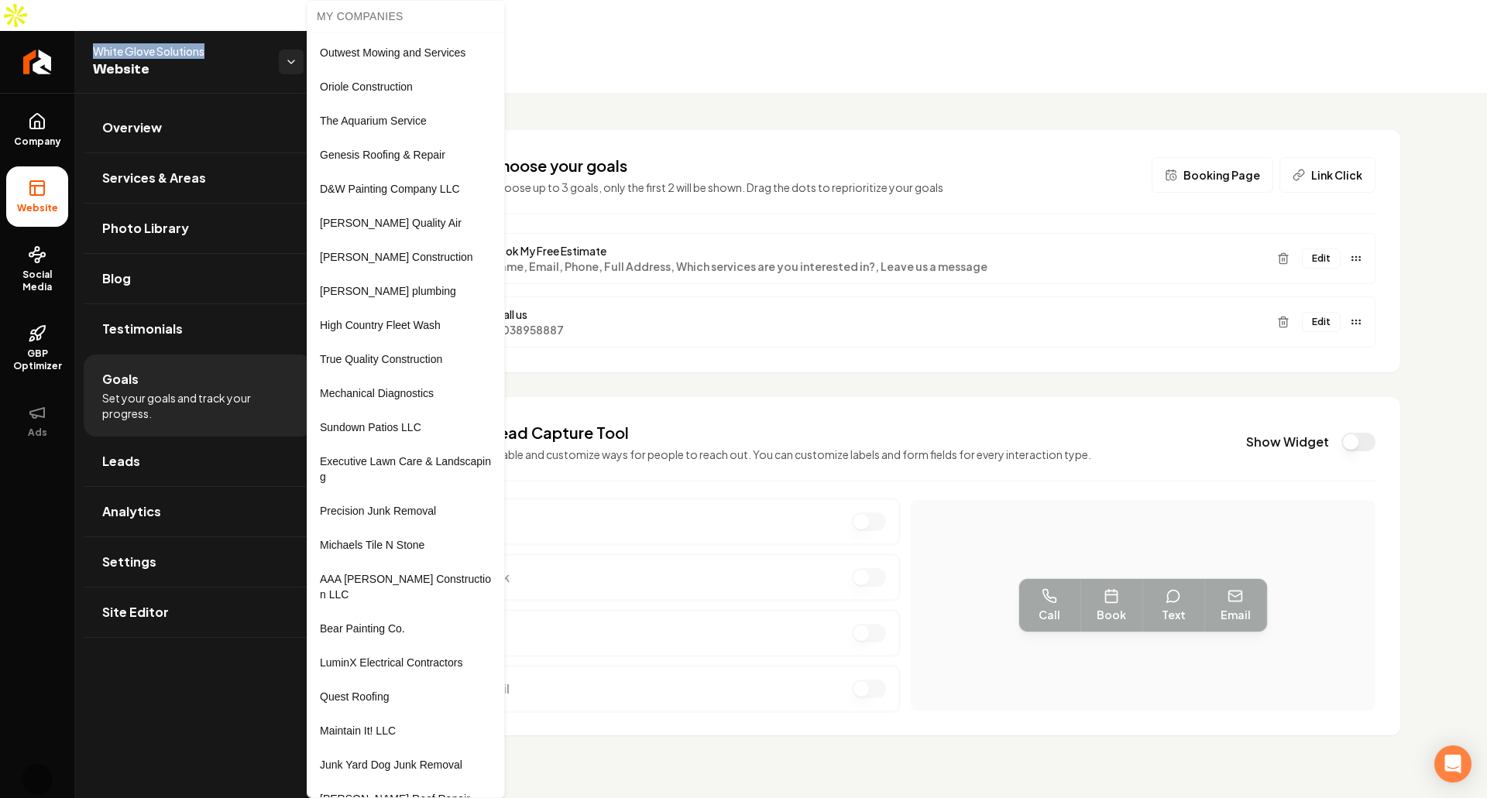
click at [697, 86] on html "Company Website Social Media GBP Optimizer Ads Account White Glove Solutions We…" at bounding box center [743, 399] width 1487 height 798
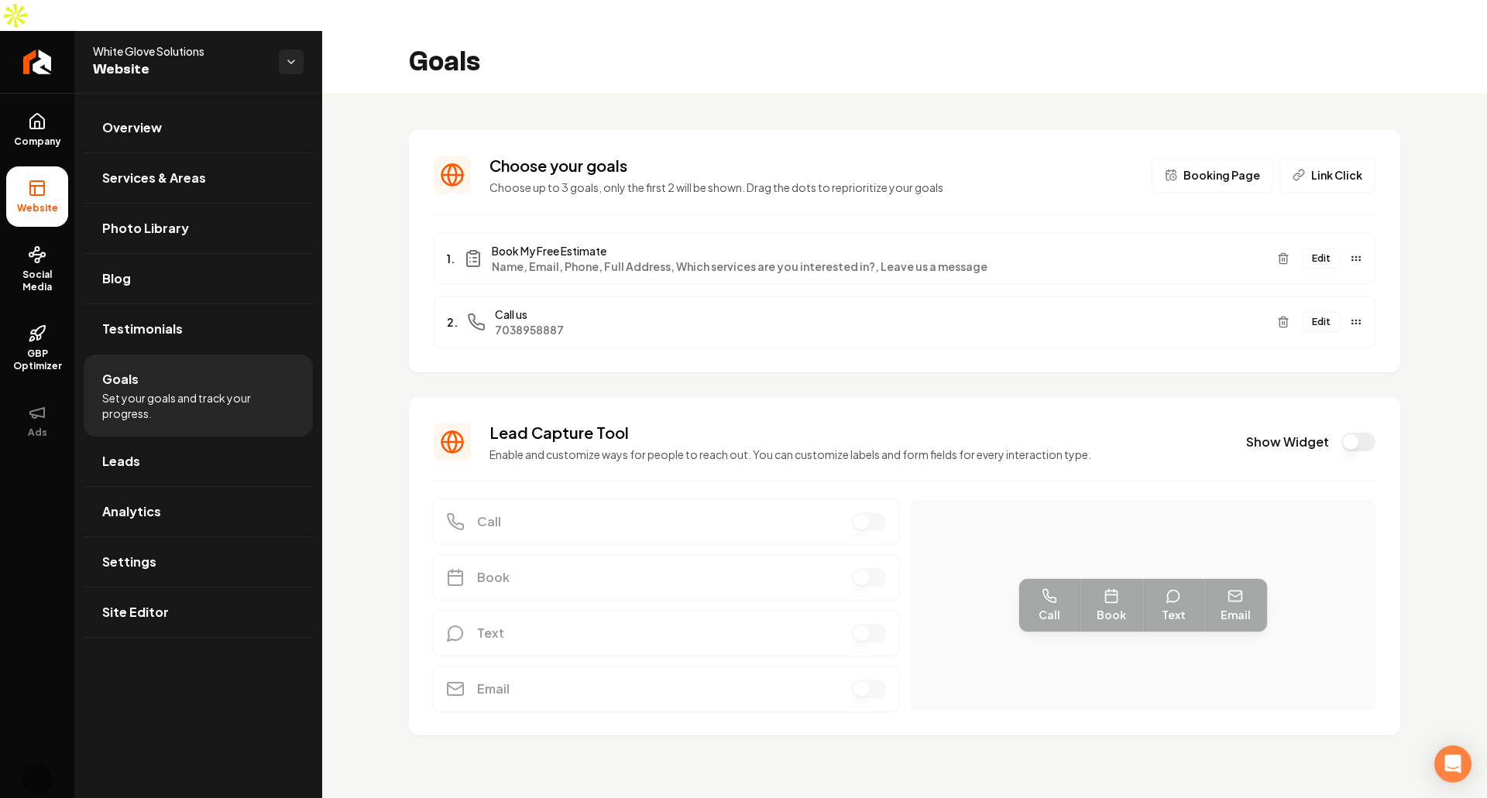
click at [660, 93] on div "Choose your goals Choose up to 3 goals, only the first 2 will be shown. Drag th…" at bounding box center [904, 445] width 1165 height 705
click at [582, 93] on div "Choose your goals Choose up to 3 goals, only the first 2 will be shown. Drag th…" at bounding box center [904, 445] width 1165 height 705
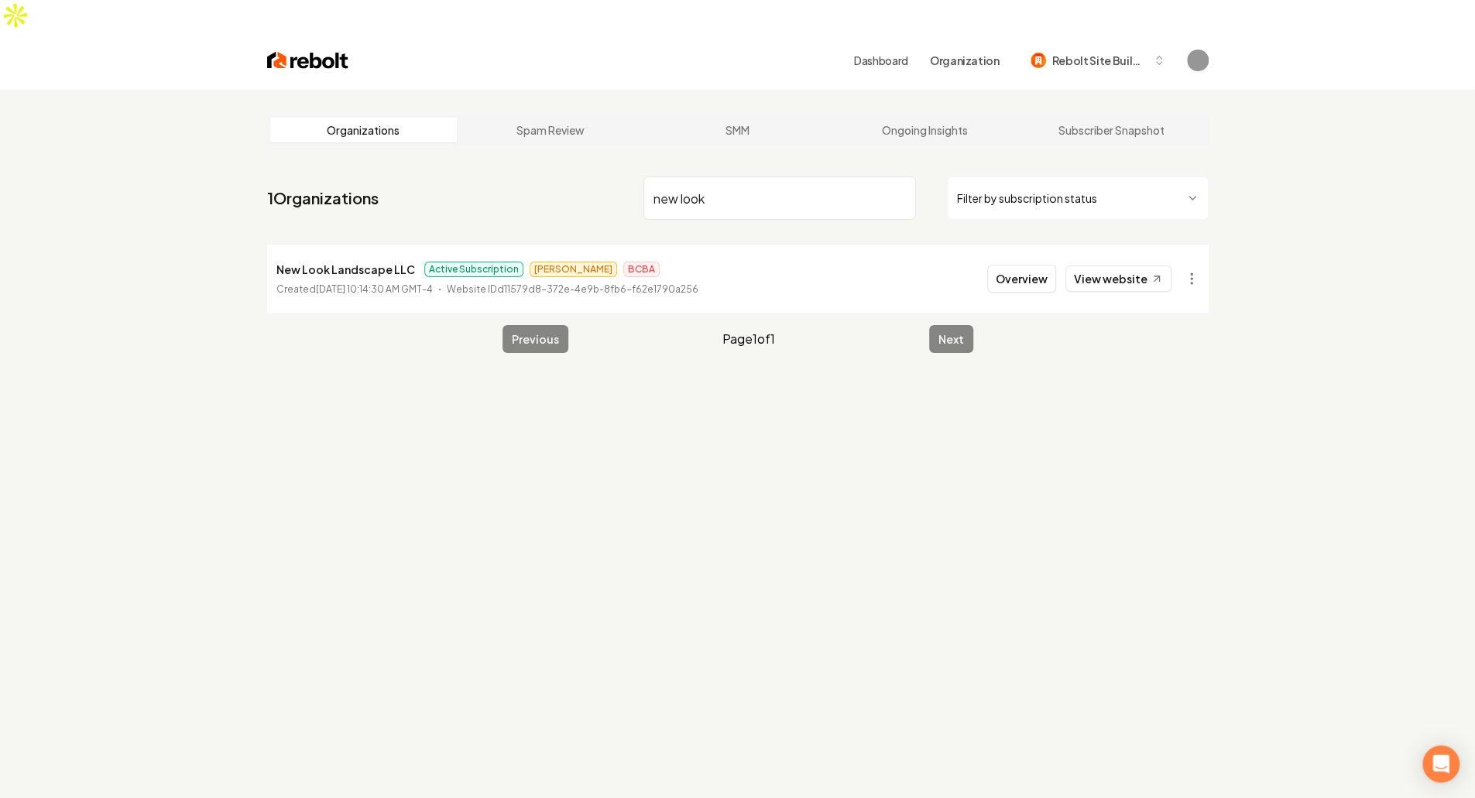
type input "new look"
click at [544, 262] on span "James" at bounding box center [574, 269] width 88 height 15
click at [465, 262] on span "Active Subscription" at bounding box center [473, 269] width 99 height 15
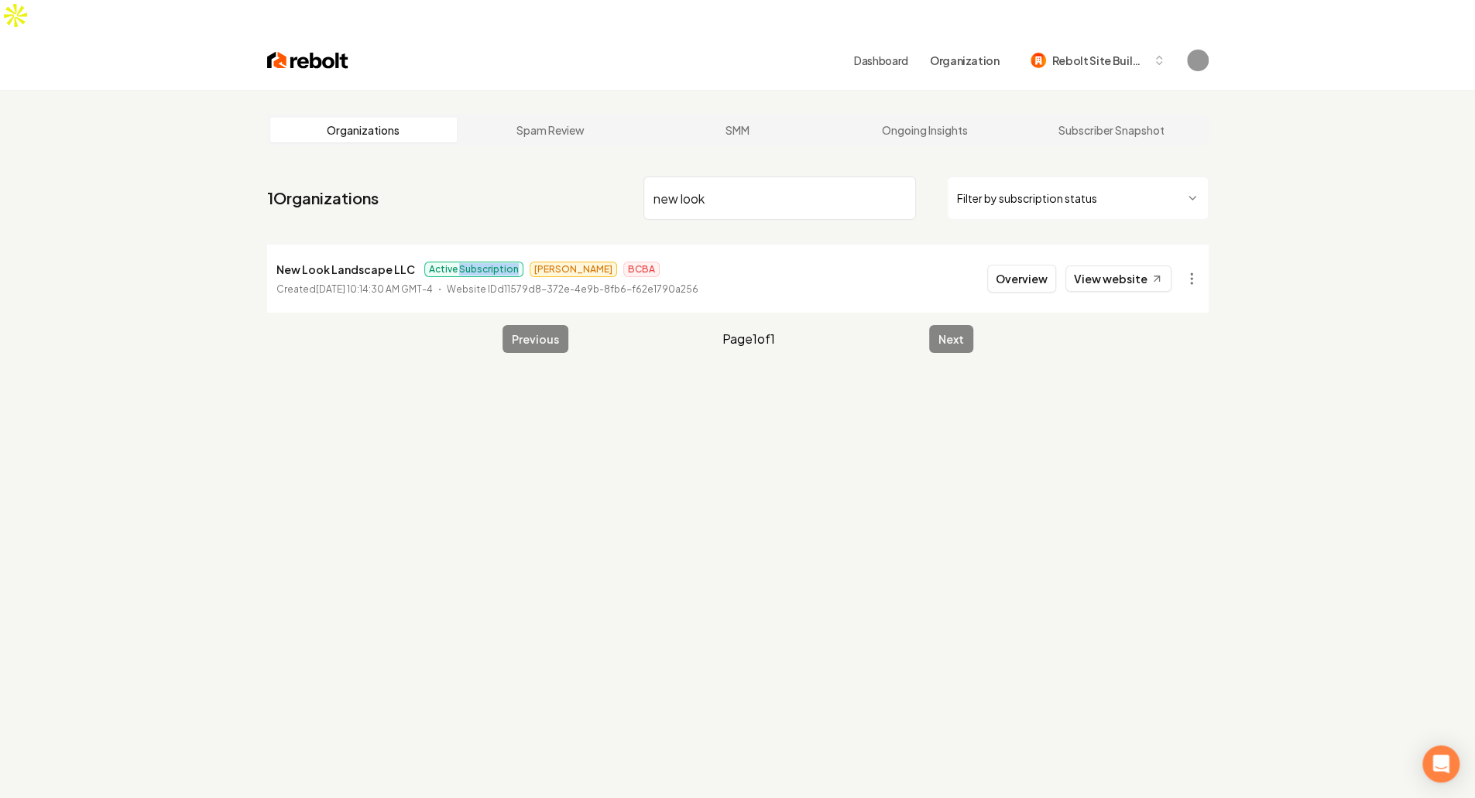
click at [465, 262] on span "Active Subscription" at bounding box center [473, 269] width 99 height 15
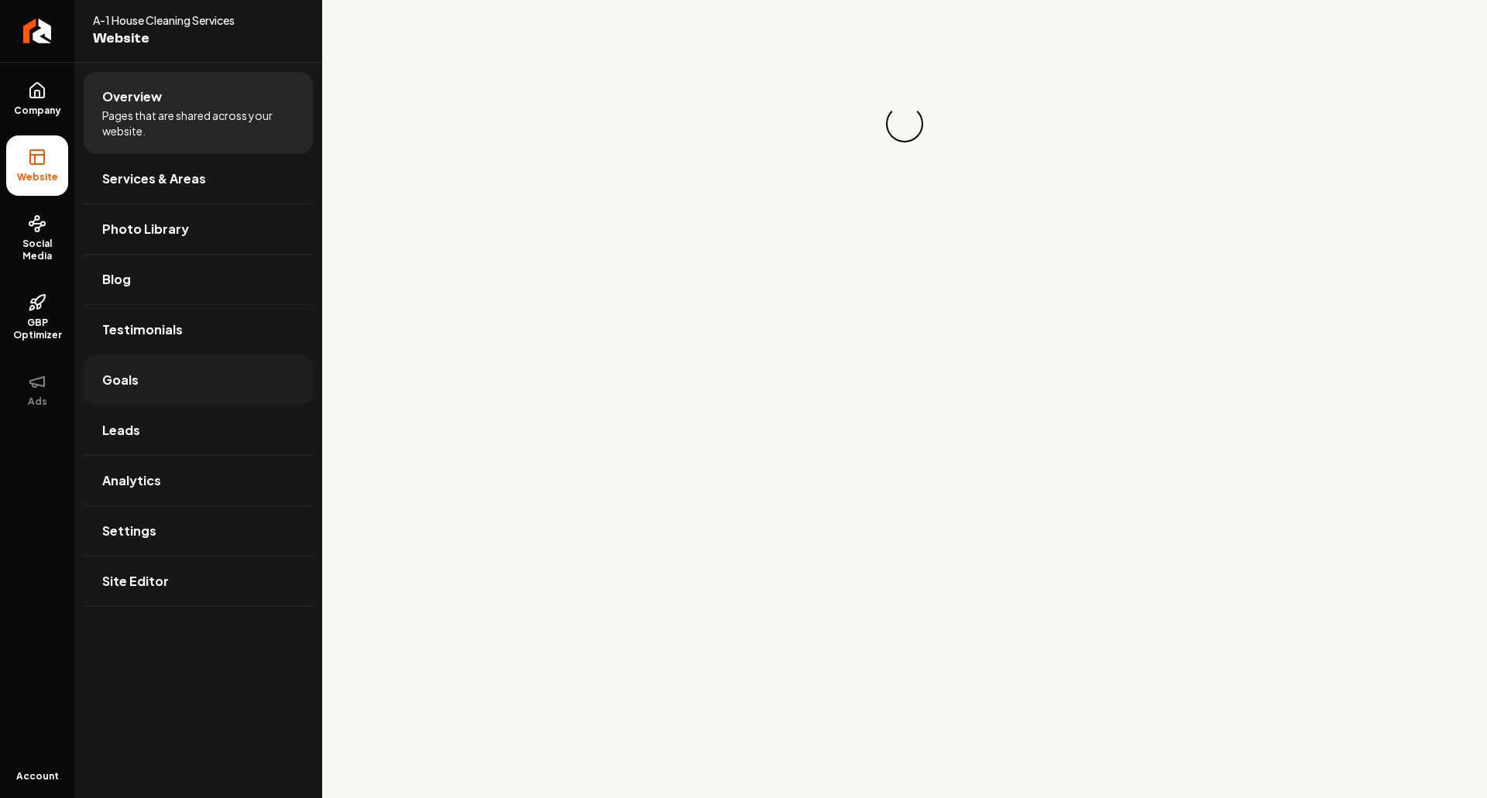
click at [295, 392] on link "Goals" at bounding box center [198, 380] width 229 height 50
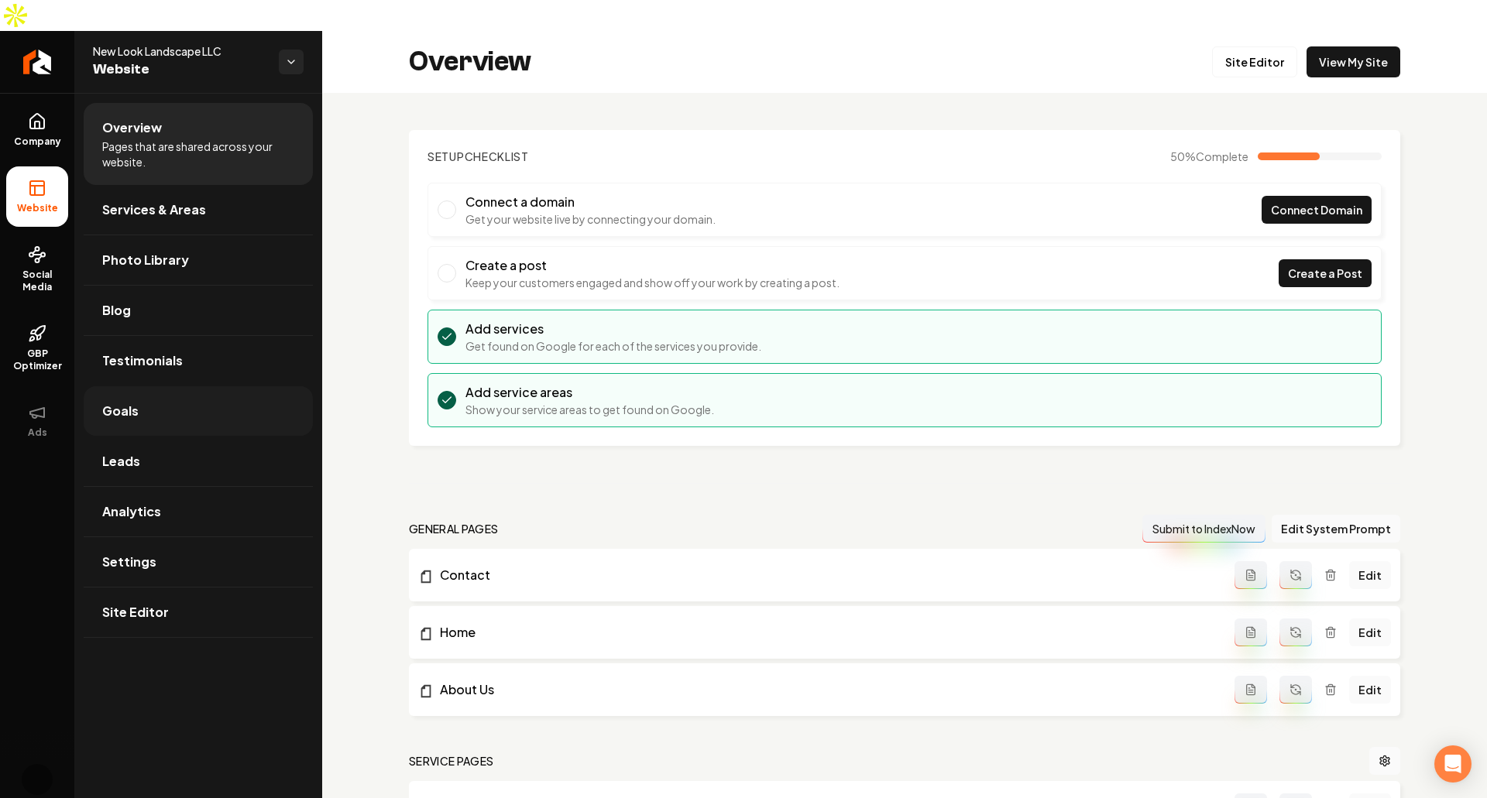
click at [307, 386] on link "Goals" at bounding box center [198, 411] width 229 height 50
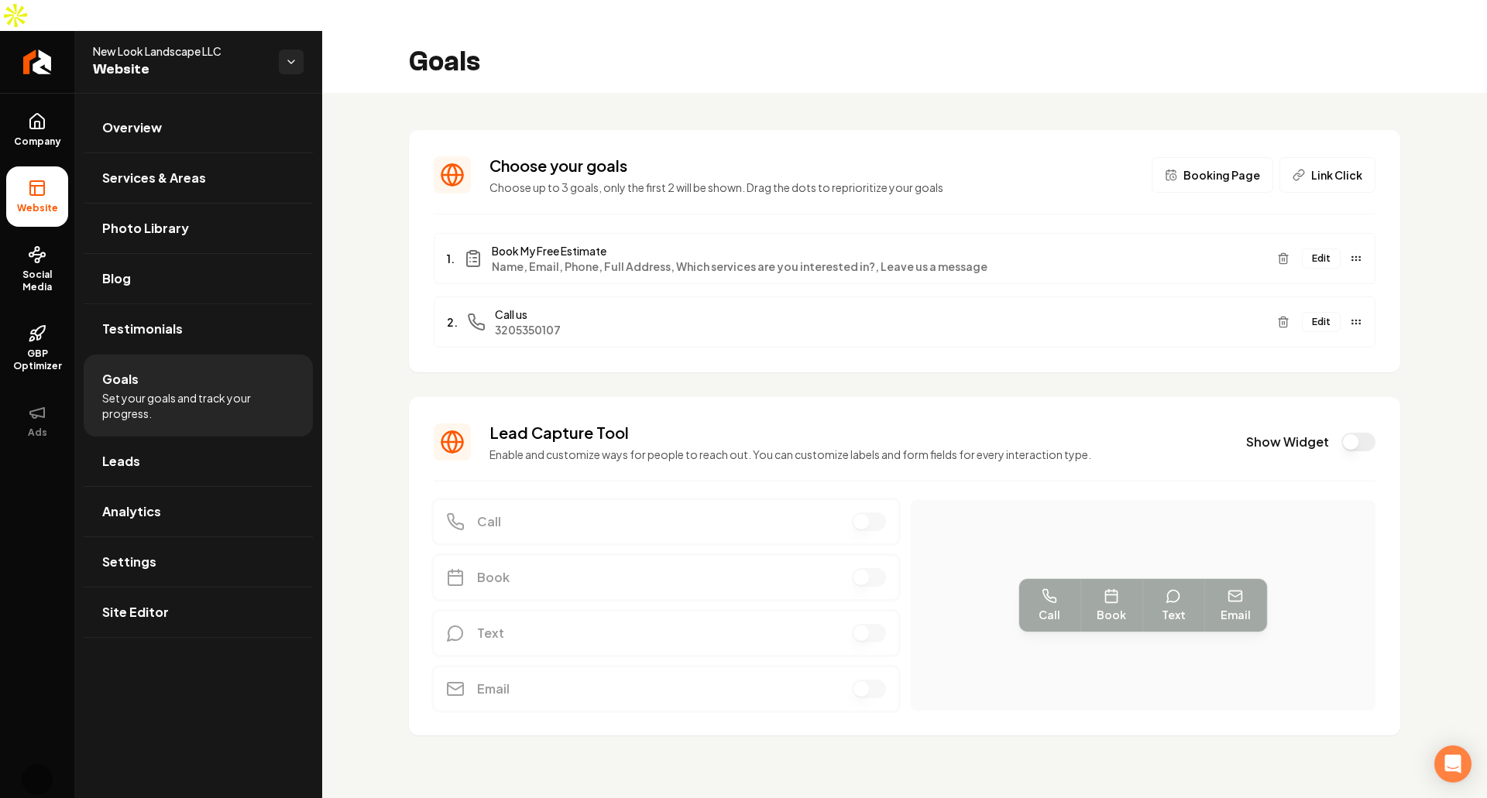
click at [1435, 414] on div "Choose your goals Choose up to 3 goals, only the first 2 will be shown. Drag th…" at bounding box center [904, 445] width 1165 height 705
